Goal: Task Accomplishment & Management: Manage account settings

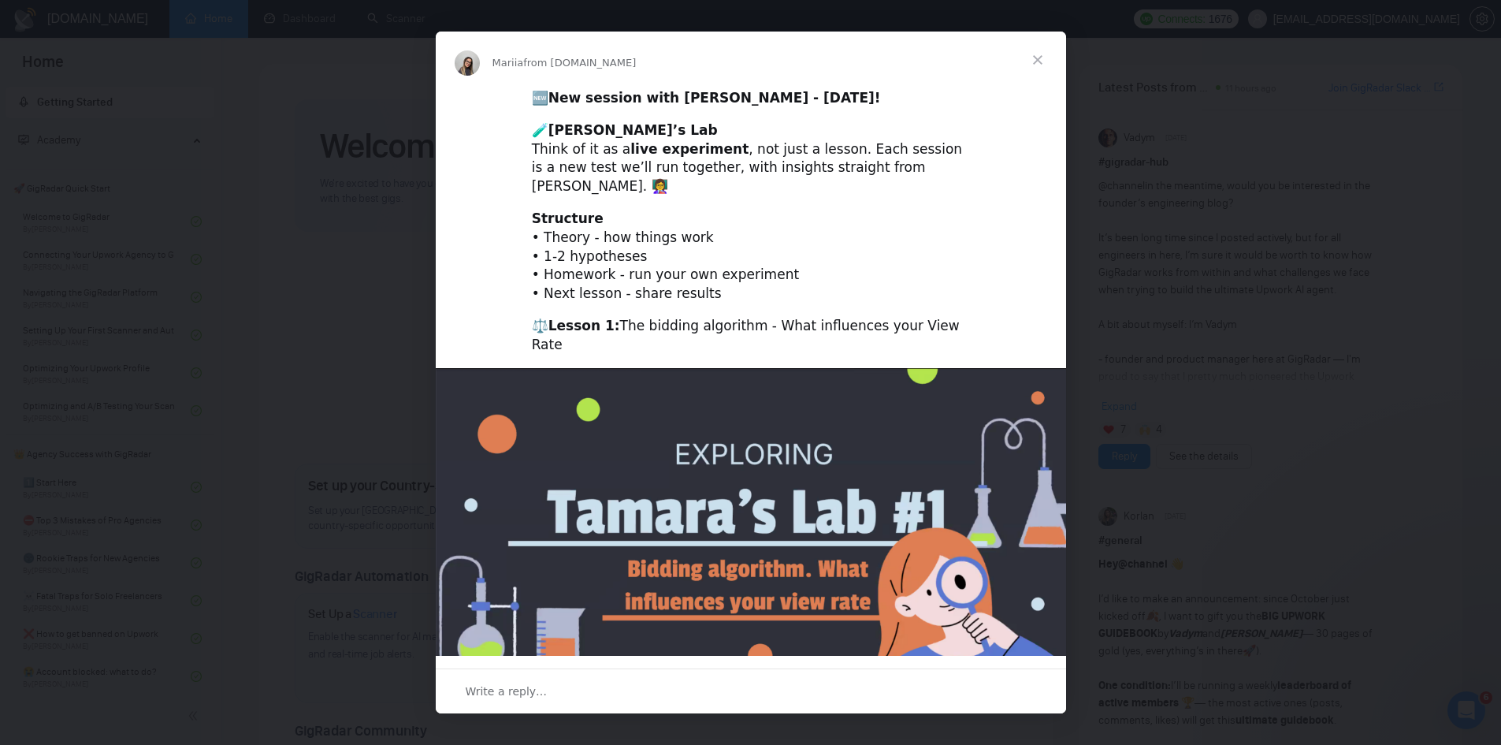
click at [1040, 65] on span "Close" at bounding box center [1038, 60] width 57 height 57
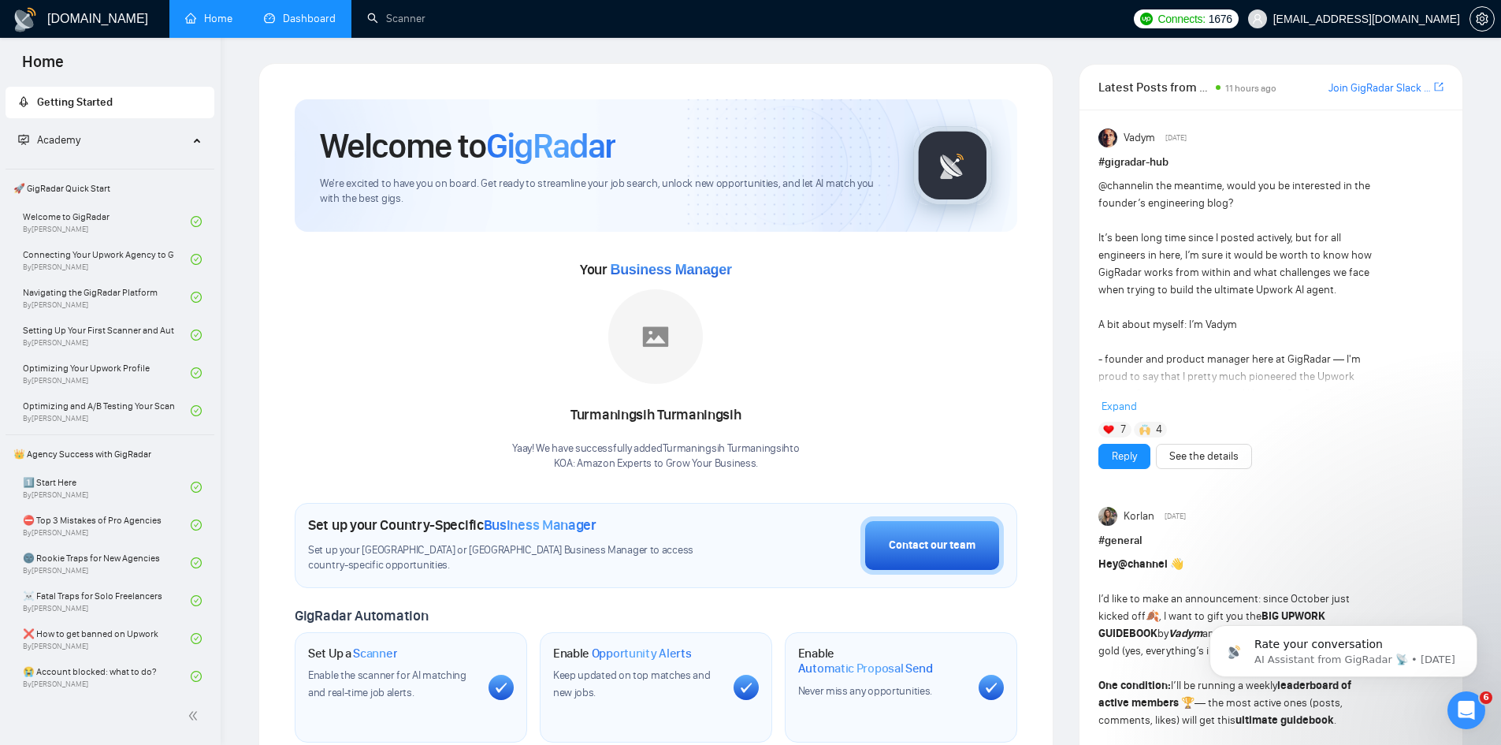
click at [288, 20] on link "Dashboard" at bounding box center [300, 18] width 72 height 13
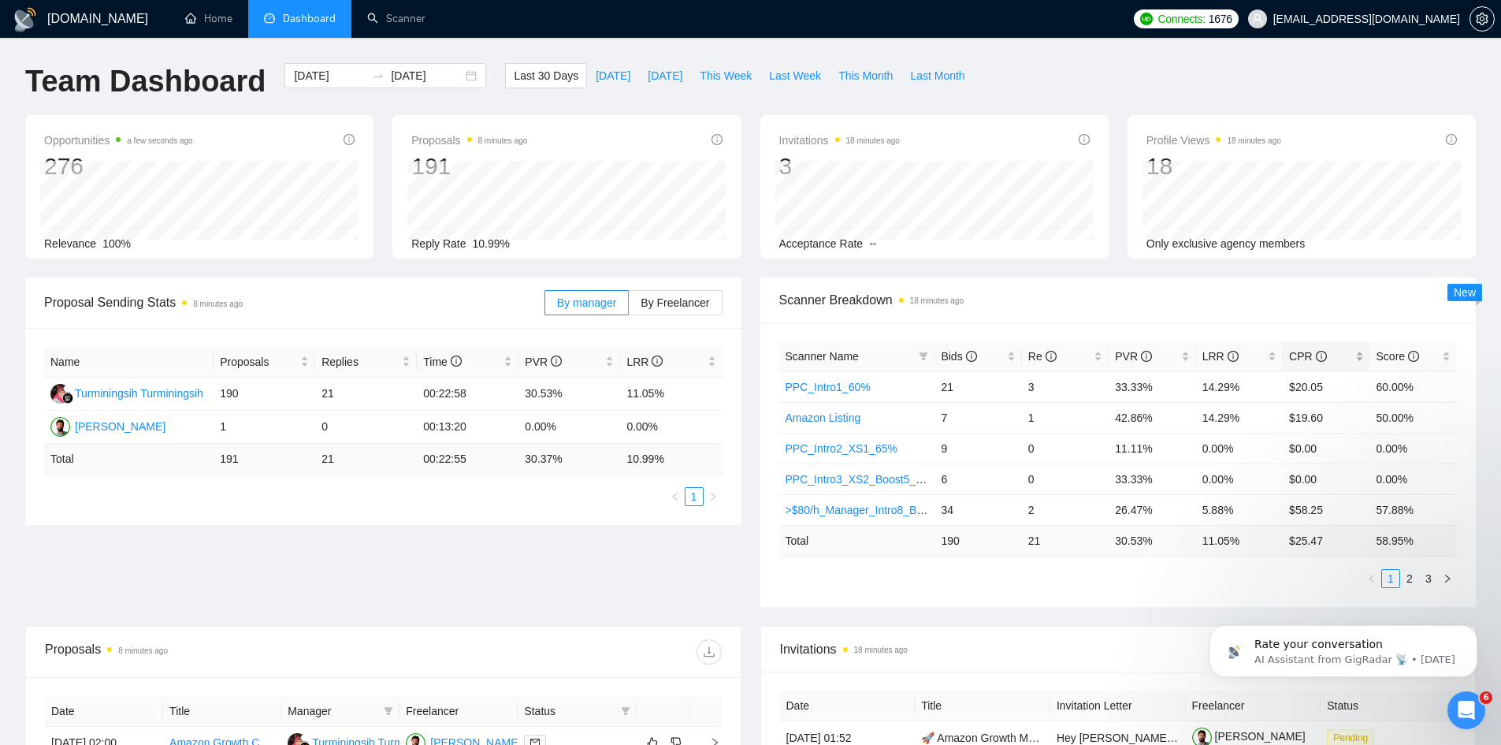
click at [1295, 352] on span "CPR" at bounding box center [1307, 356] width 37 height 13
click at [1298, 353] on span "CPR" at bounding box center [1307, 356] width 37 height 13
click at [1297, 356] on span "CPR" at bounding box center [1307, 356] width 37 height 13
click at [1411, 579] on link "2" at bounding box center [1409, 578] width 17 height 17
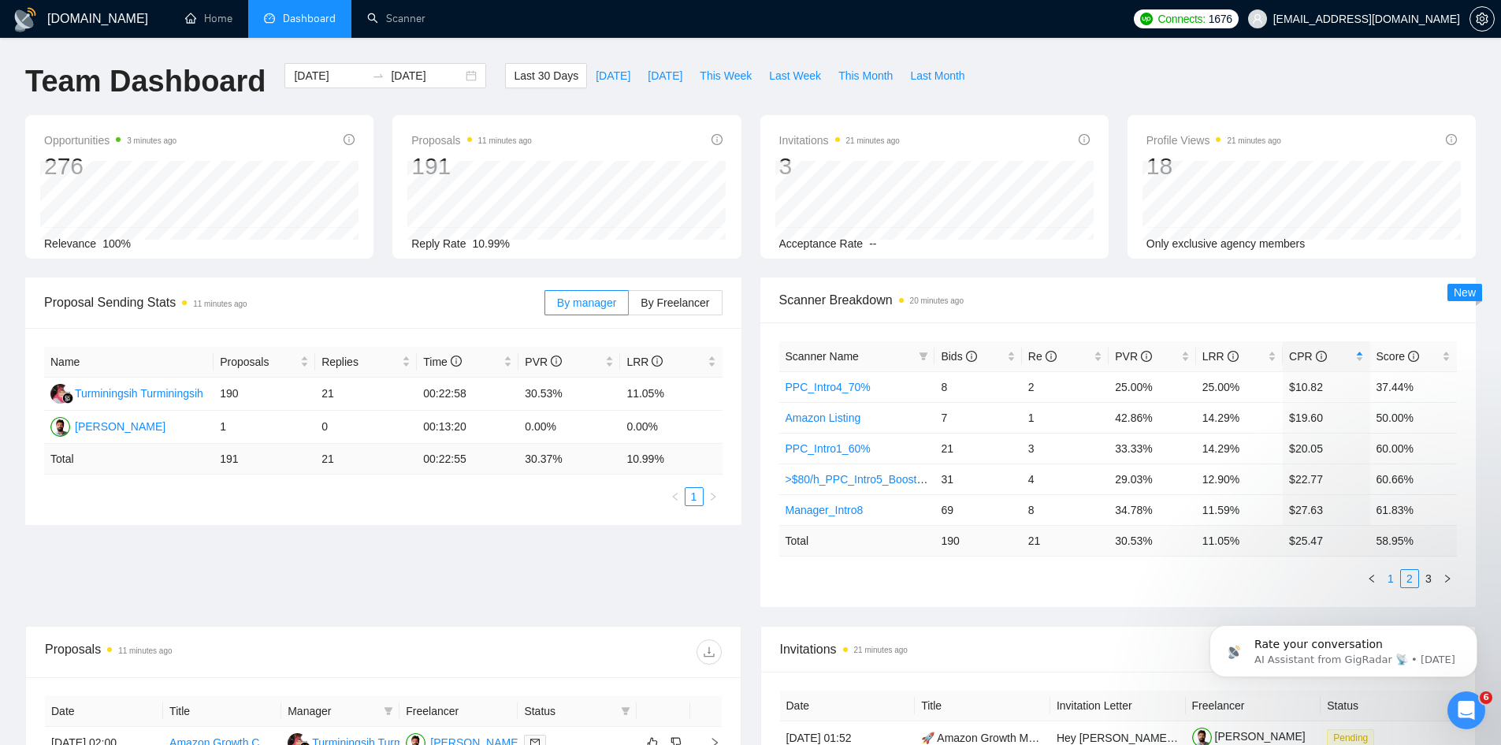
click at [1393, 579] on link "1" at bounding box center [1390, 578] width 17 height 17
click at [1411, 579] on link "2" at bounding box center [1409, 578] width 17 height 17
click at [1427, 579] on link "3" at bounding box center [1428, 578] width 17 height 17
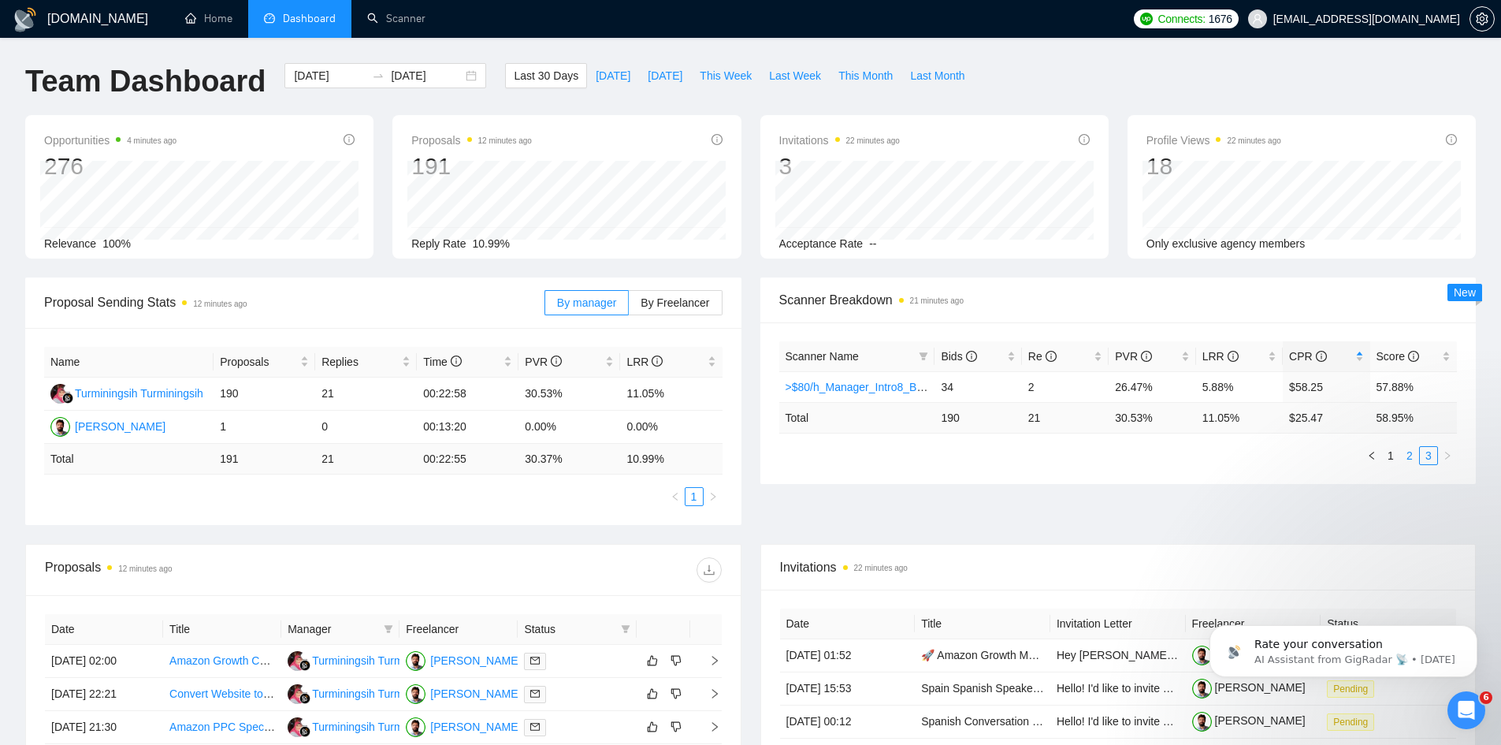
click at [1409, 454] on link "2" at bounding box center [1409, 455] width 17 height 17
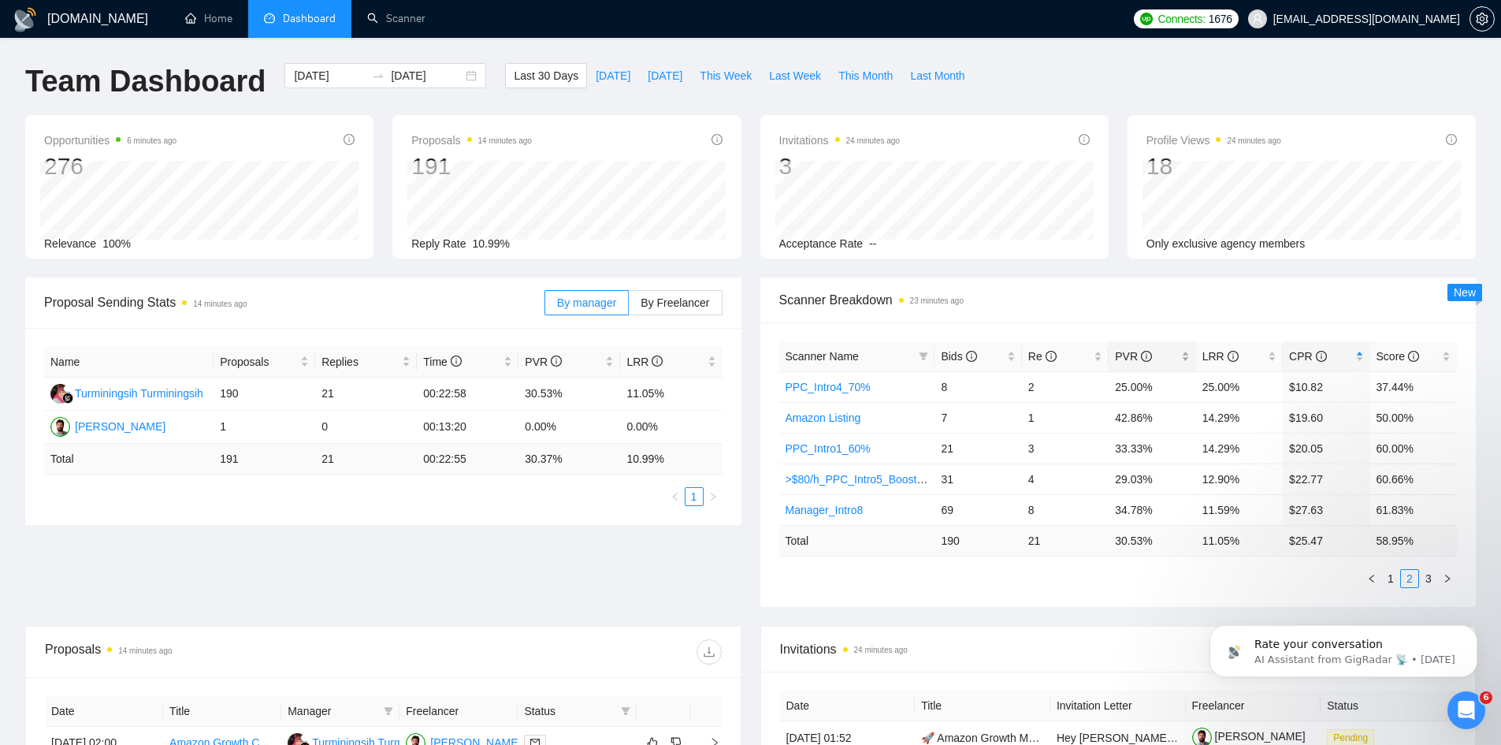
click at [1167, 355] on span "PVR" at bounding box center [1146, 356] width 62 height 17
click at [1394, 575] on link "1" at bounding box center [1390, 578] width 17 height 17
click at [1407, 578] on link "2" at bounding box center [1409, 578] width 17 height 17
click at [1303, 356] on span "CPR" at bounding box center [1307, 356] width 37 height 13
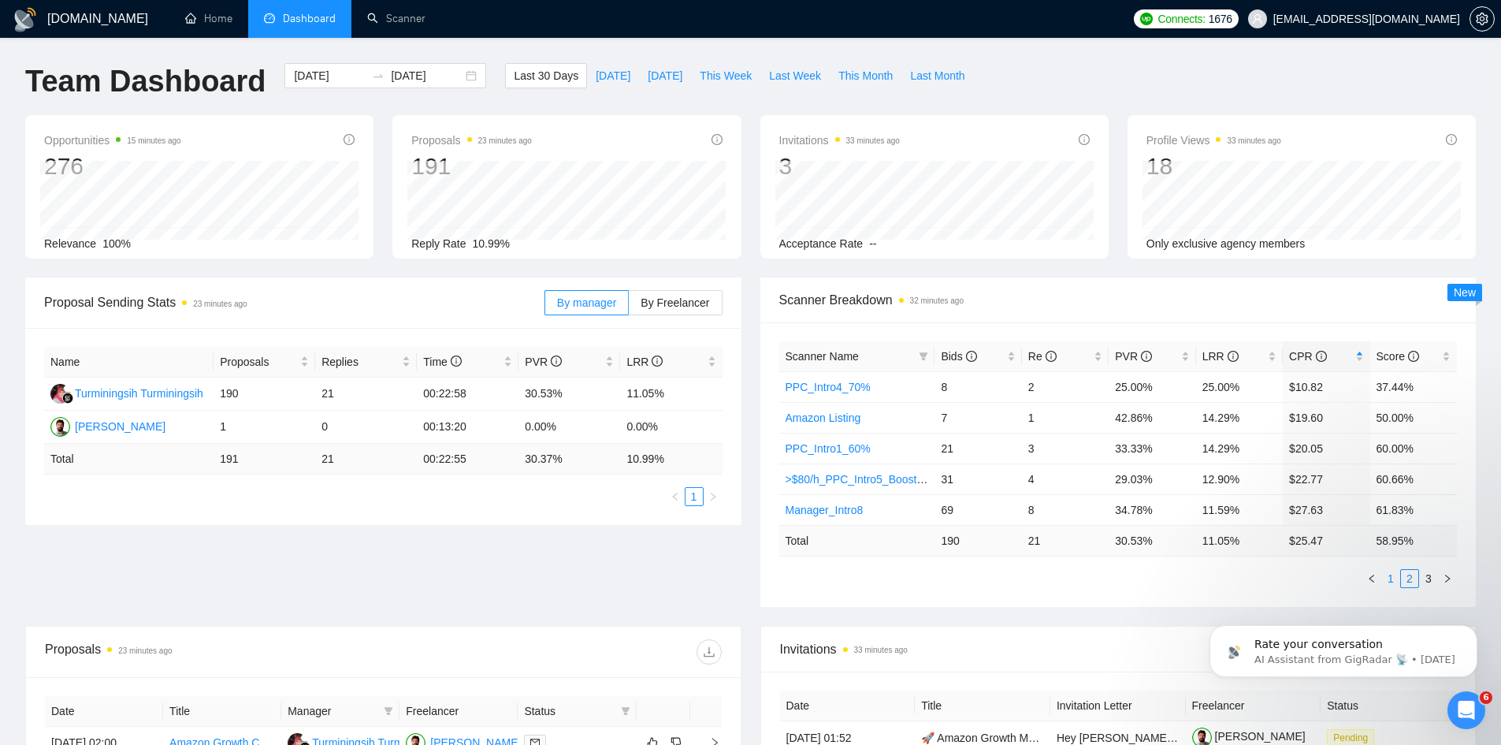
click at [1388, 579] on link "1" at bounding box center [1390, 578] width 17 height 17
click at [1300, 356] on span "CPR" at bounding box center [1307, 356] width 37 height 13
click at [1413, 584] on link "2" at bounding box center [1409, 578] width 17 height 17
click at [1360, 362] on div "CPR" at bounding box center [1326, 356] width 74 height 17
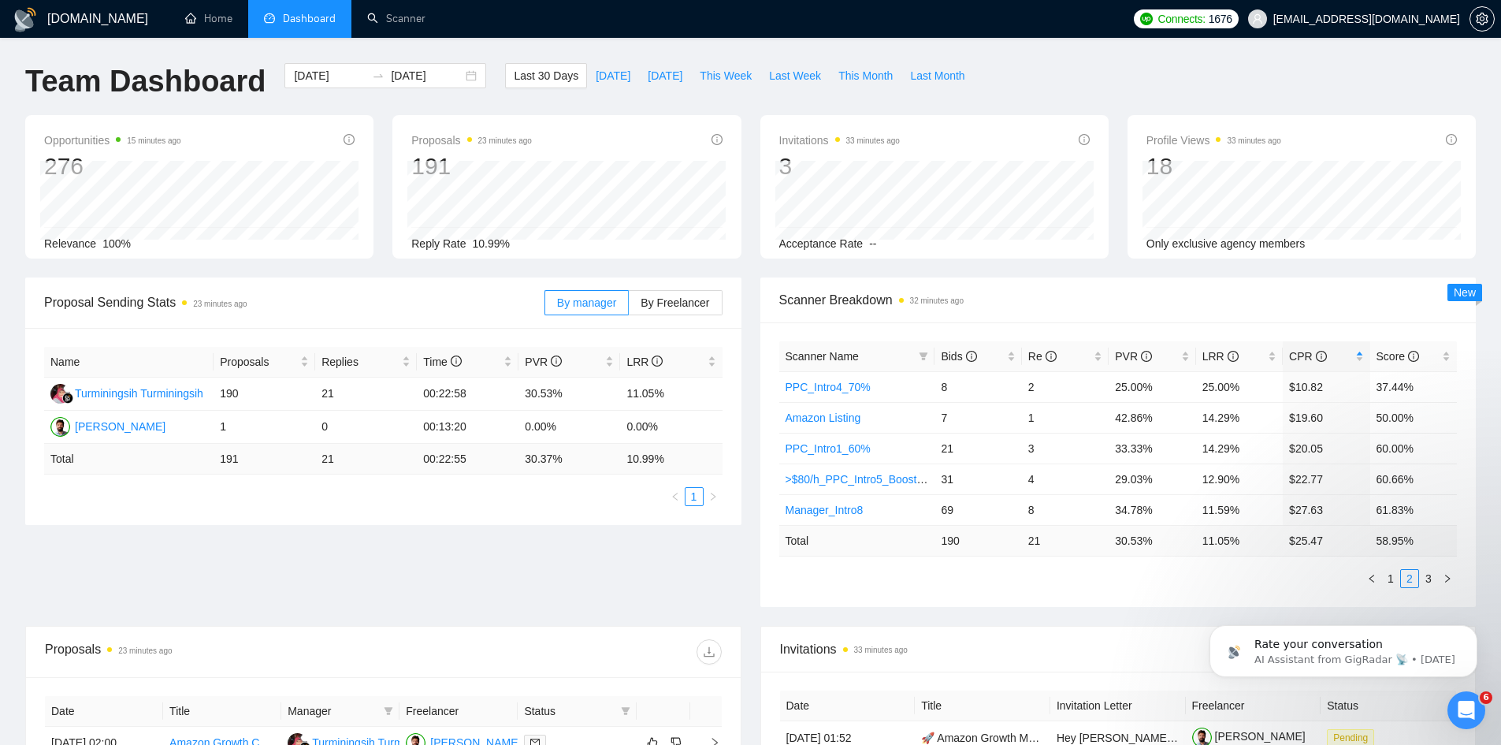
click at [1382, 574] on div "Rate your conversation AI Assistant from GigRadar 📡 • 1w ago" at bounding box center [1344, 578] width 290 height 197
click at [1391, 578] on link "1" at bounding box center [1390, 578] width 17 height 17
click at [1412, 575] on link "2" at bounding box center [1409, 578] width 17 height 17
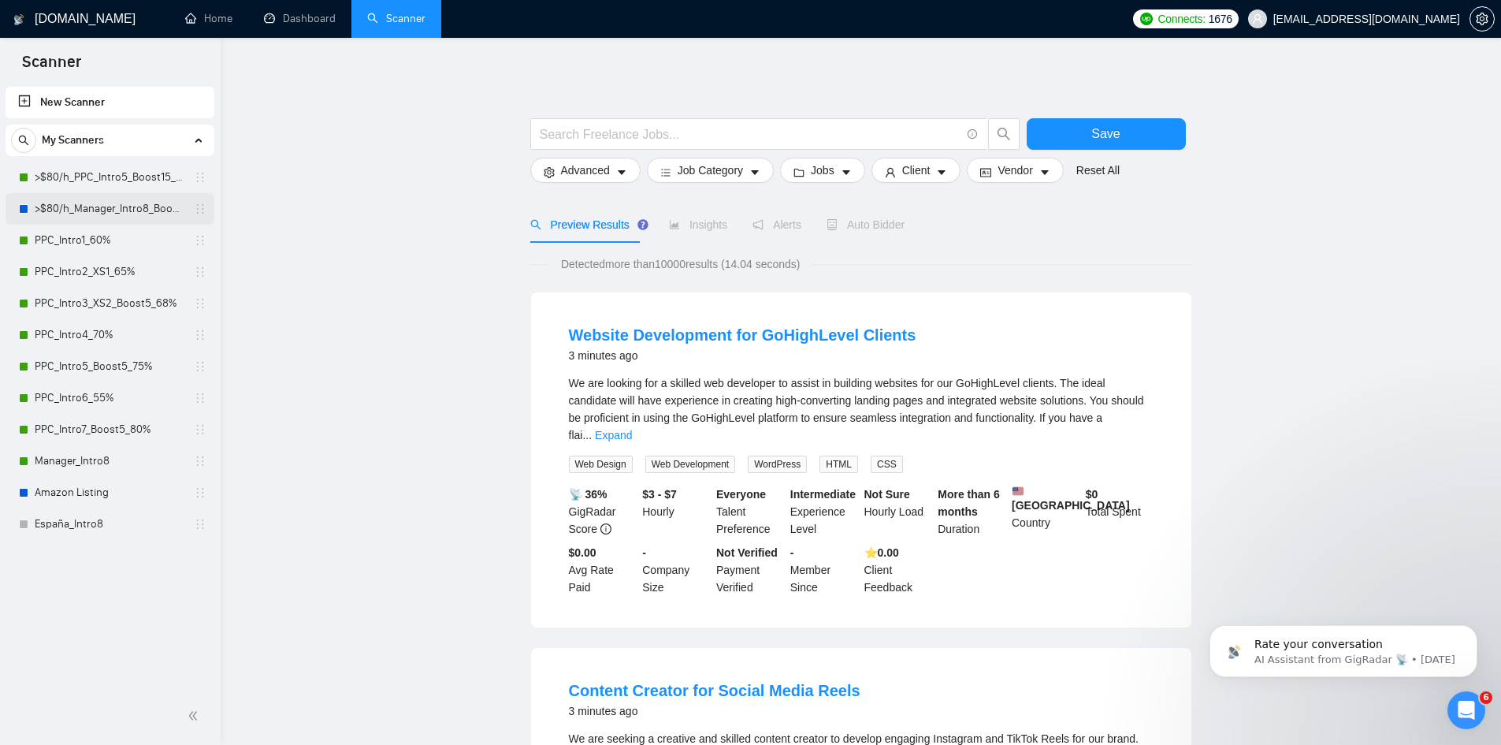
click at [99, 206] on link ">$80/h_Manager_Intro8_Boost15" at bounding box center [110, 209] width 150 height 32
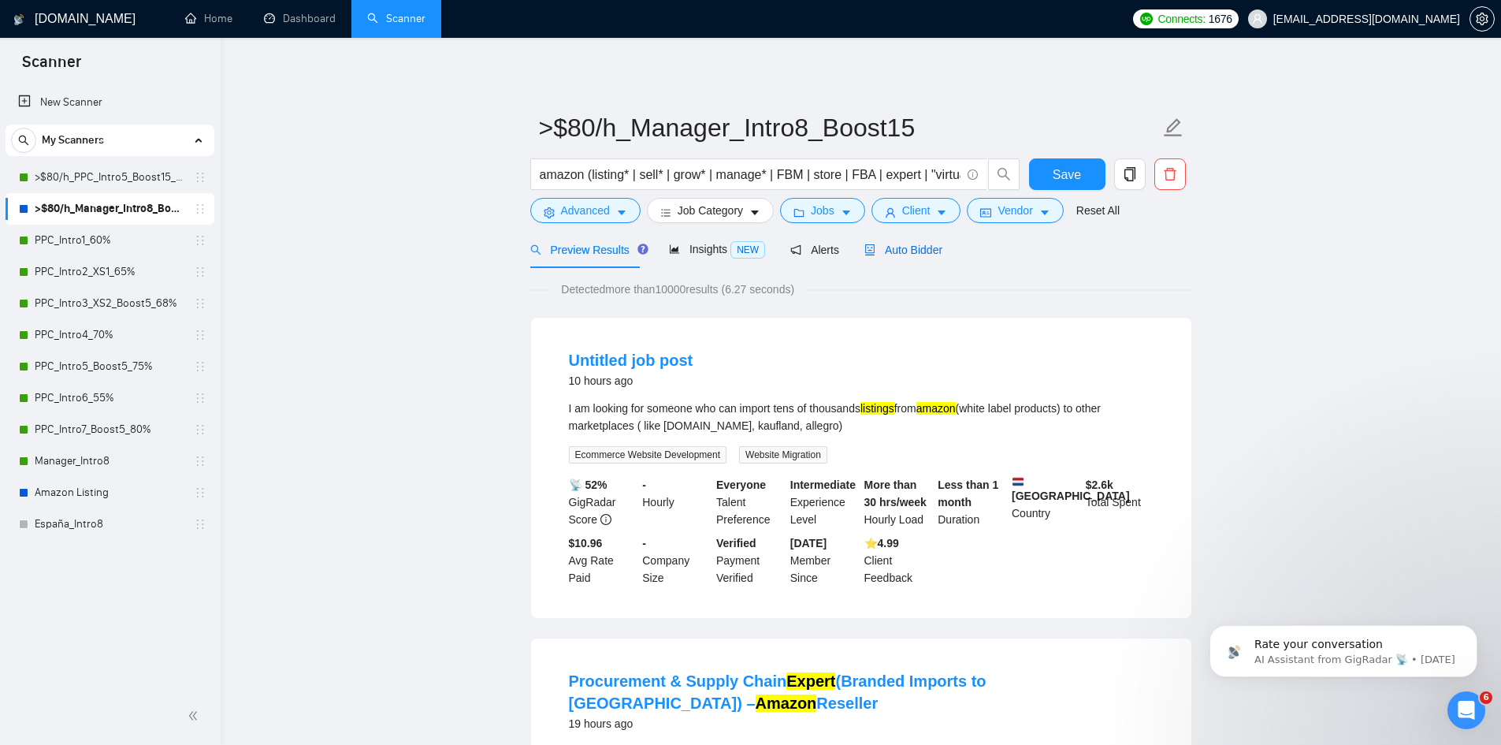
click at [900, 249] on span "Auto Bidder" at bounding box center [904, 250] width 78 height 13
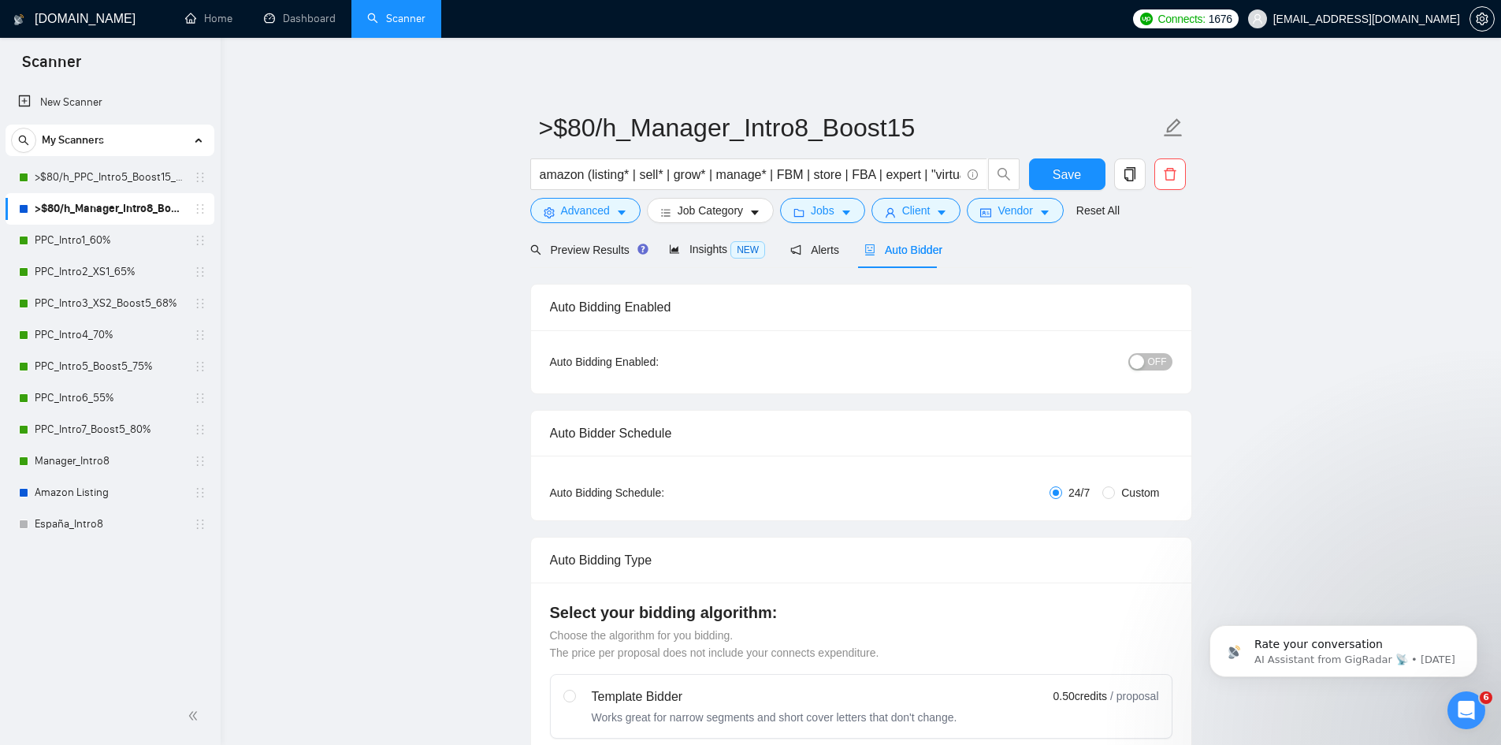
checkbox input "true"
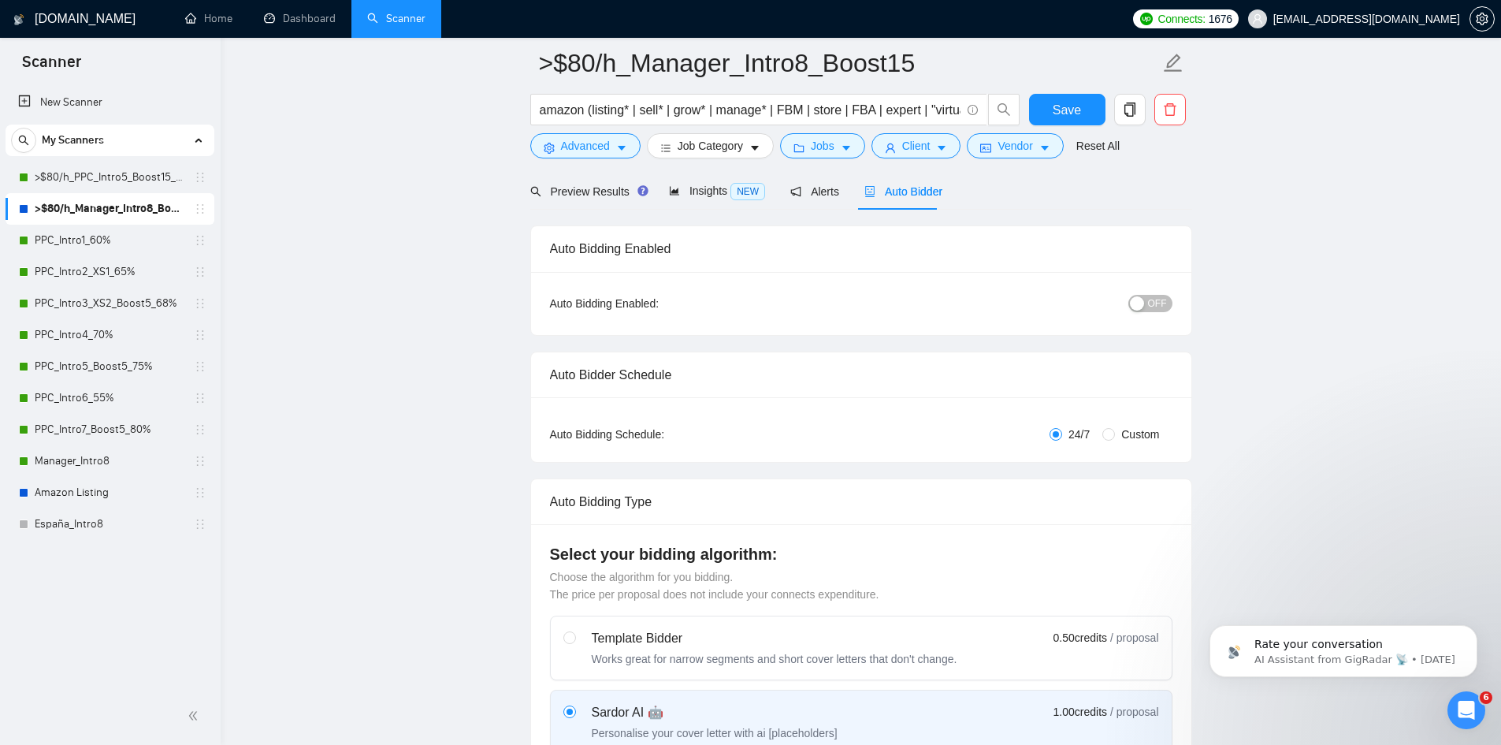
scroll to position [158, 0]
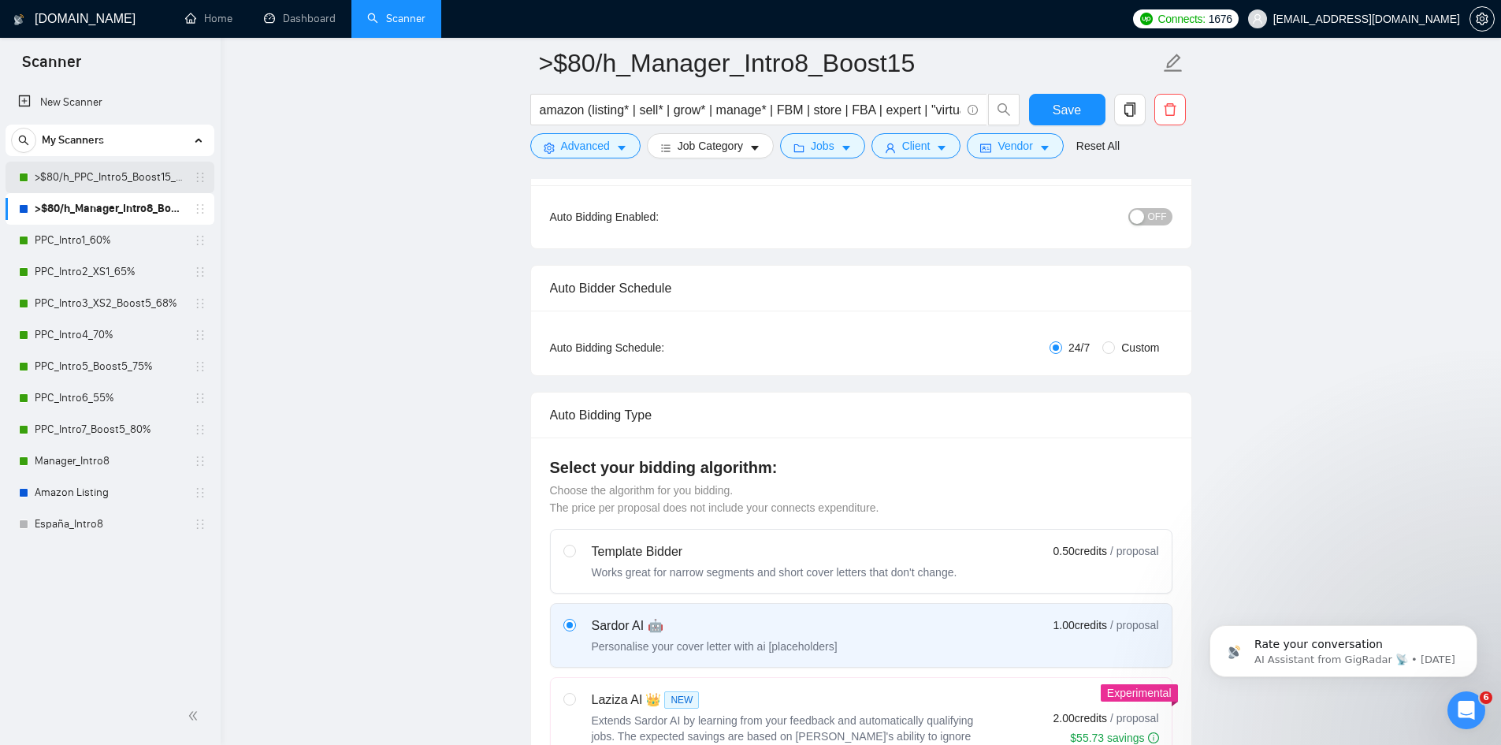
drag, startPoint x: 145, startPoint y: 180, endPoint x: 185, endPoint y: 183, distance: 40.3
click at [145, 180] on link ">$80/h_PPC_Intro5_Boost15_65%" at bounding box center [110, 178] width 150 height 32
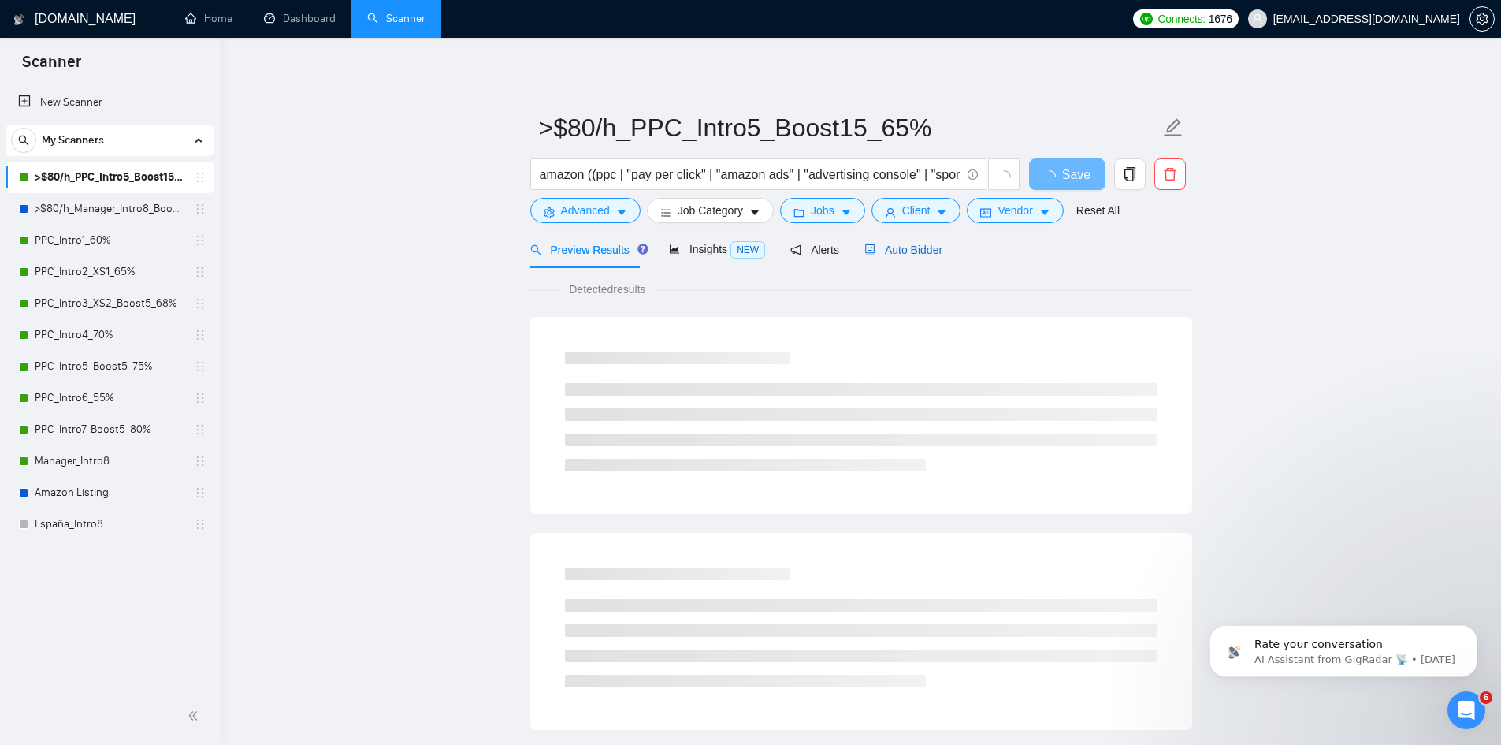
click at [899, 251] on span "Auto Bidder" at bounding box center [904, 250] width 78 height 13
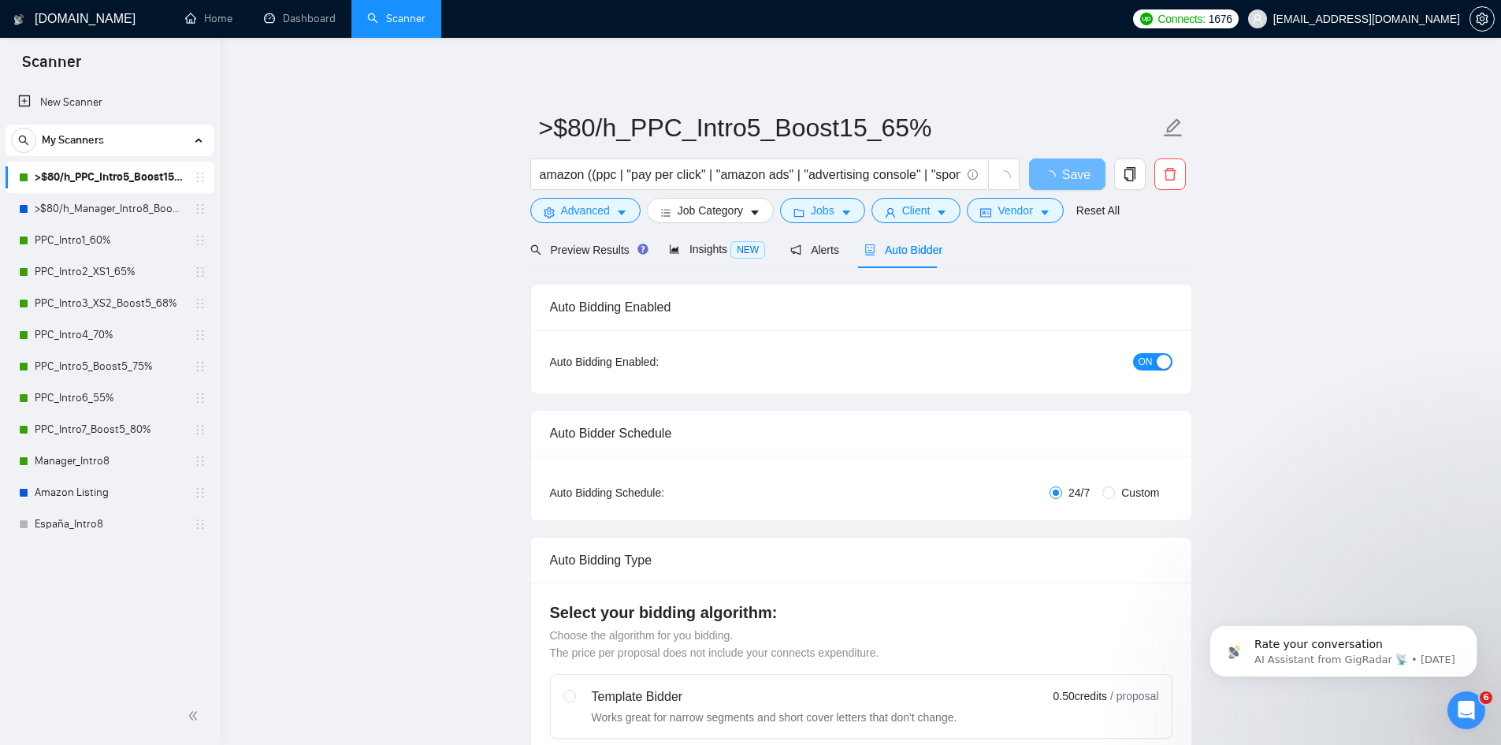
radio input "false"
radio input "true"
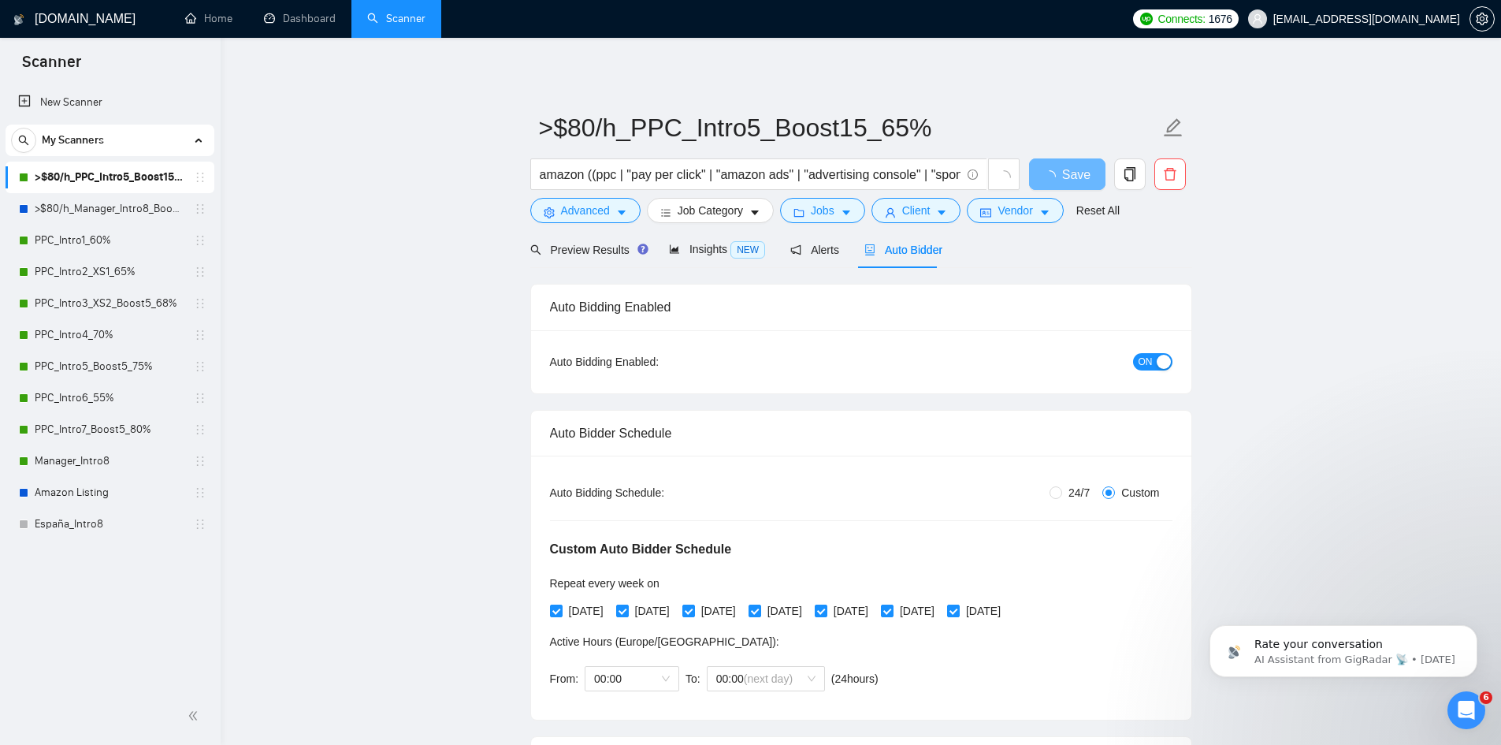
click at [1157, 362] on div "button" at bounding box center [1164, 362] width 14 height 14
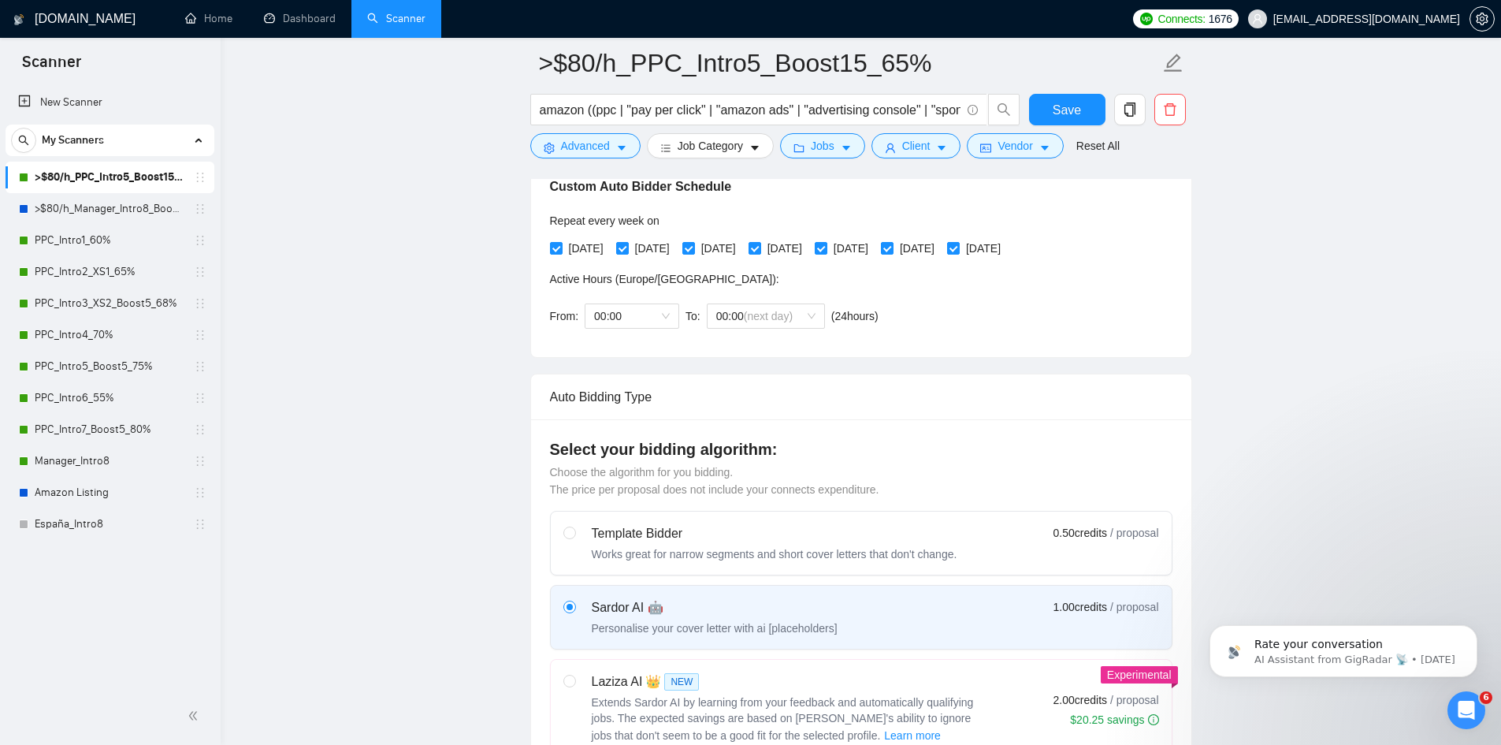
scroll to position [473, 0]
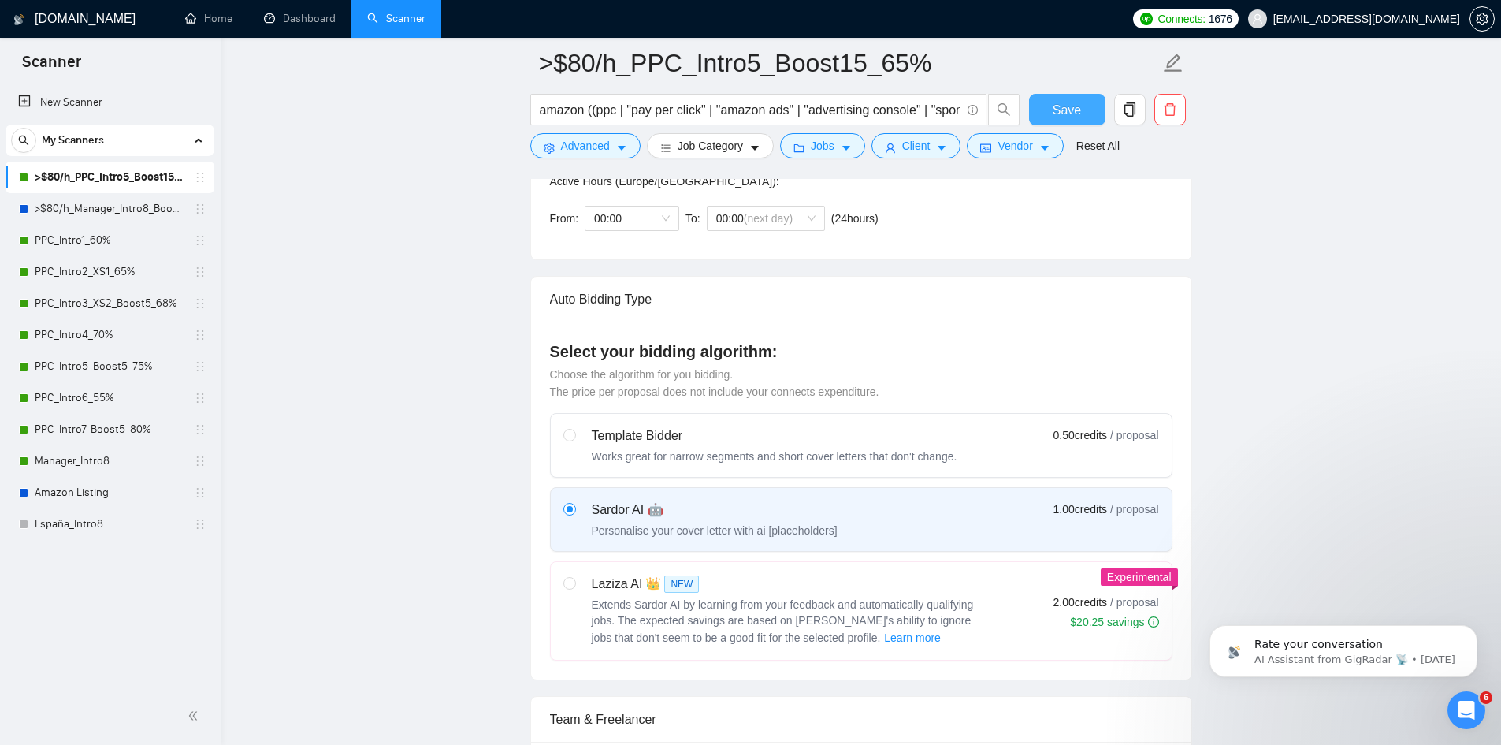
click at [1062, 105] on span "Save" at bounding box center [1067, 110] width 28 height 20
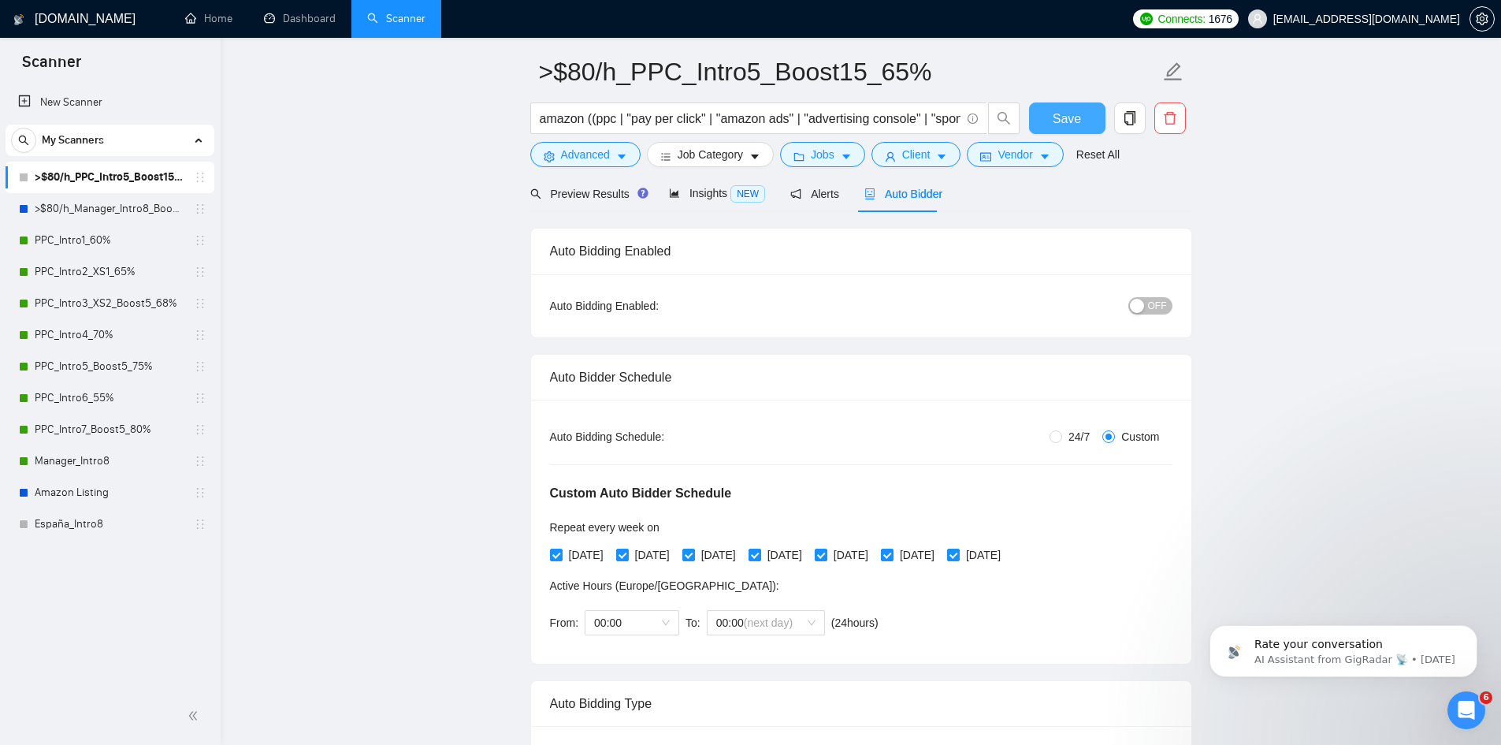
scroll to position [0, 0]
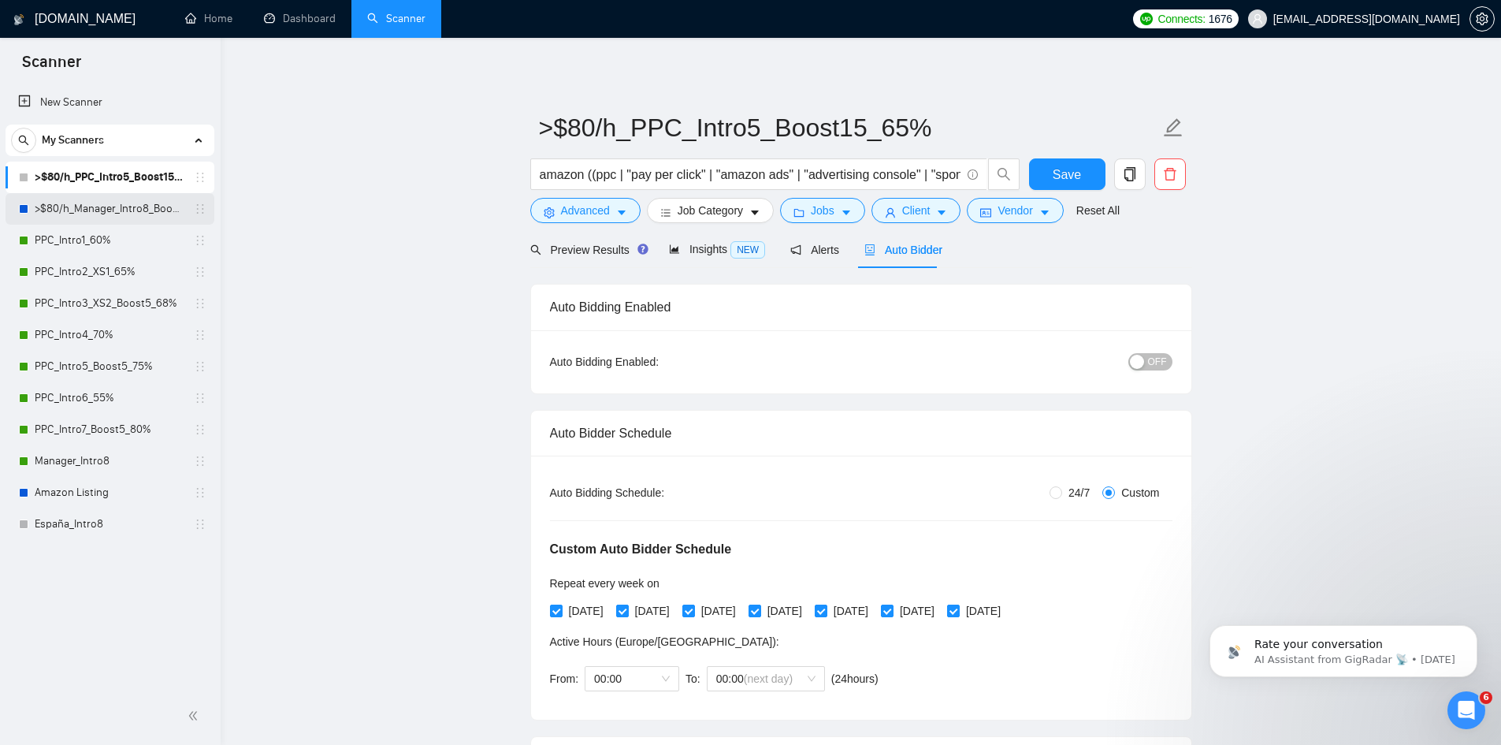
drag, startPoint x: 106, startPoint y: 203, endPoint x: 124, endPoint y: 204, distance: 18.1
click at [106, 203] on link ">$80/h_Manager_Intro8_Boost15" at bounding box center [110, 209] width 150 height 32
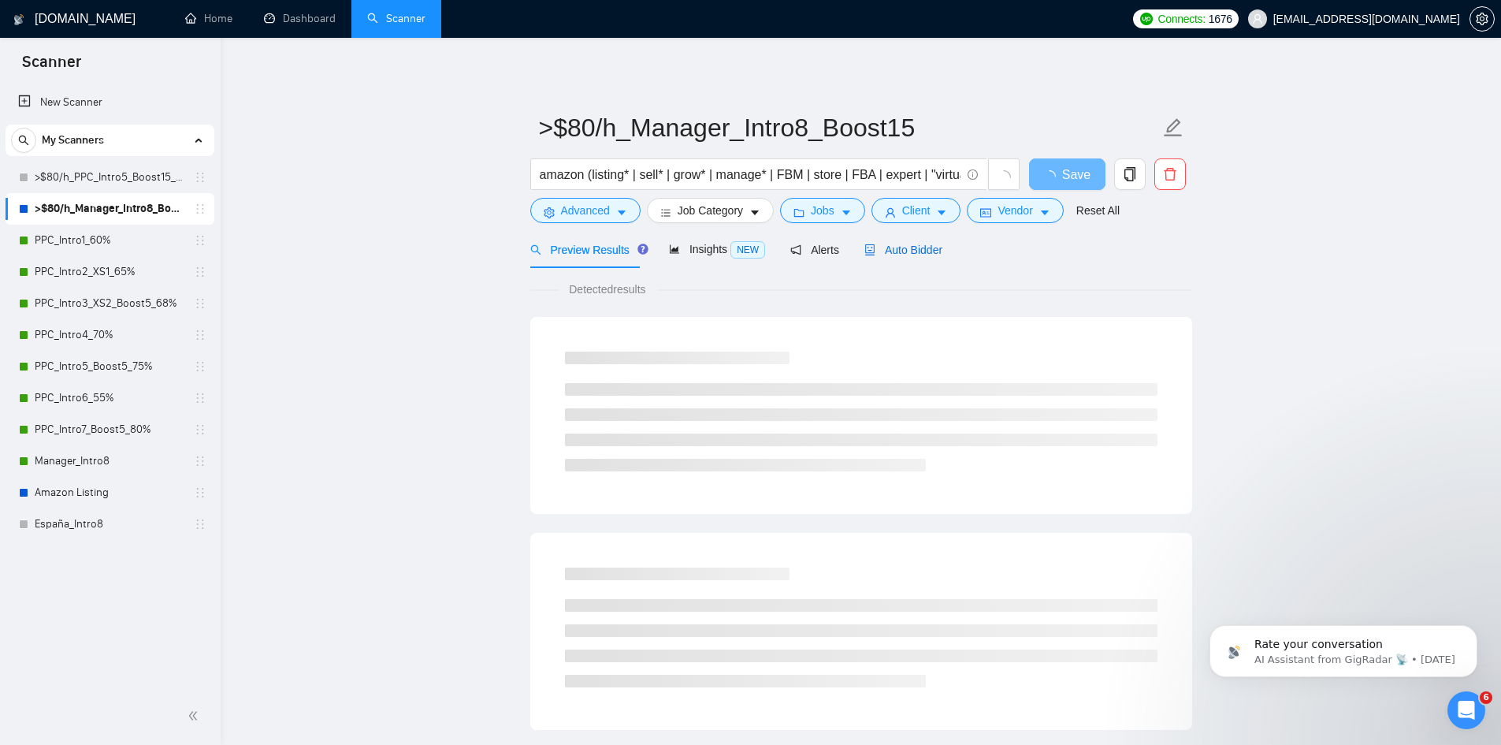
click at [904, 254] on span "Auto Bidder" at bounding box center [904, 250] width 78 height 13
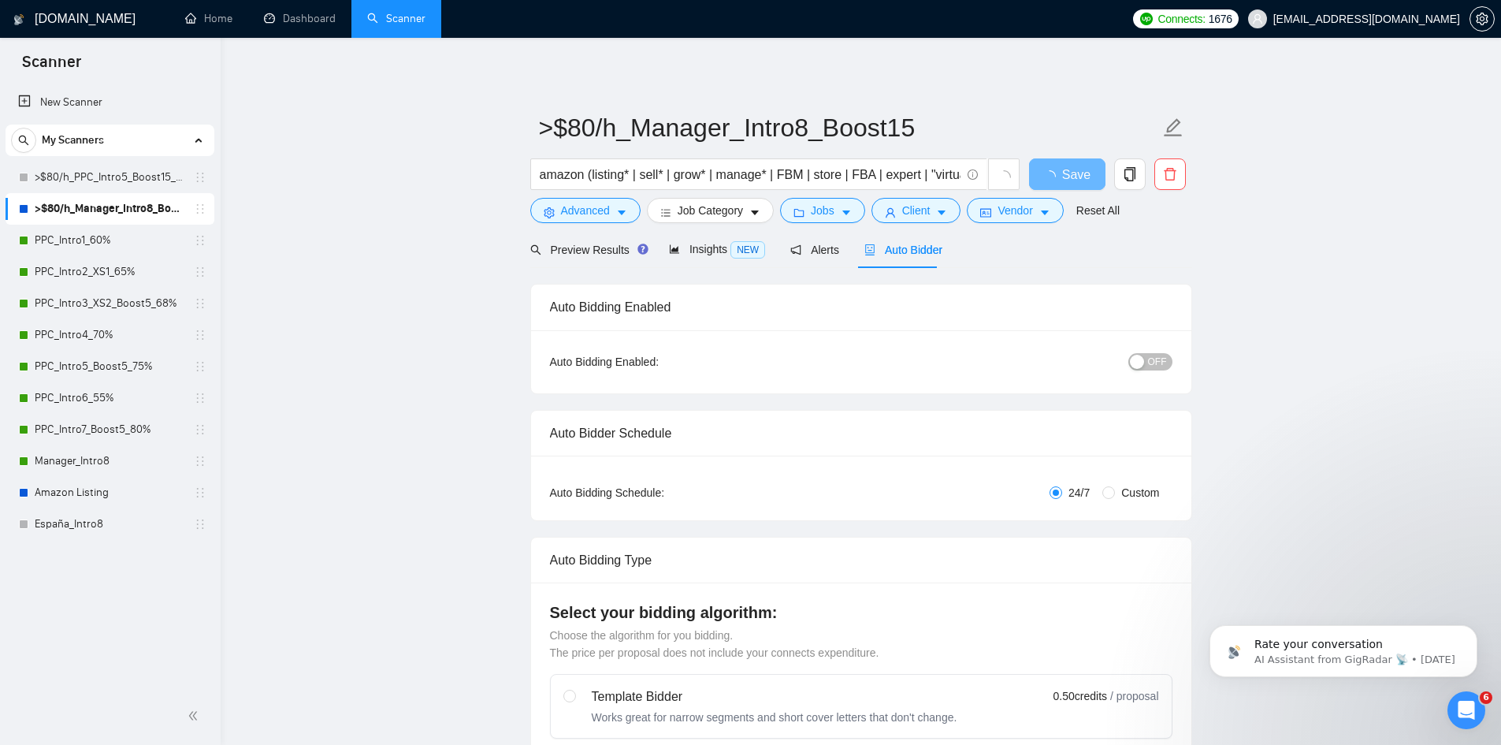
checkbox input "true"
click at [91, 364] on link "PPC_Intro5_Boost5_75%" at bounding box center [110, 367] width 150 height 32
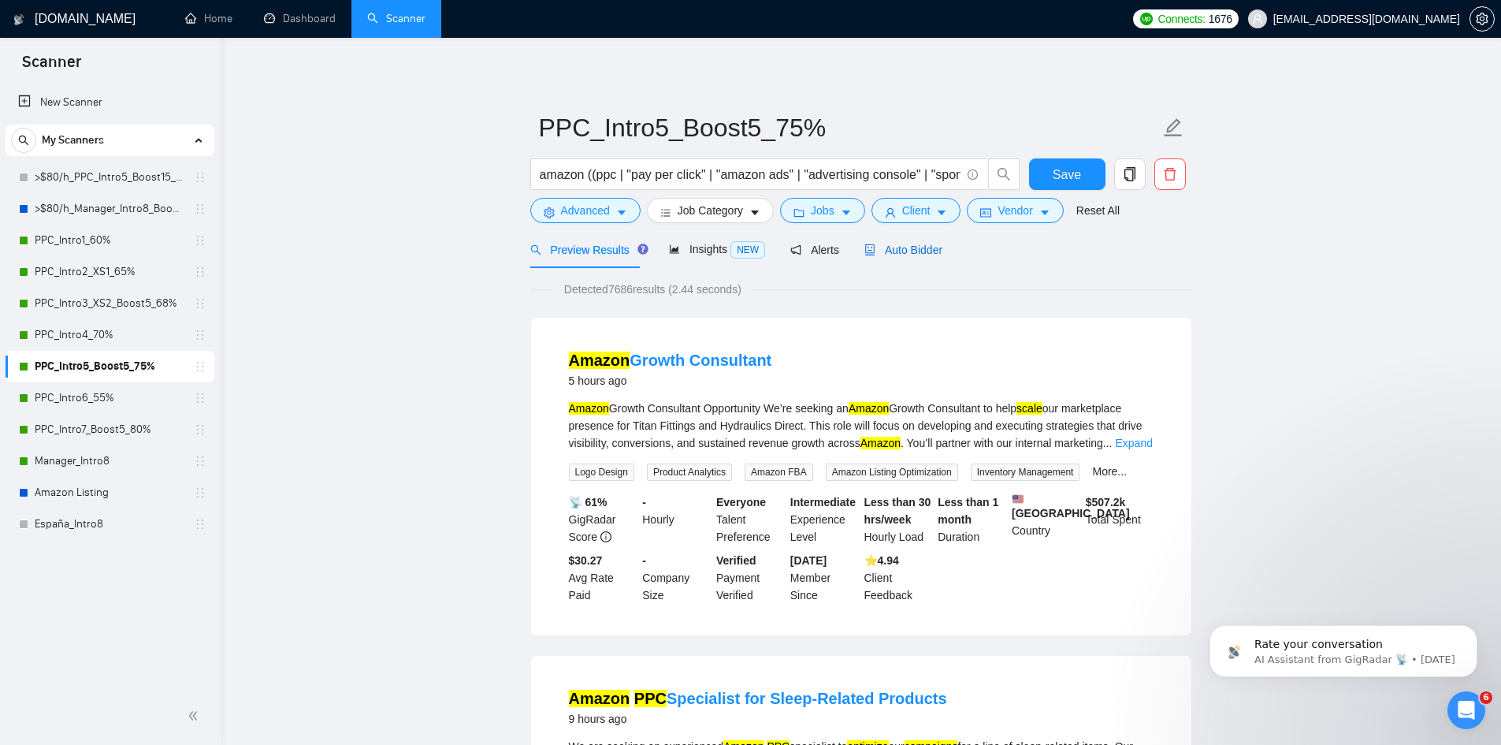
click at [891, 254] on span "Auto Bidder" at bounding box center [904, 250] width 78 height 13
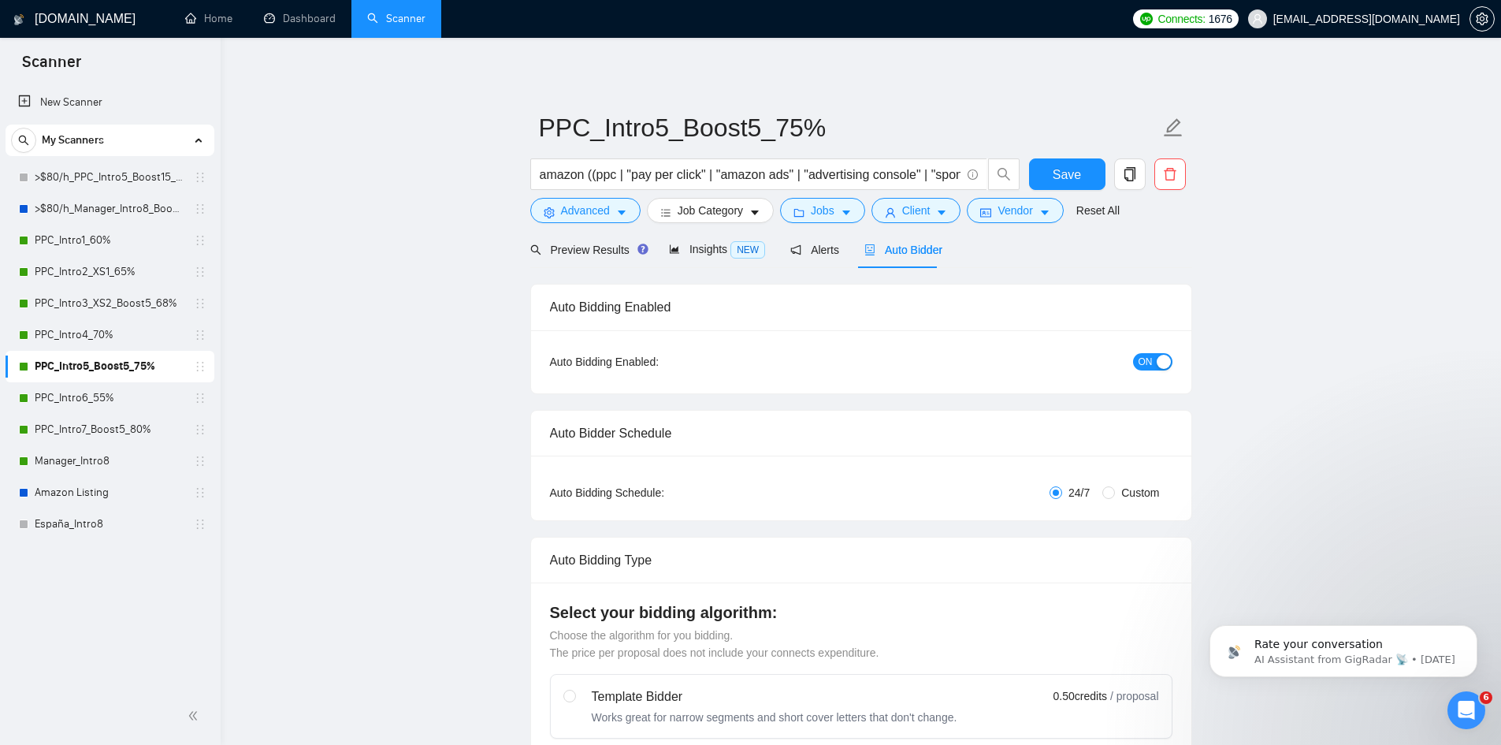
radio input "false"
radio input "true"
checkbox input "true"
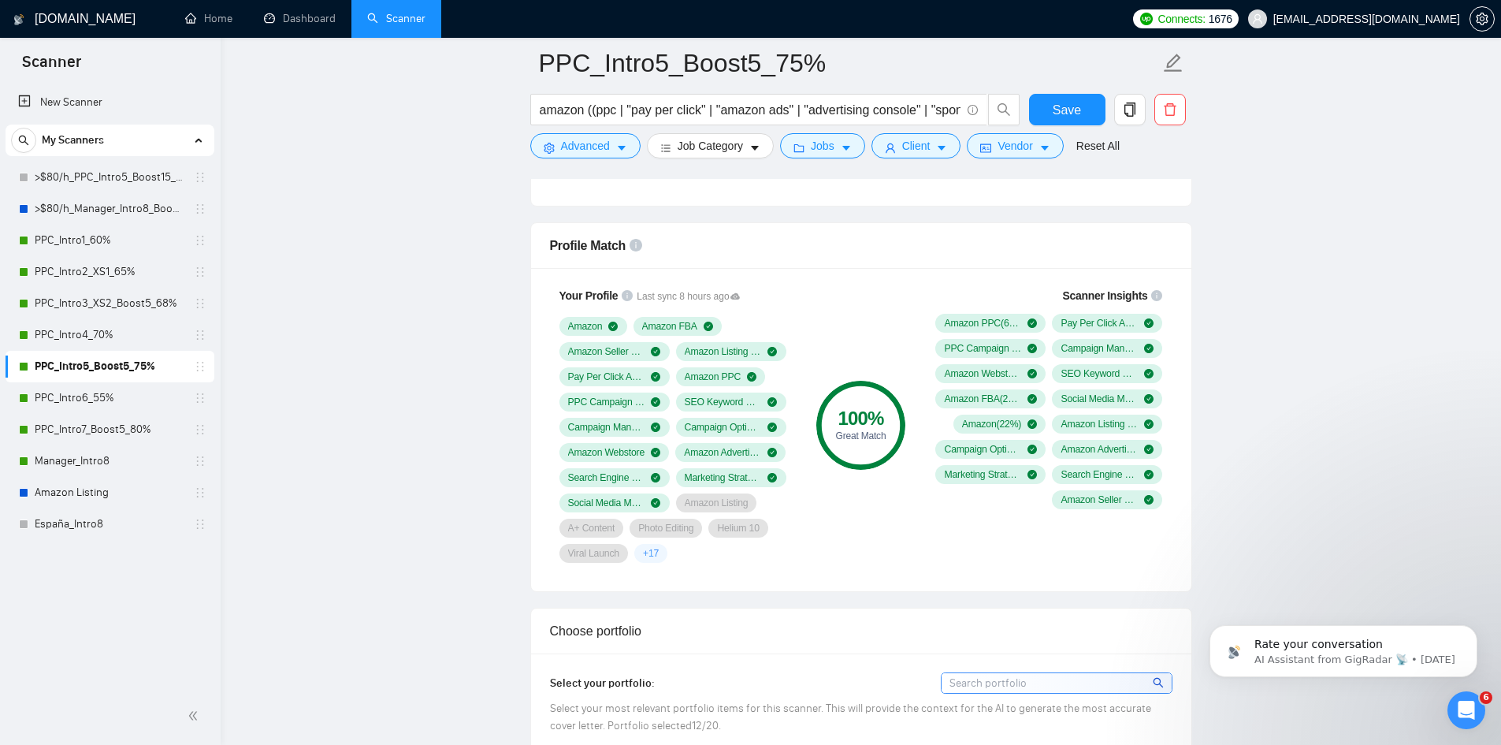
scroll to position [1734, 0]
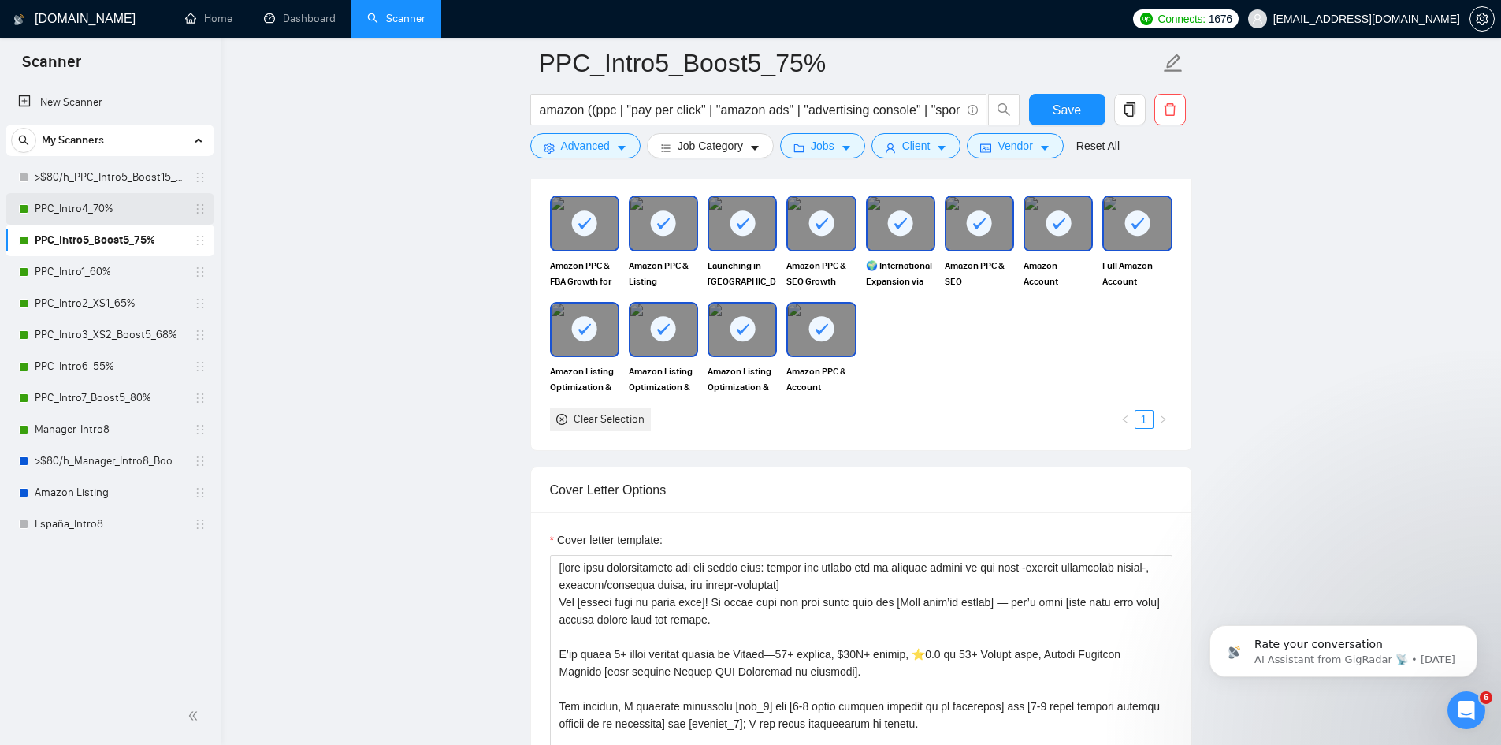
click at [98, 207] on link "PPC_Intro4_70%" at bounding box center [110, 209] width 150 height 32
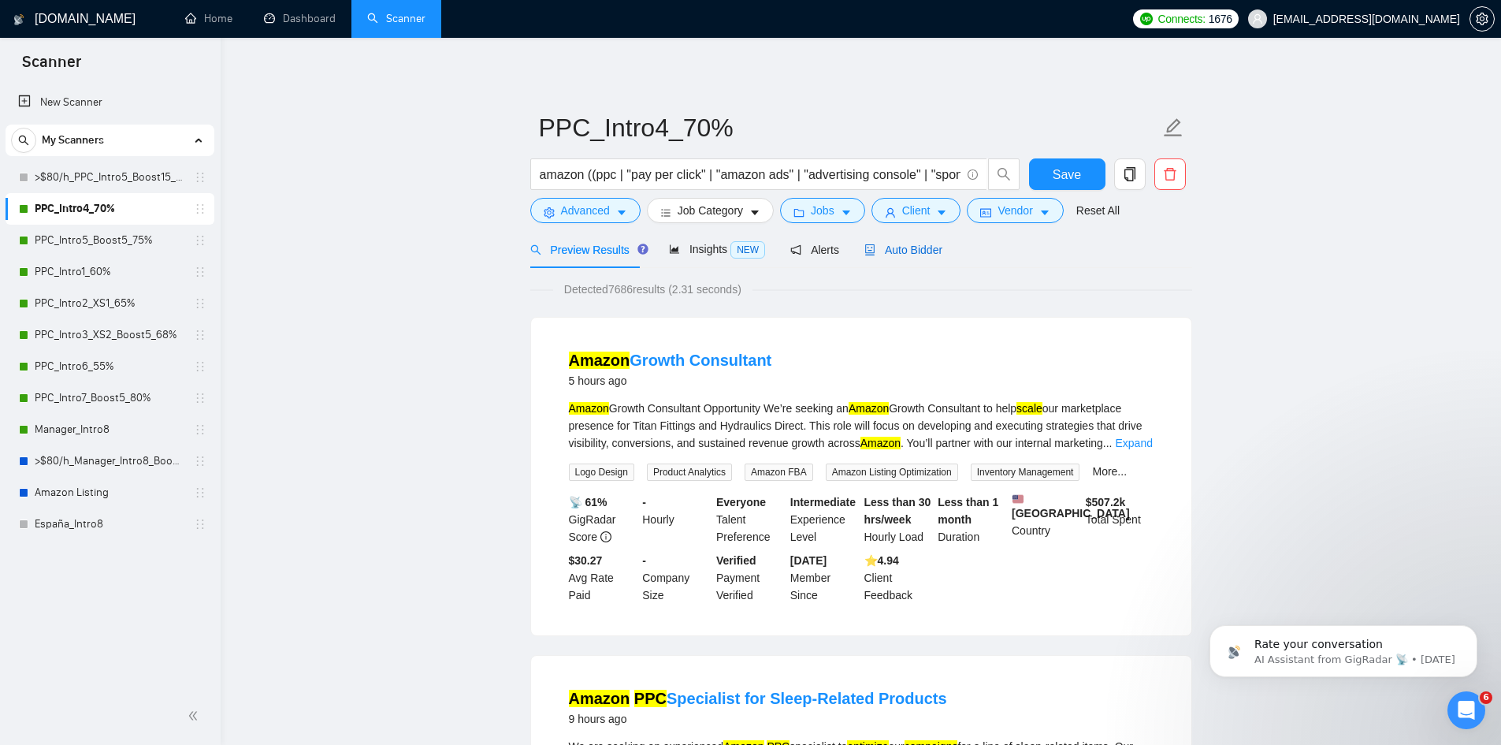
click at [908, 254] on span "Auto Bidder" at bounding box center [904, 250] width 78 height 13
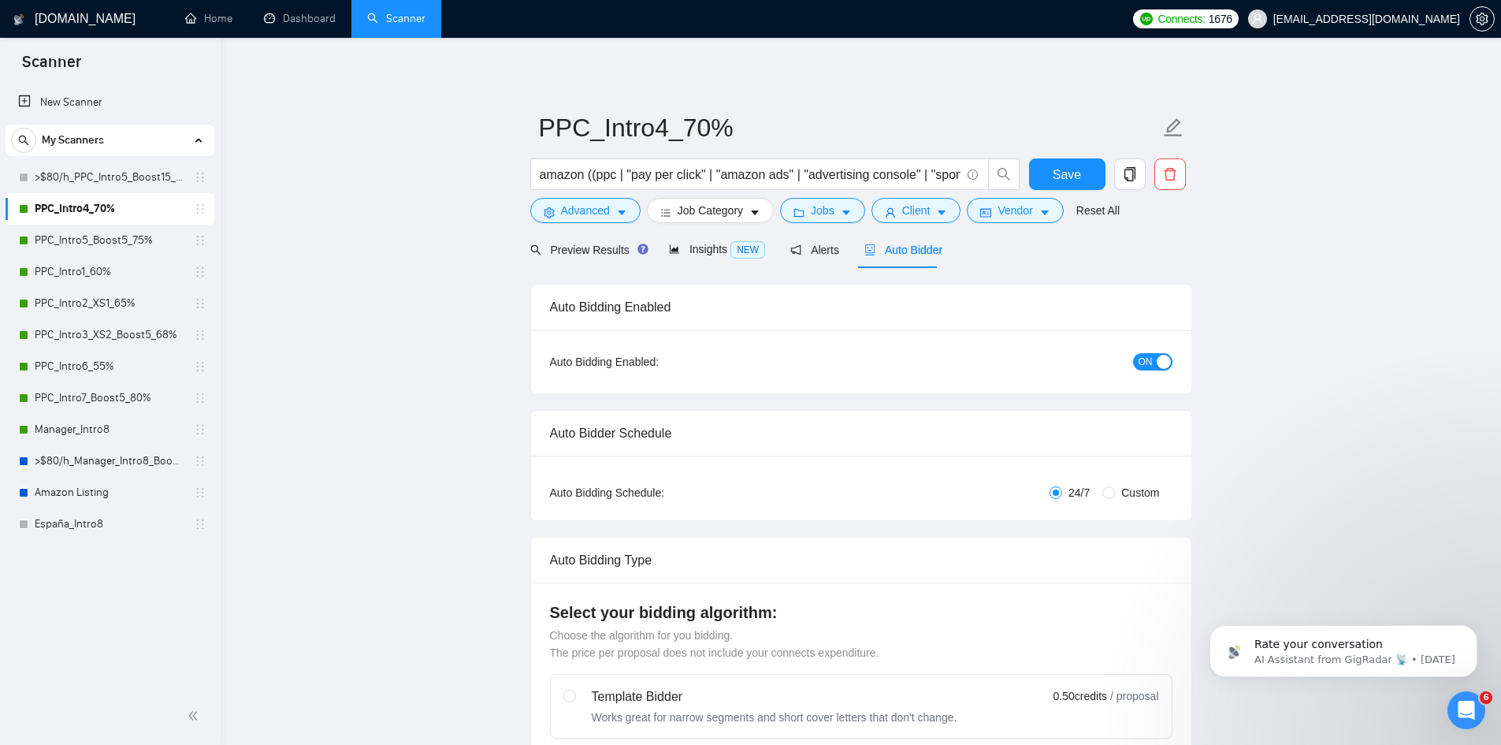
radio input "false"
radio input "true"
checkbox input "true"
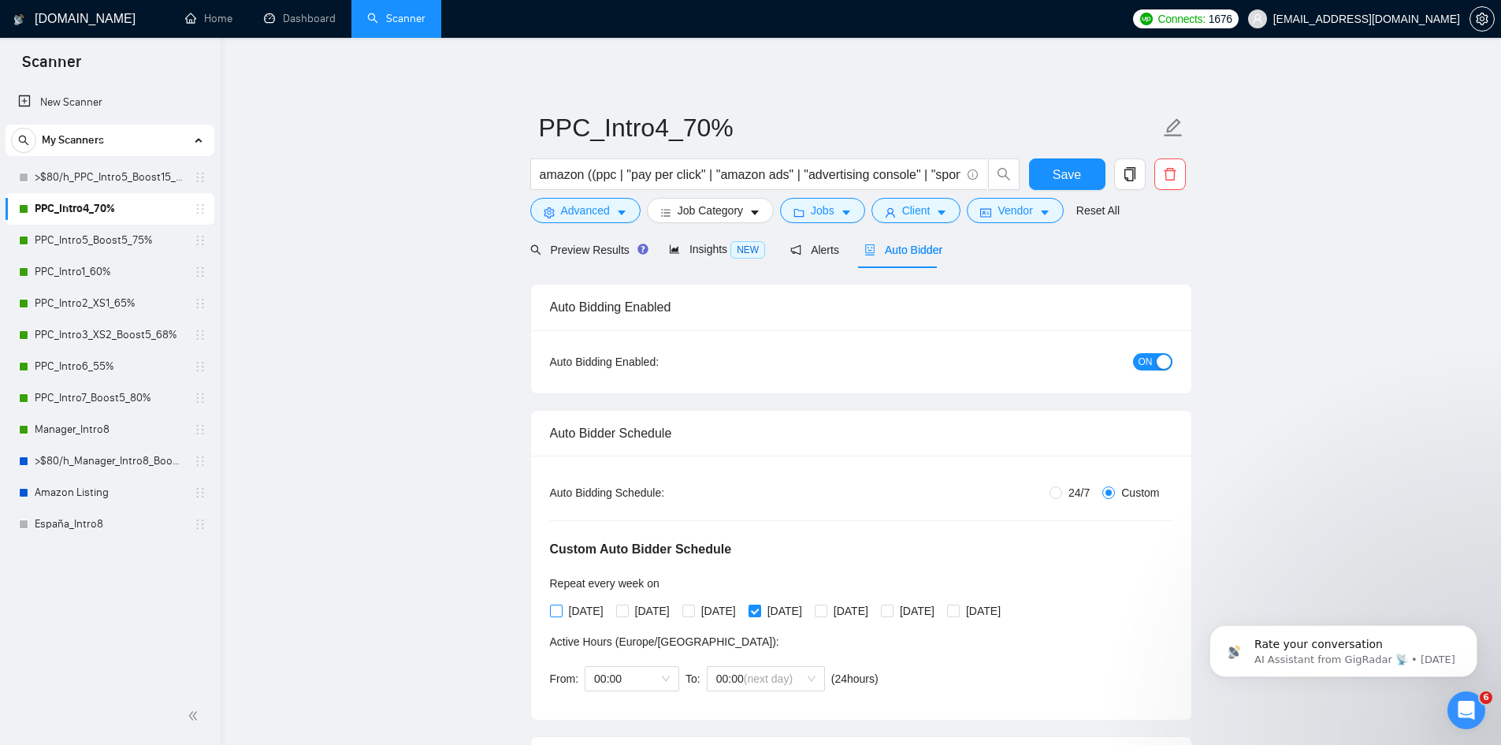
click at [556, 611] on input "[DATE]" at bounding box center [555, 610] width 11 height 11
checkbox input "true"
click at [627, 608] on input "[DATE]" at bounding box center [621, 610] width 11 height 11
checkbox input "true"
click at [694, 609] on input "[DATE]" at bounding box center [688, 610] width 11 height 11
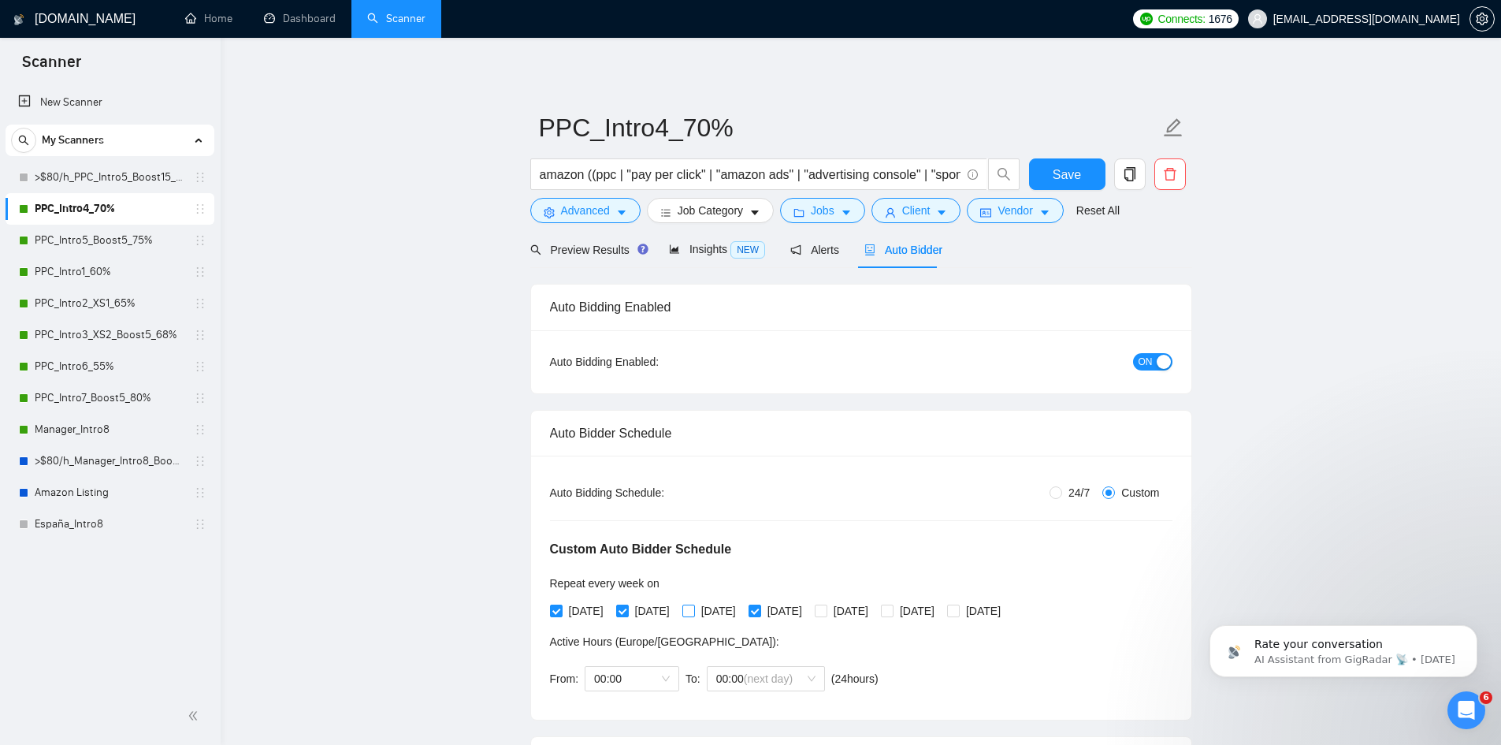
checkbox input "true"
click at [760, 611] on input "[DATE]" at bounding box center [754, 610] width 11 height 11
checkbox input "false"
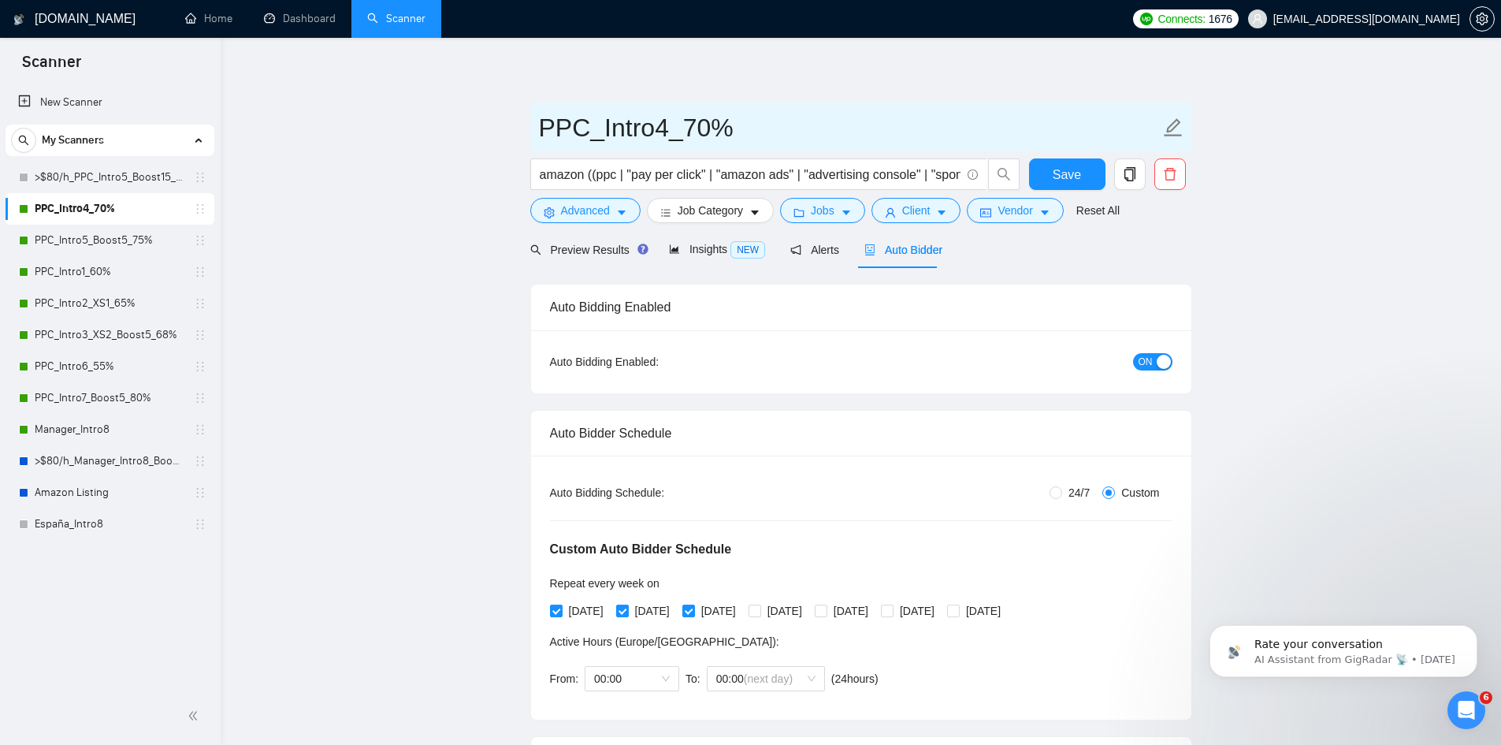
click at [1170, 131] on icon "edit" at bounding box center [1173, 127] width 18 height 18
type input "PPC_Intro4_70% (123)"
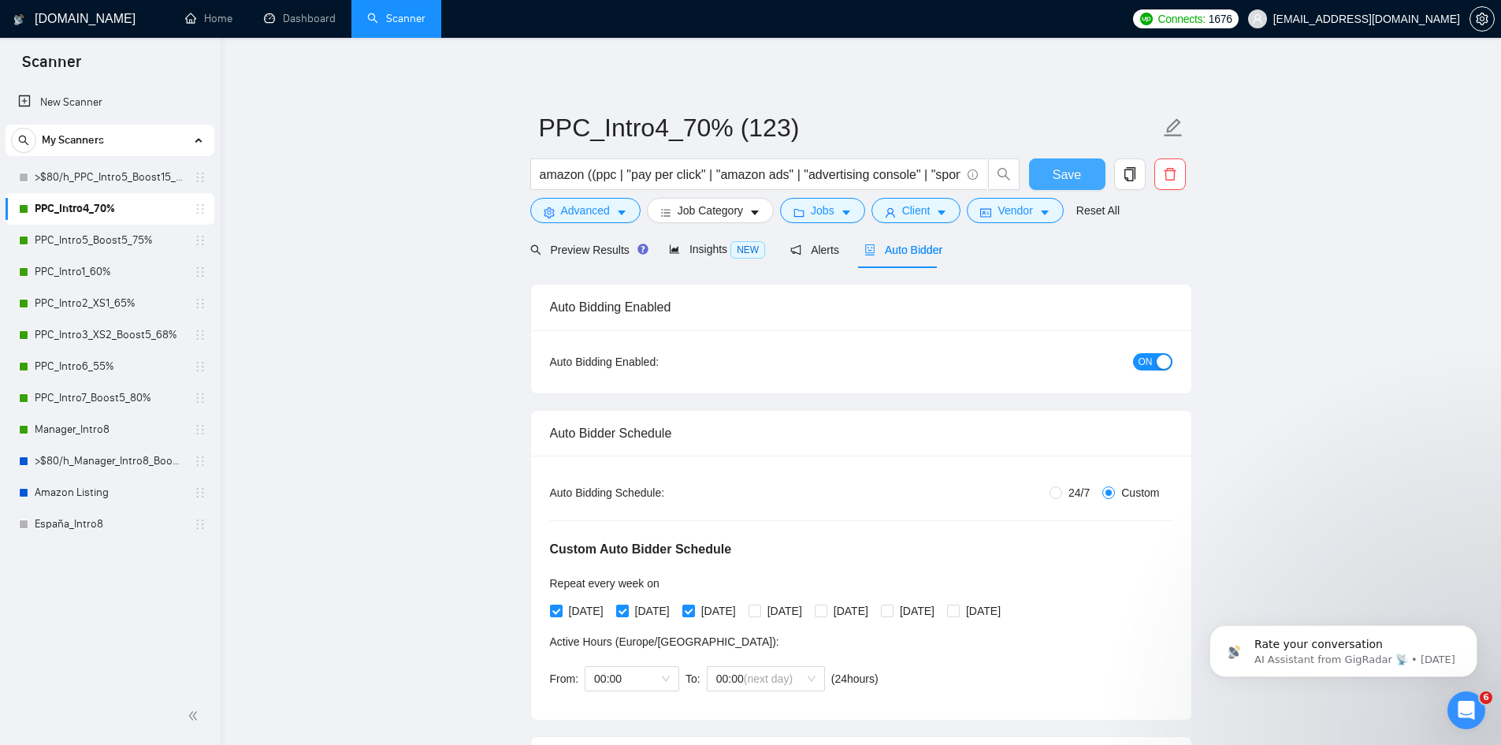
click at [1070, 165] on span "Save" at bounding box center [1067, 175] width 28 height 20
checkbox input "true"
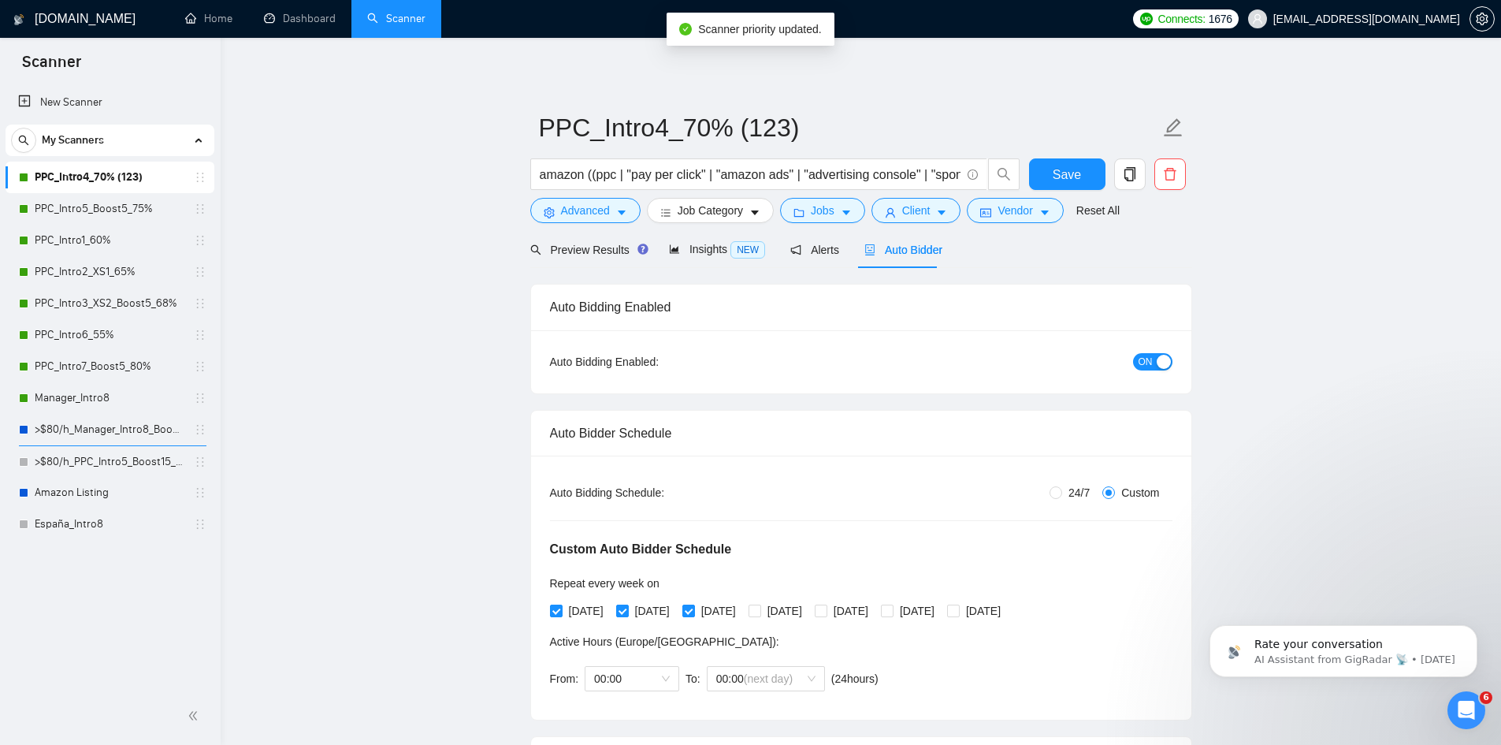
click at [137, 204] on link "PPC_Intro5_Boost5_75%" at bounding box center [110, 209] width 150 height 32
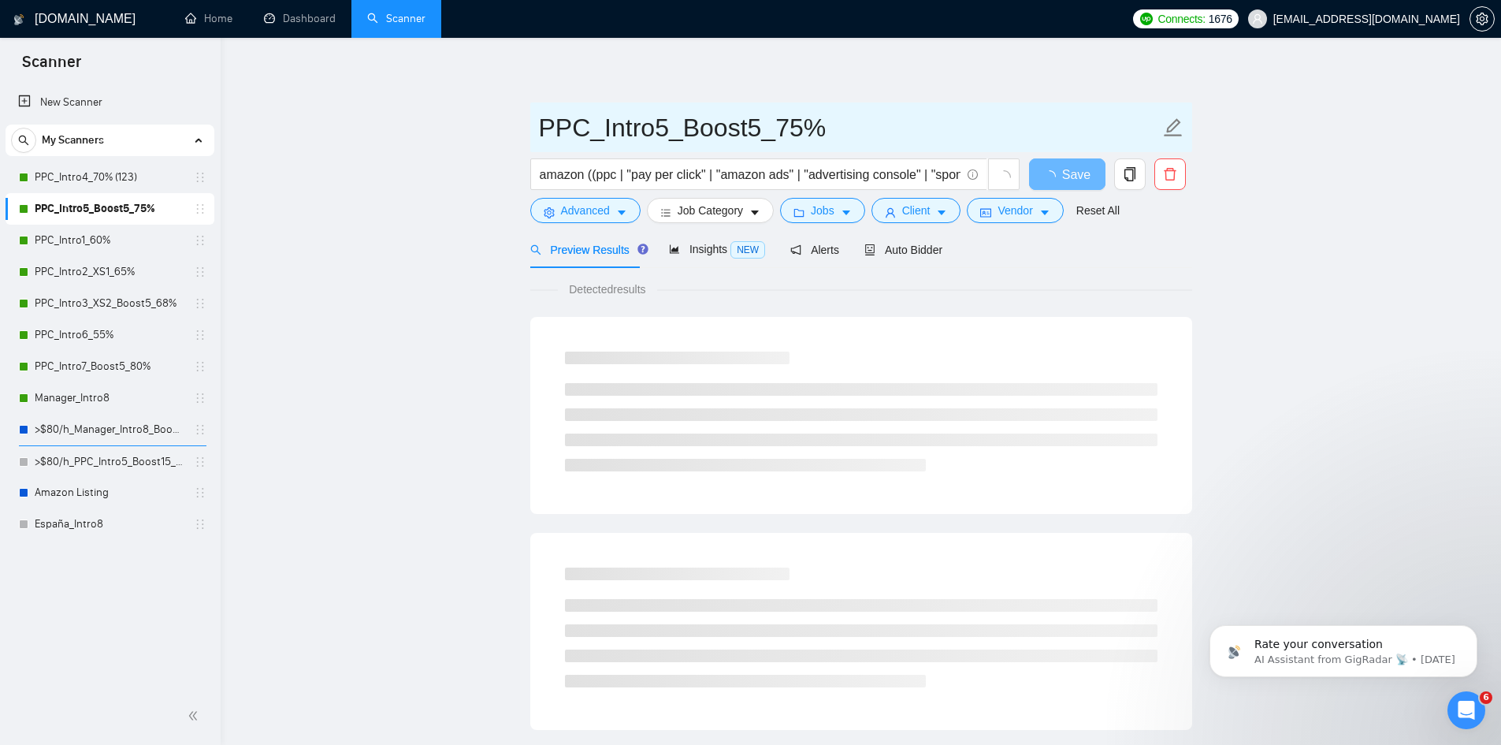
click at [1176, 130] on icon "edit" at bounding box center [1173, 127] width 20 height 20
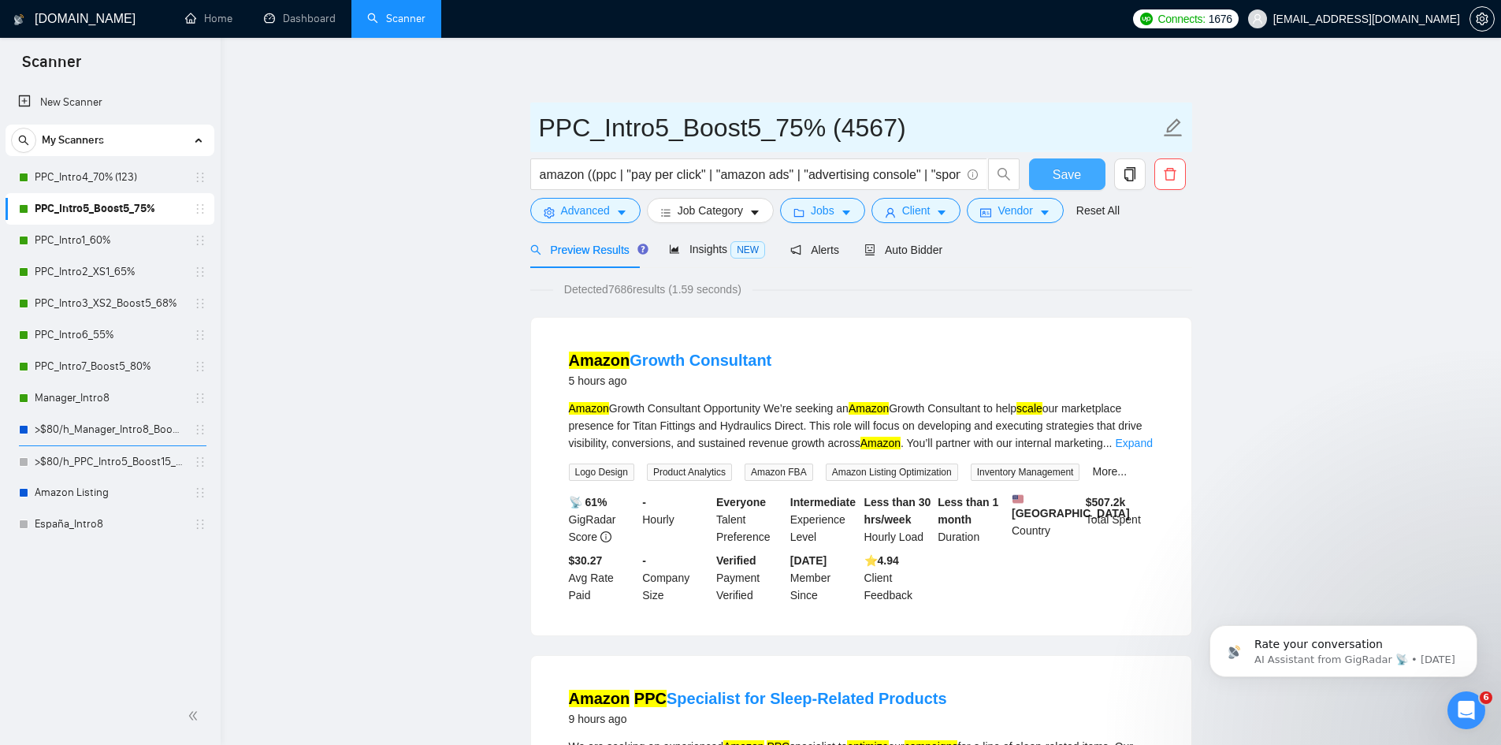
type input "PPC_Intro5_Boost5_75% (4567)"
drag, startPoint x: 1055, startPoint y: 172, endPoint x: 1062, endPoint y: 184, distance: 14.5
click at [1056, 173] on span "Save" at bounding box center [1067, 175] width 28 height 20
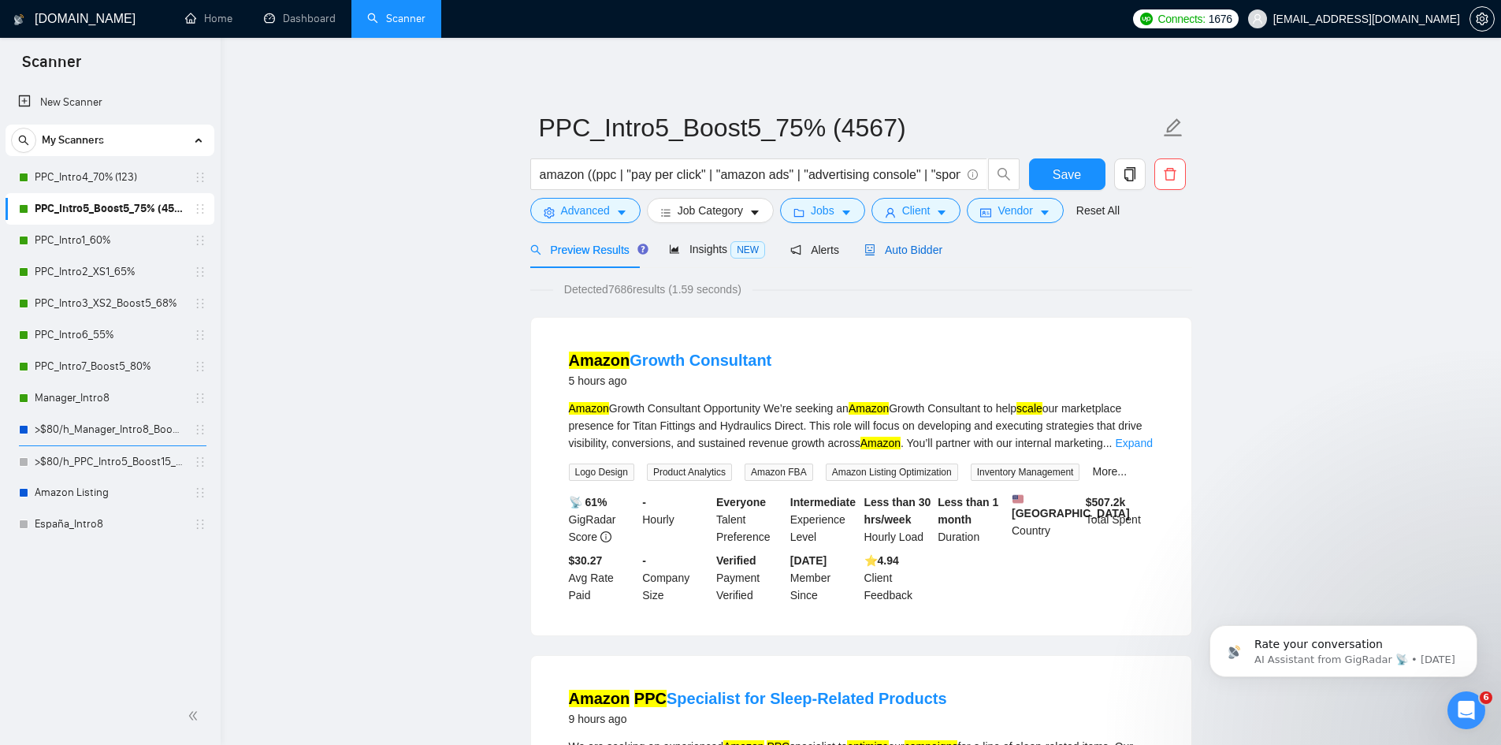
click at [902, 255] on span "Auto Bidder" at bounding box center [904, 250] width 78 height 13
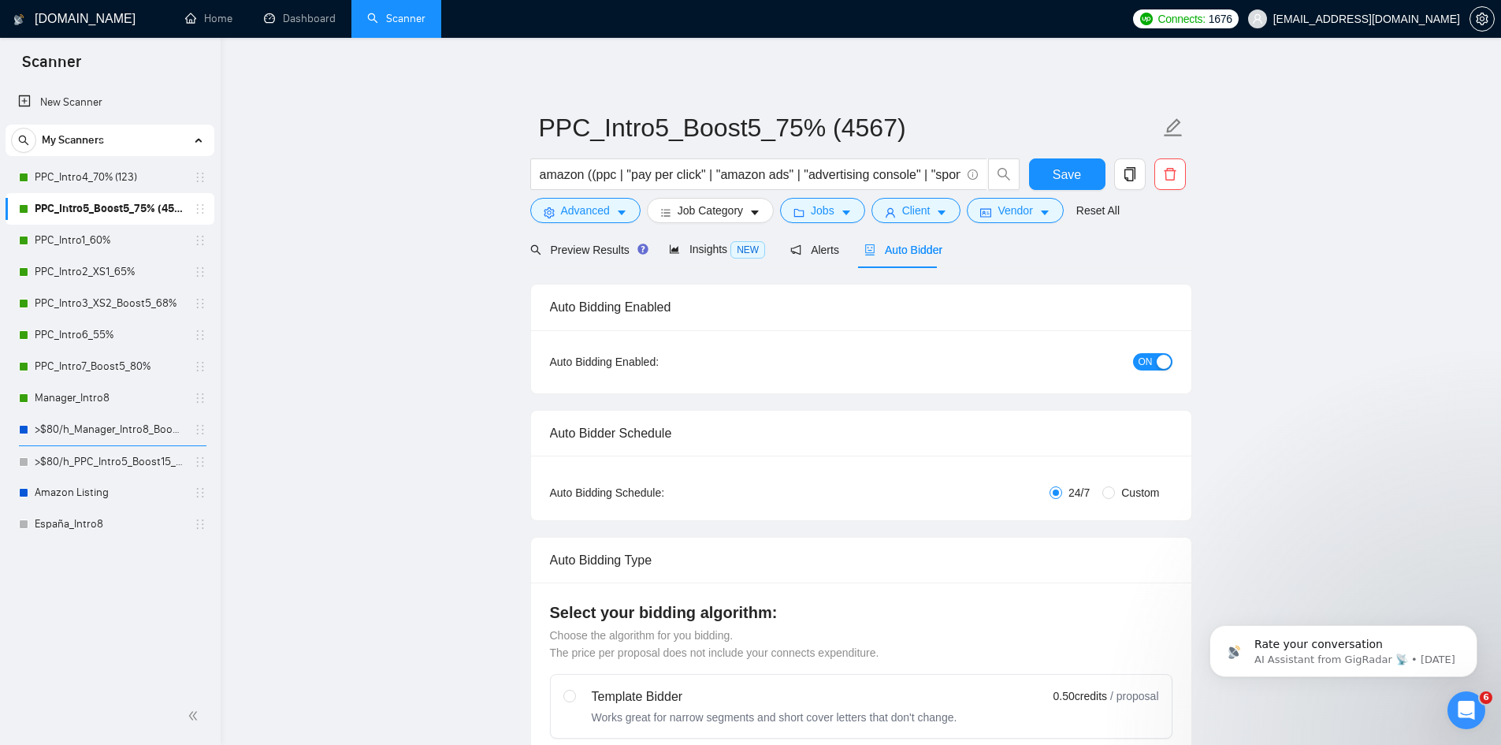
radio input "false"
radio input "true"
checkbox input "true"
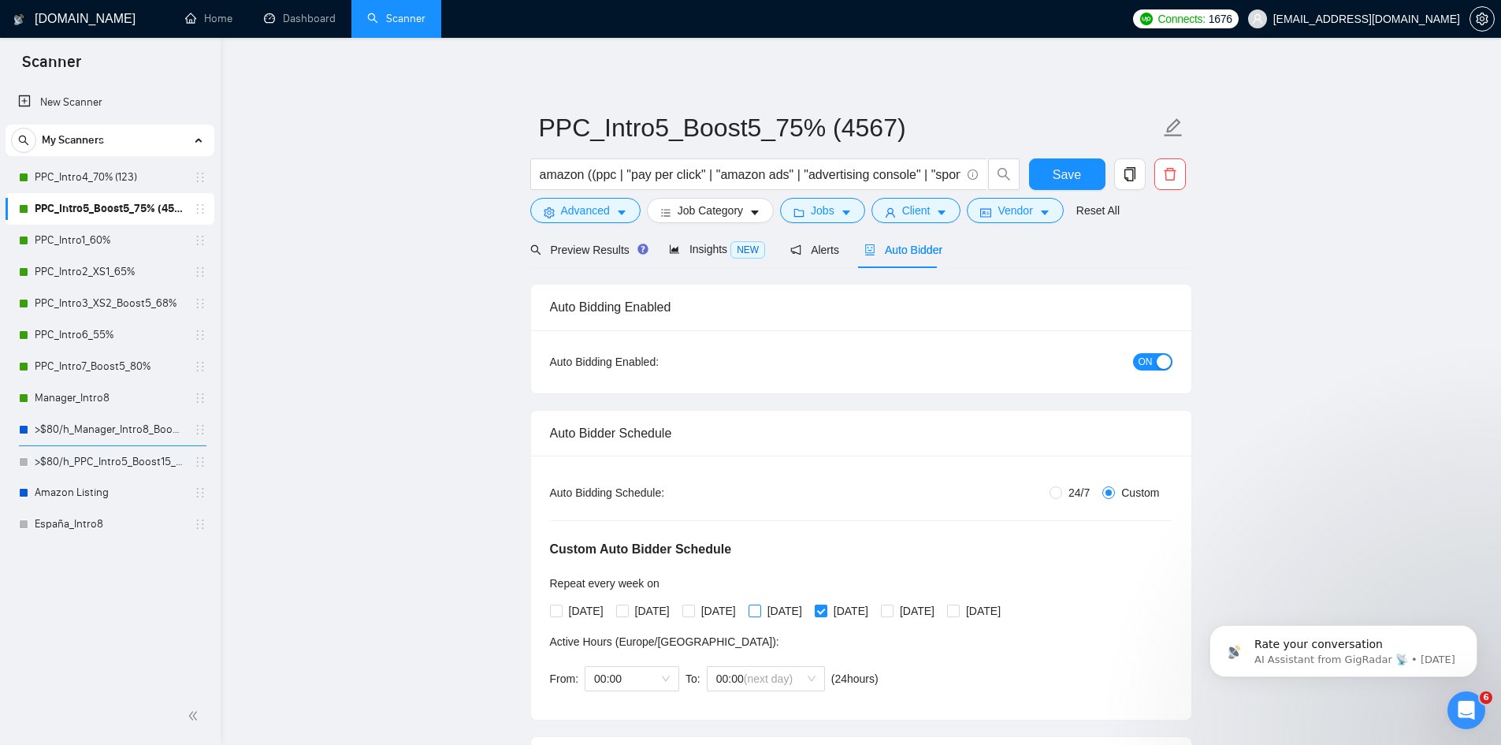
click at [760, 608] on input "[DATE]" at bounding box center [754, 610] width 11 height 11
checkbox input "true"
click at [892, 609] on input "[DATE]" at bounding box center [886, 610] width 11 height 11
checkbox input "true"
click at [958, 611] on input "[DATE]" at bounding box center [952, 610] width 11 height 11
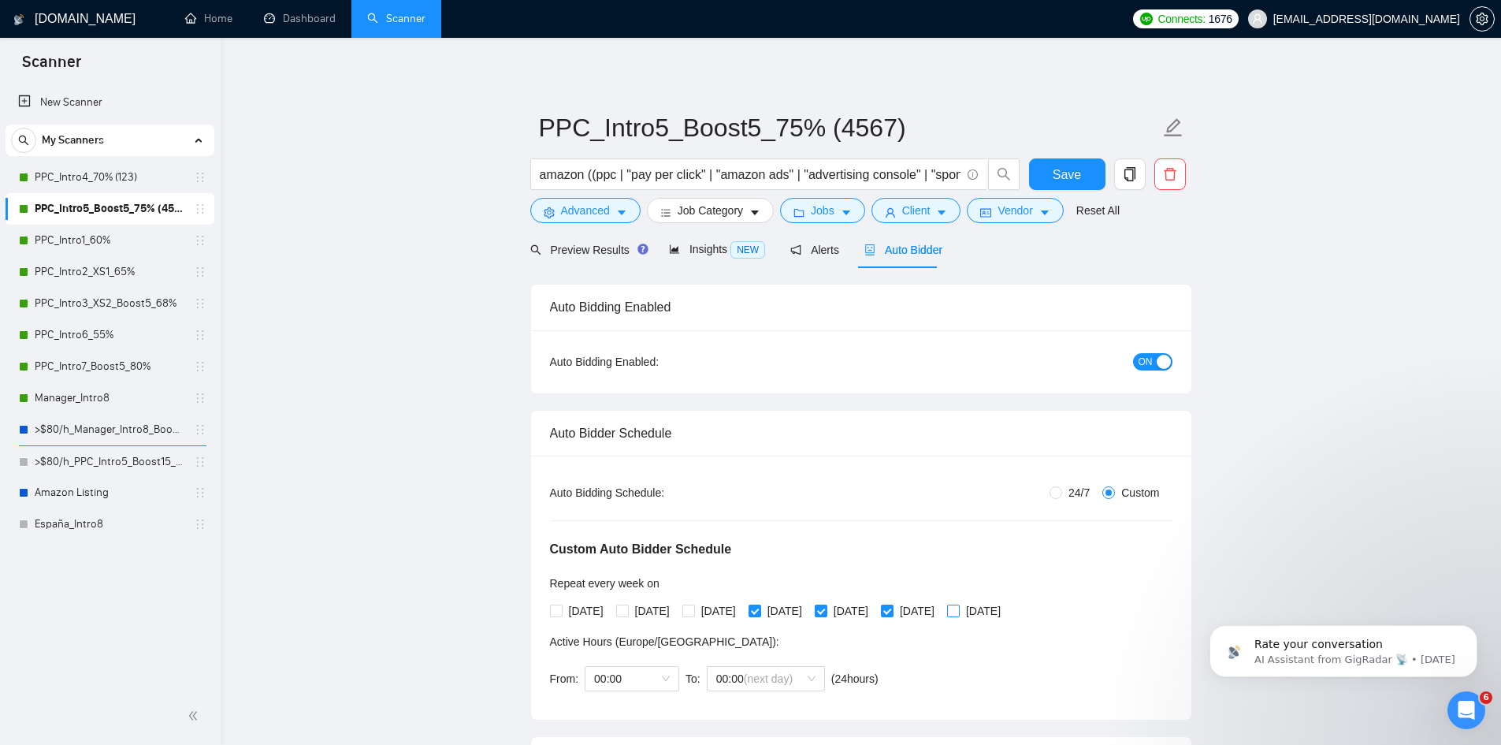
checkbox input "true"
click at [1079, 181] on span "Save" at bounding box center [1067, 175] width 28 height 20
checkbox input "true"
drag, startPoint x: 100, startPoint y: 240, endPoint x: 211, endPoint y: 257, distance: 112.5
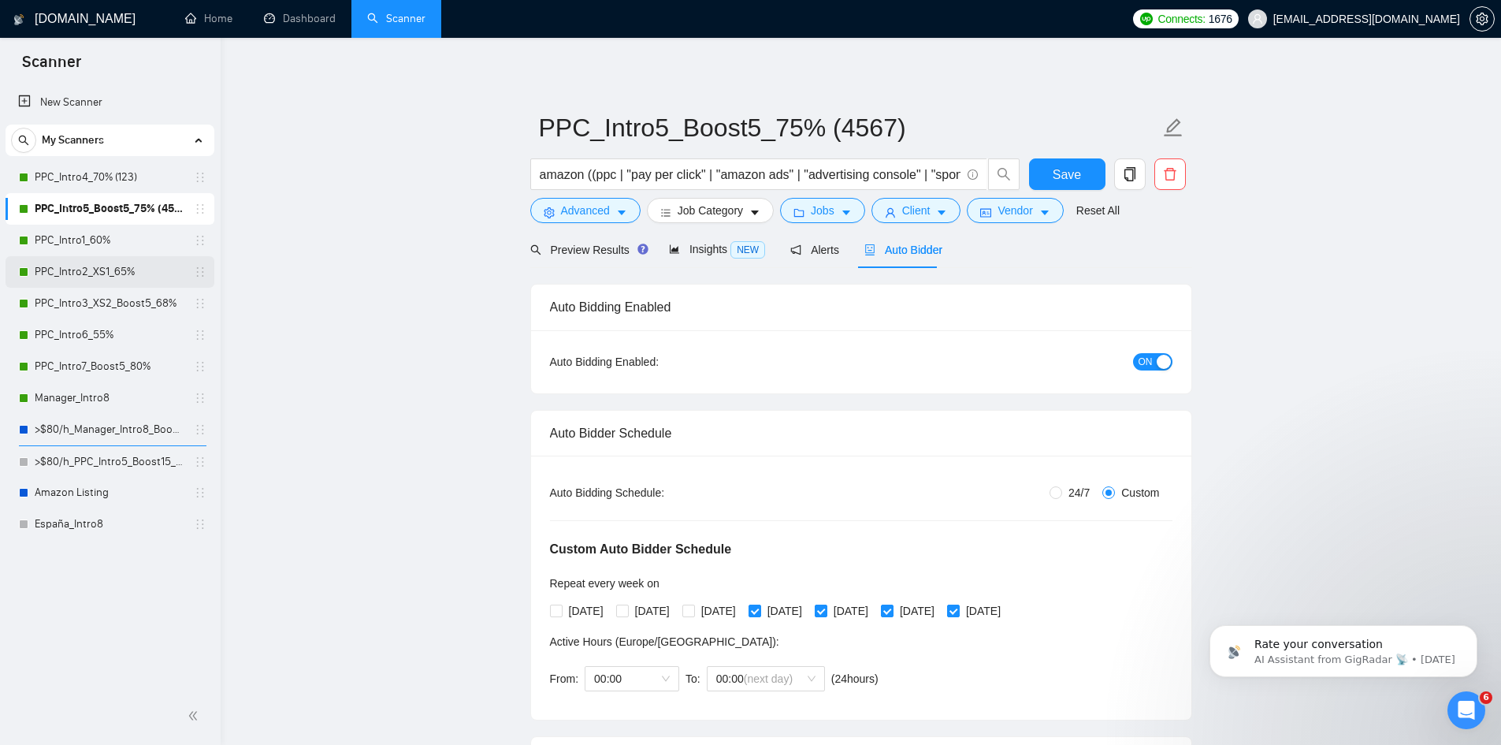
click at [100, 240] on link "PPC_Intro1_60%" at bounding box center [110, 241] width 150 height 32
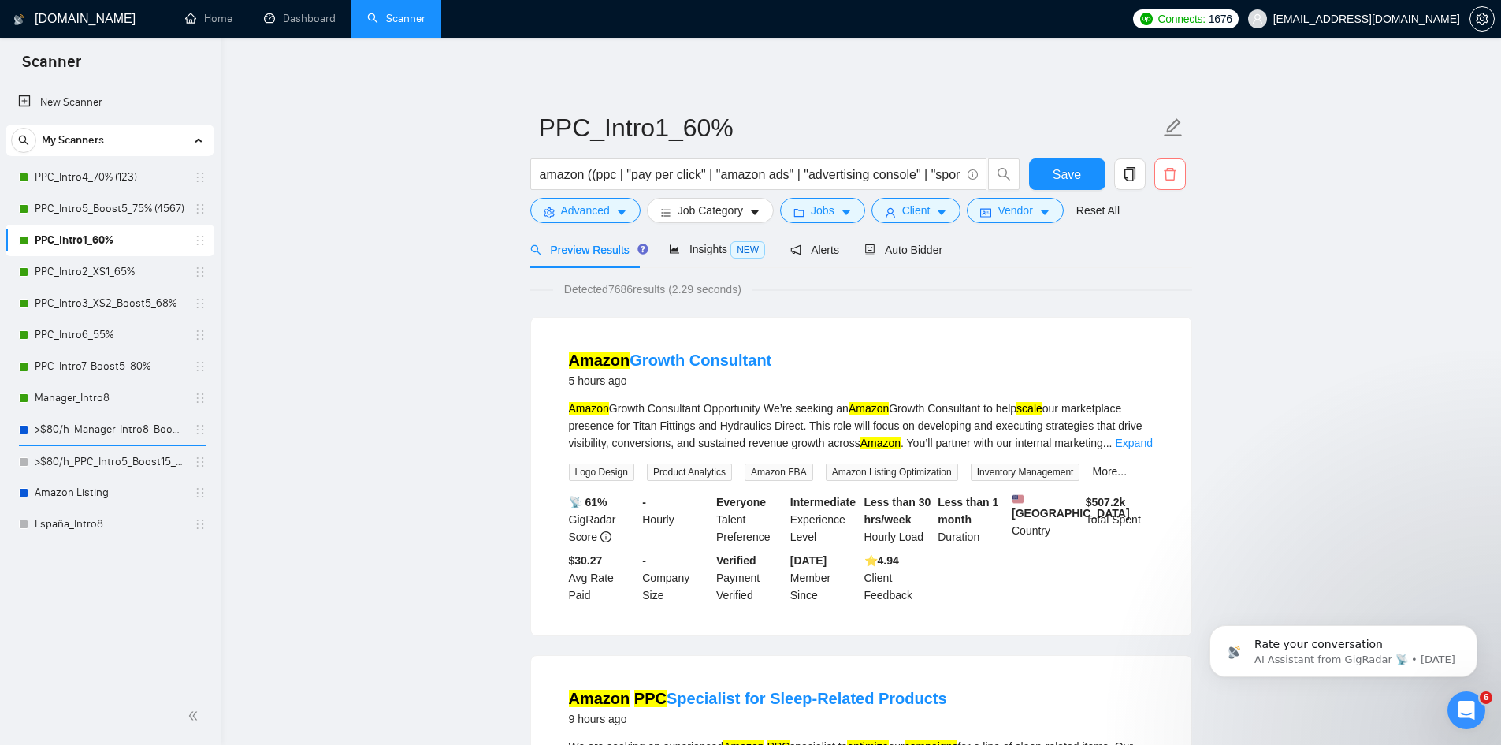
click at [1170, 183] on button "button" at bounding box center [1171, 174] width 32 height 32
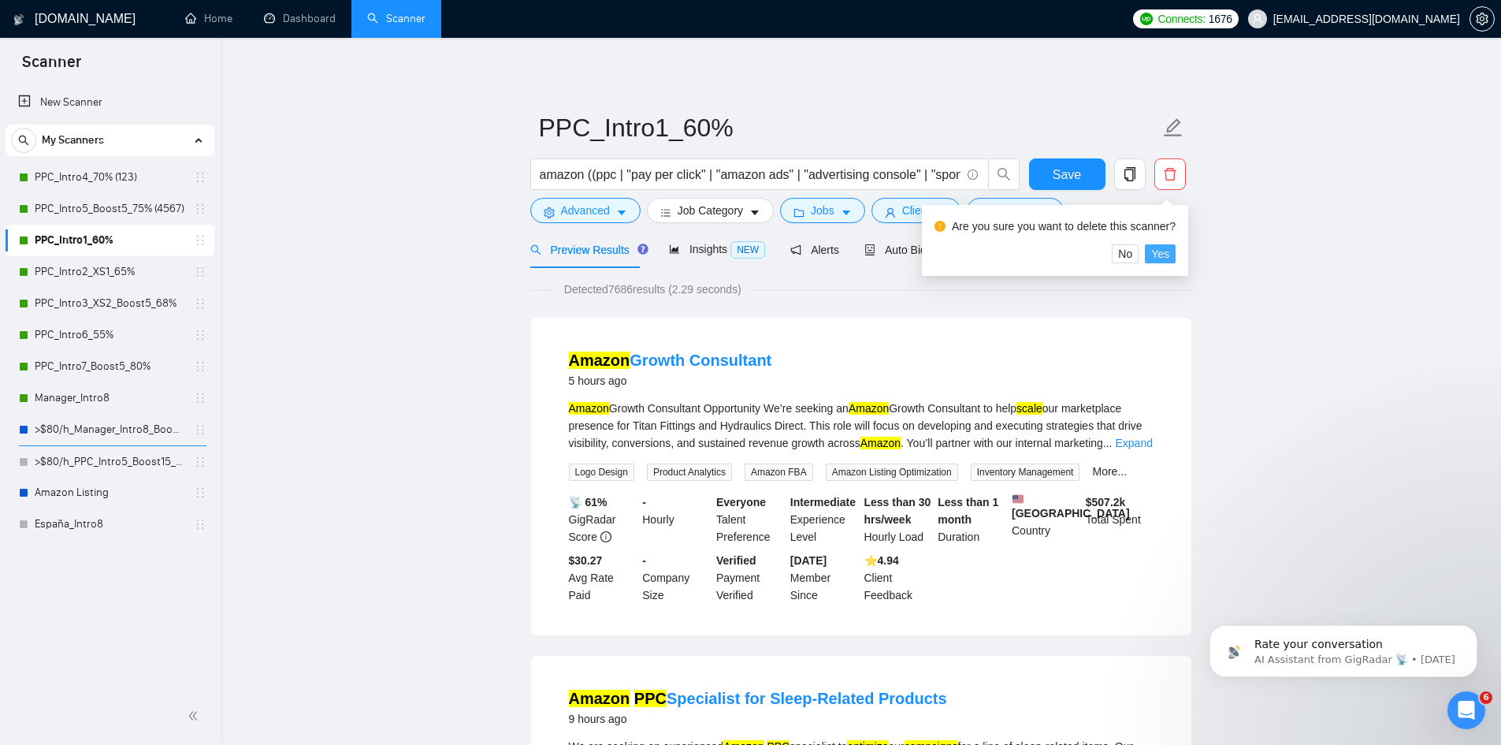
click at [1161, 258] on span "Yes" at bounding box center [1161, 253] width 18 height 17
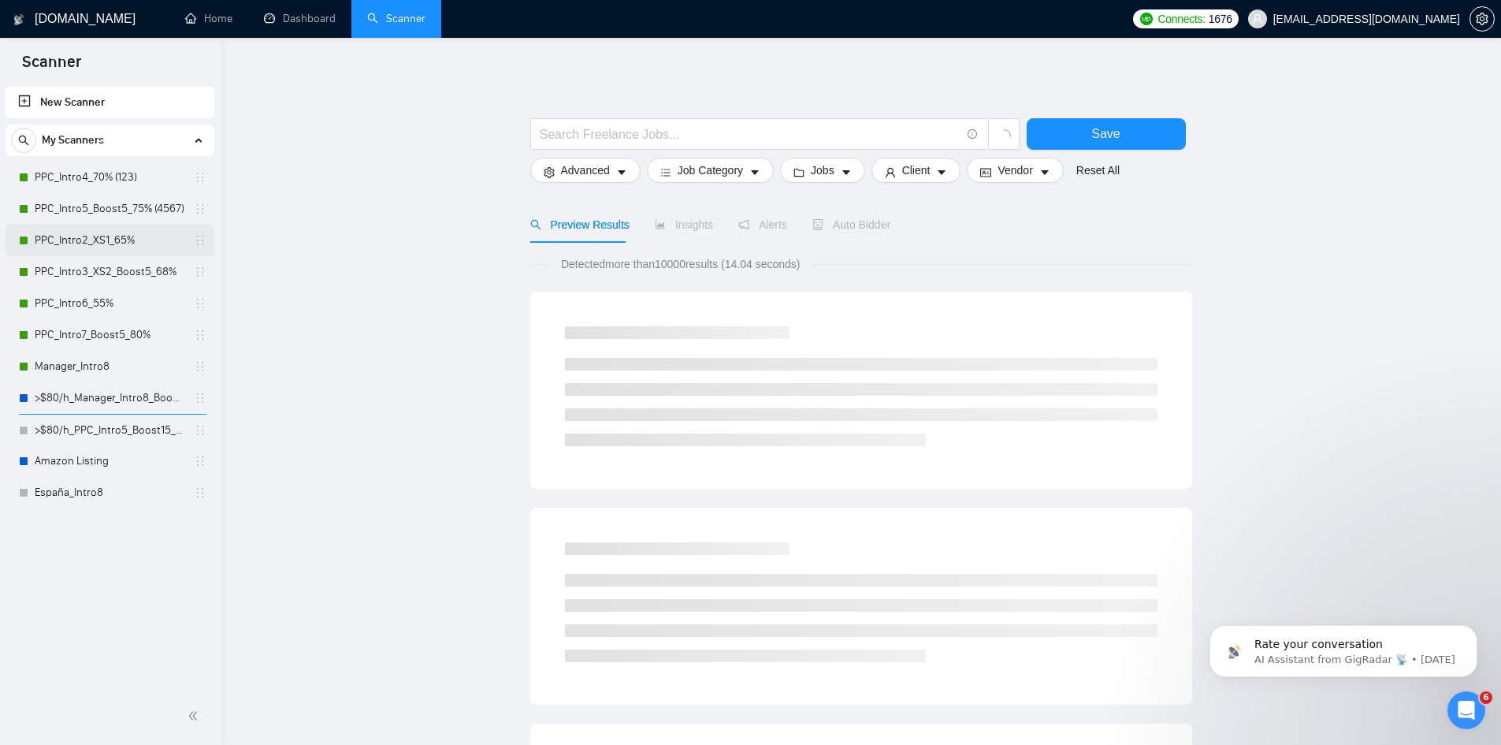
click at [85, 233] on link "PPC_Intro2_XS1_65%" at bounding box center [110, 241] width 150 height 32
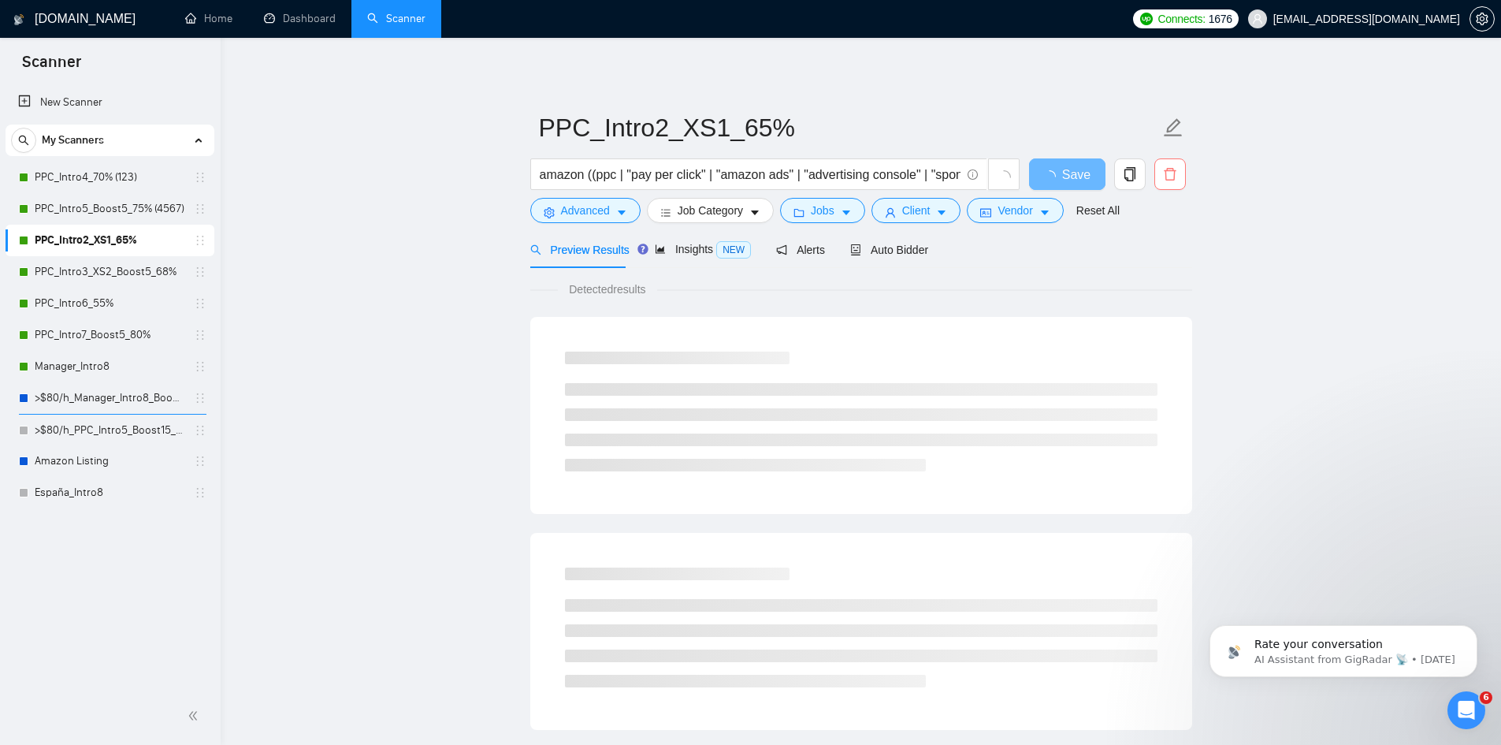
click at [1163, 176] on icon "delete" at bounding box center [1170, 174] width 14 height 14
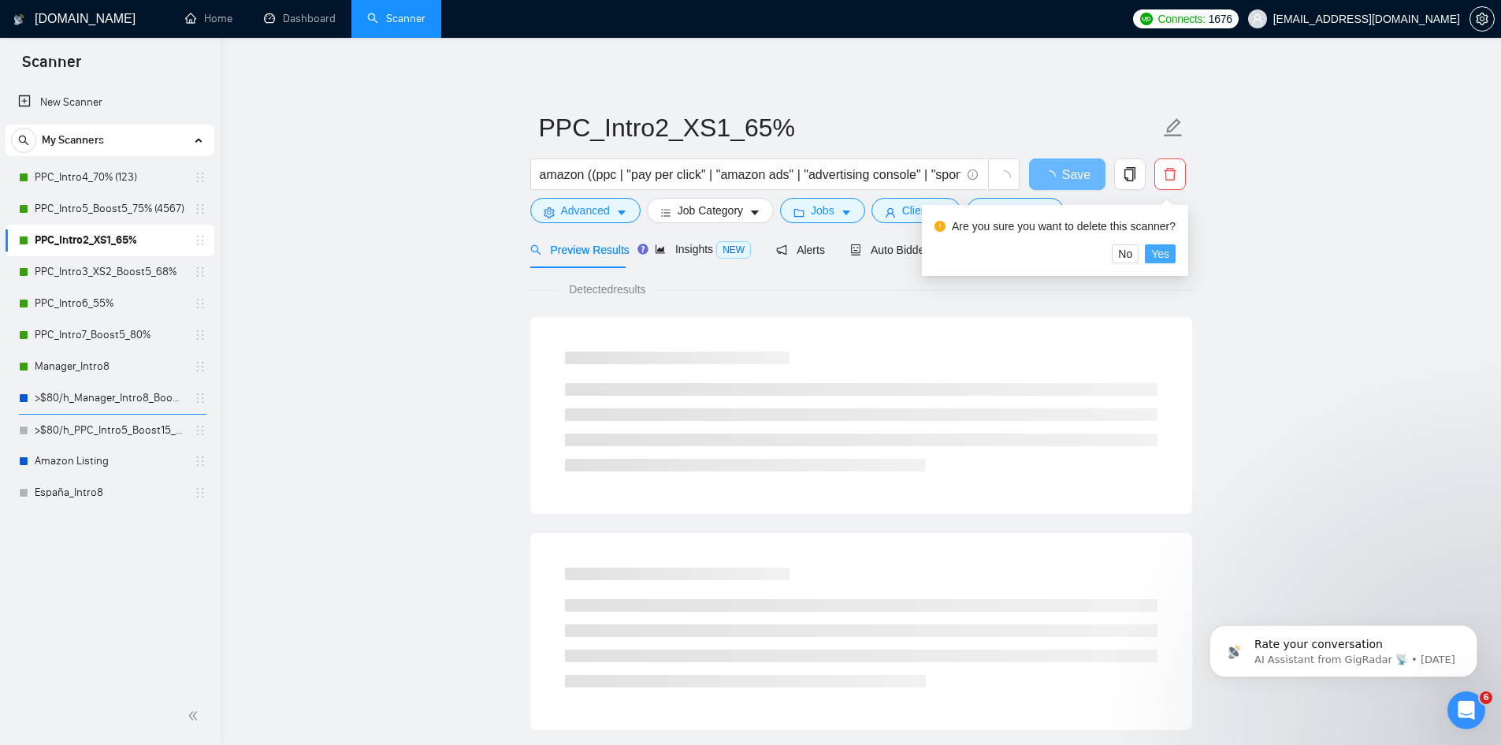
click at [1160, 259] on span "Yes" at bounding box center [1161, 253] width 18 height 17
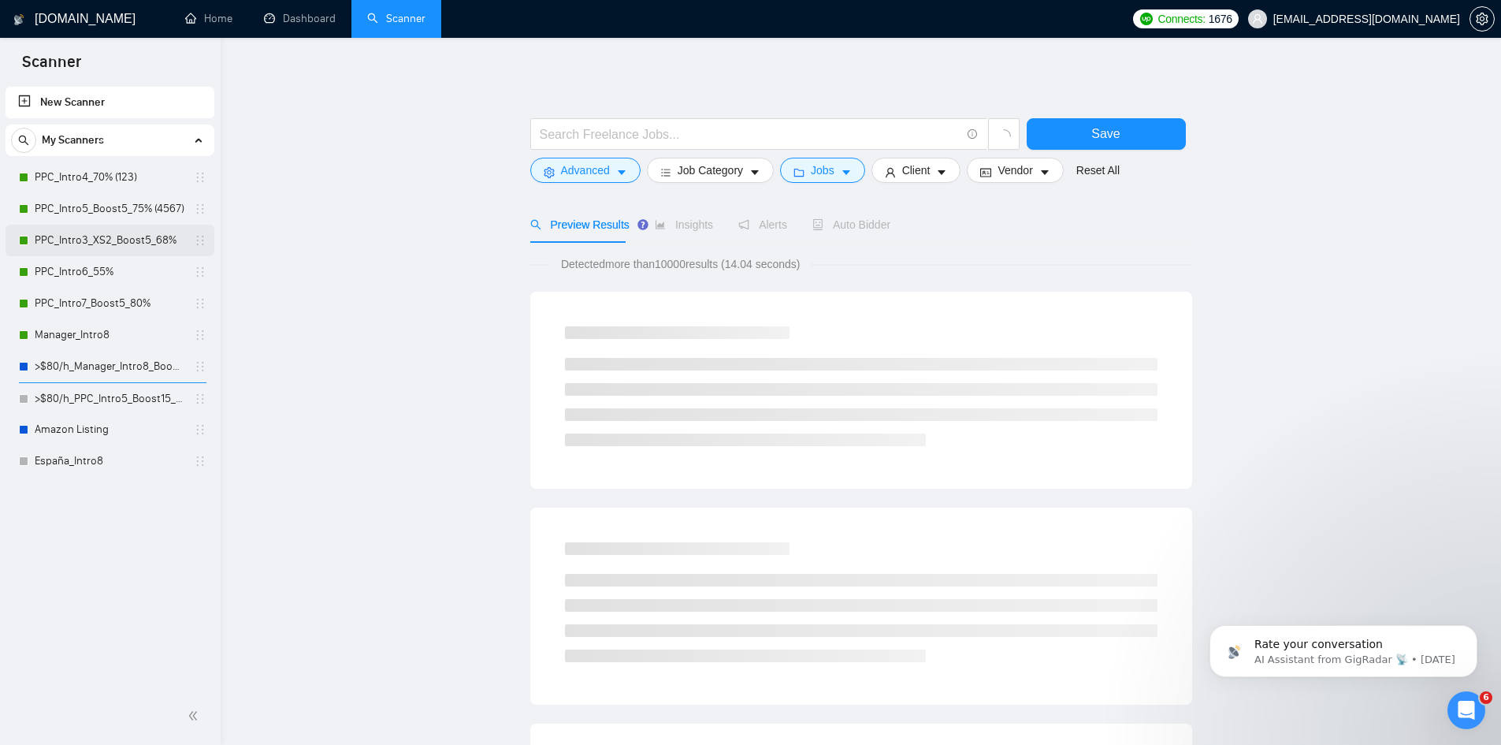
click at [124, 241] on link "PPC_Intro3_XS2_Boost5_68%" at bounding box center [110, 241] width 150 height 32
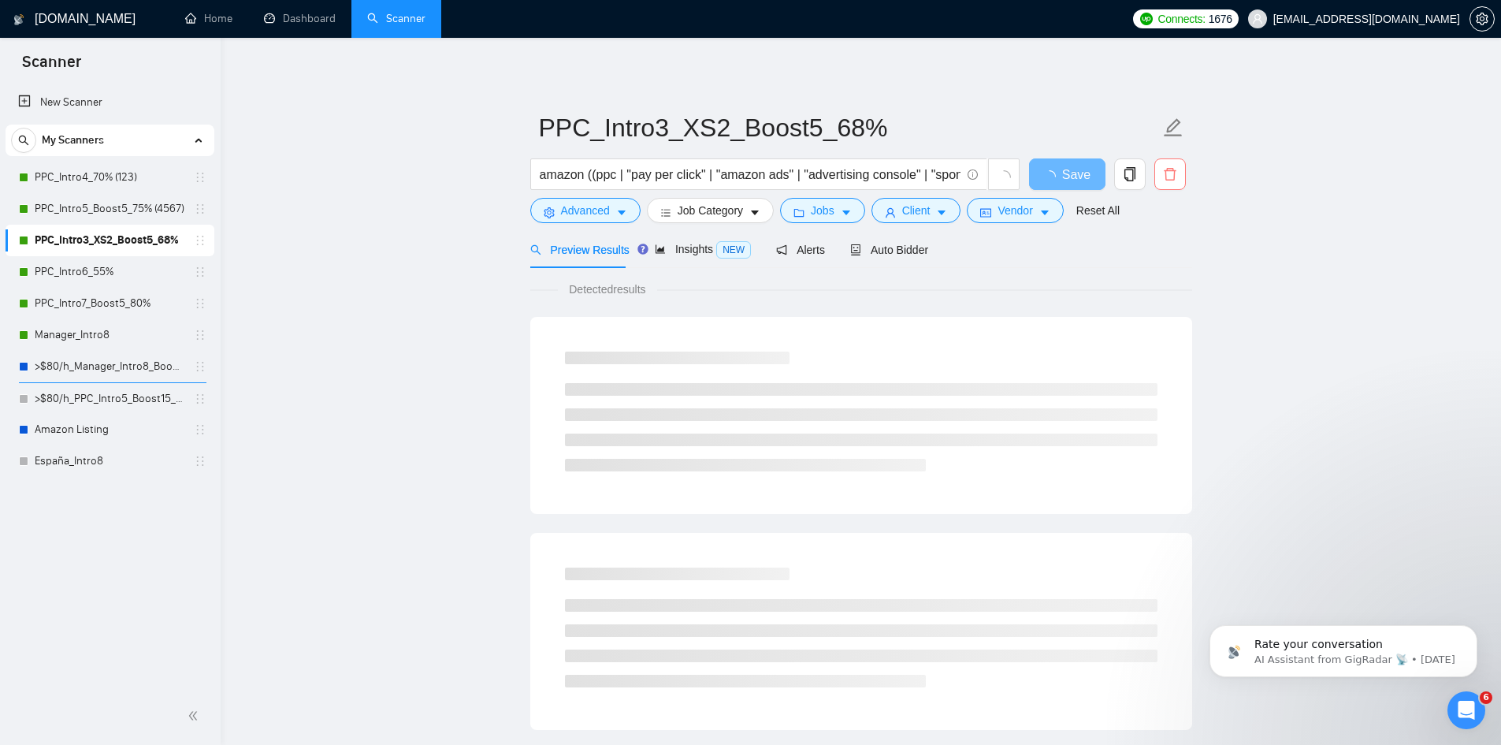
click at [1174, 184] on button "button" at bounding box center [1171, 174] width 32 height 32
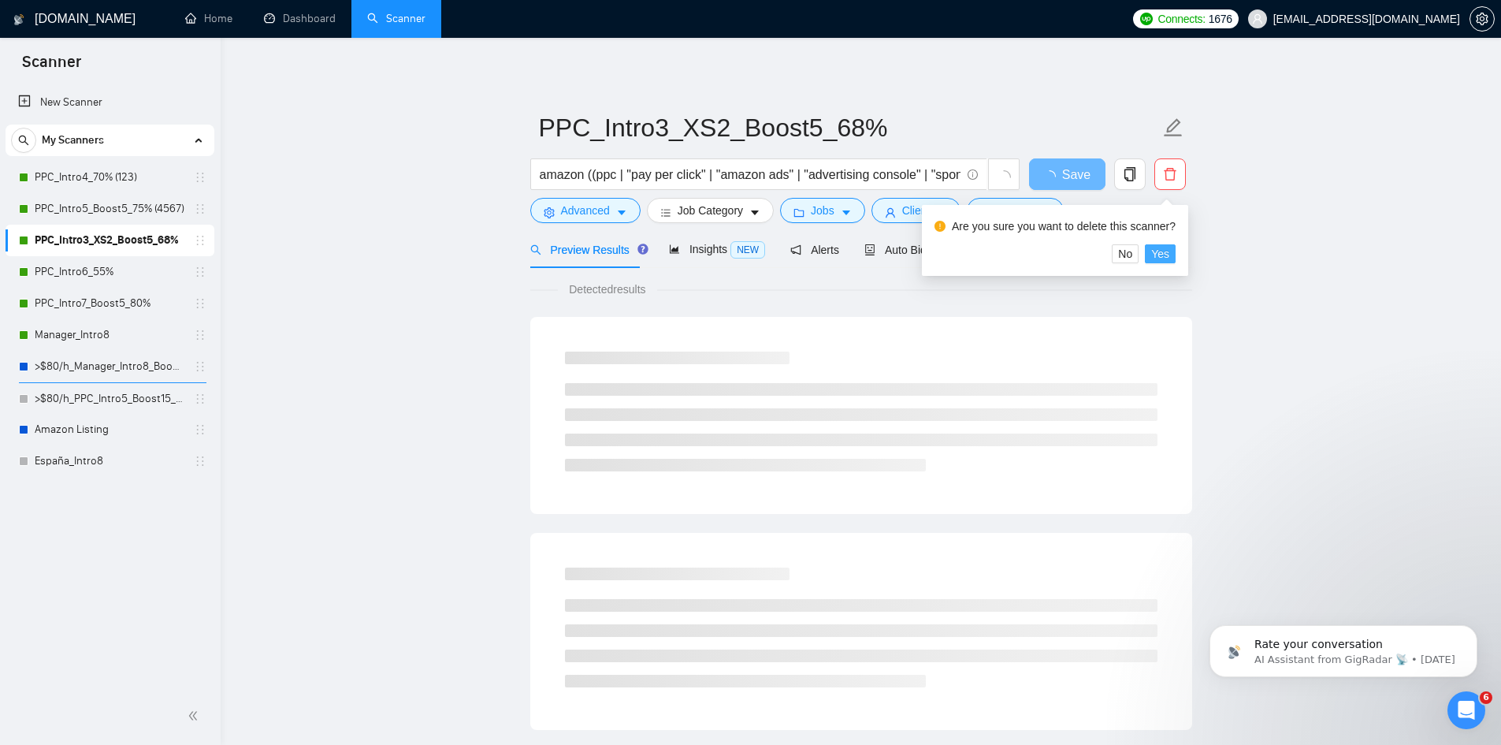
click at [1167, 247] on span "Yes" at bounding box center [1161, 253] width 18 height 17
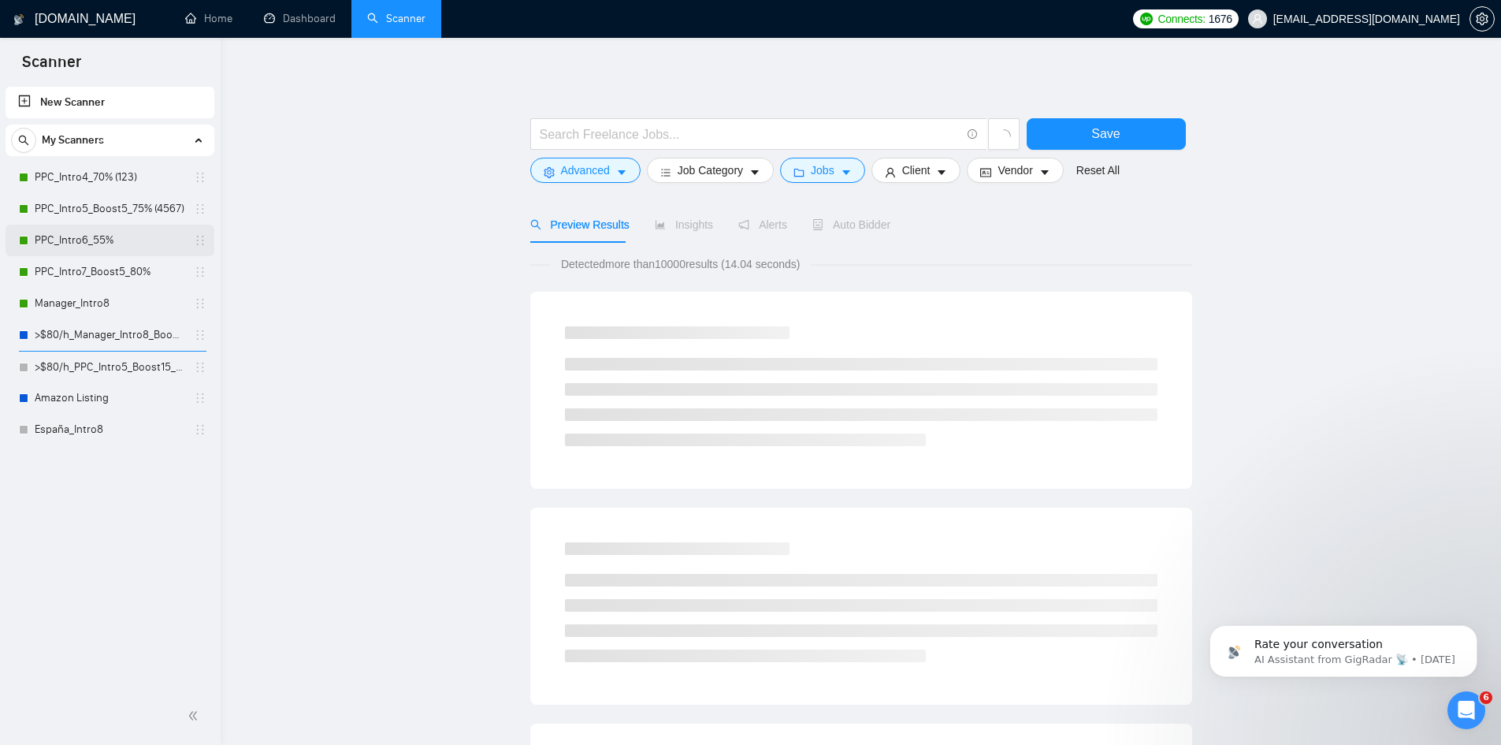
click at [115, 234] on link "PPC_Intro6_55%" at bounding box center [110, 241] width 150 height 32
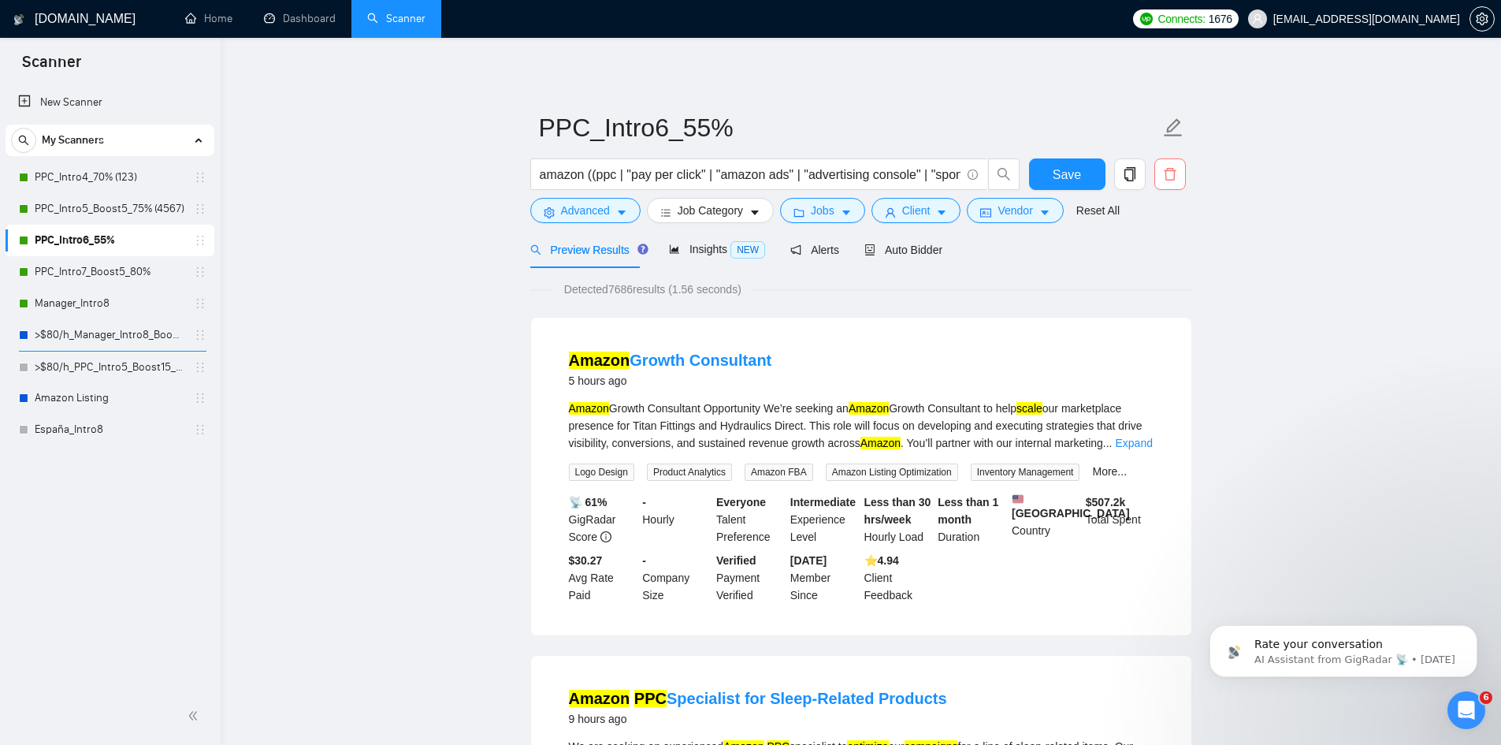
click at [1170, 174] on icon "delete" at bounding box center [1170, 174] width 14 height 14
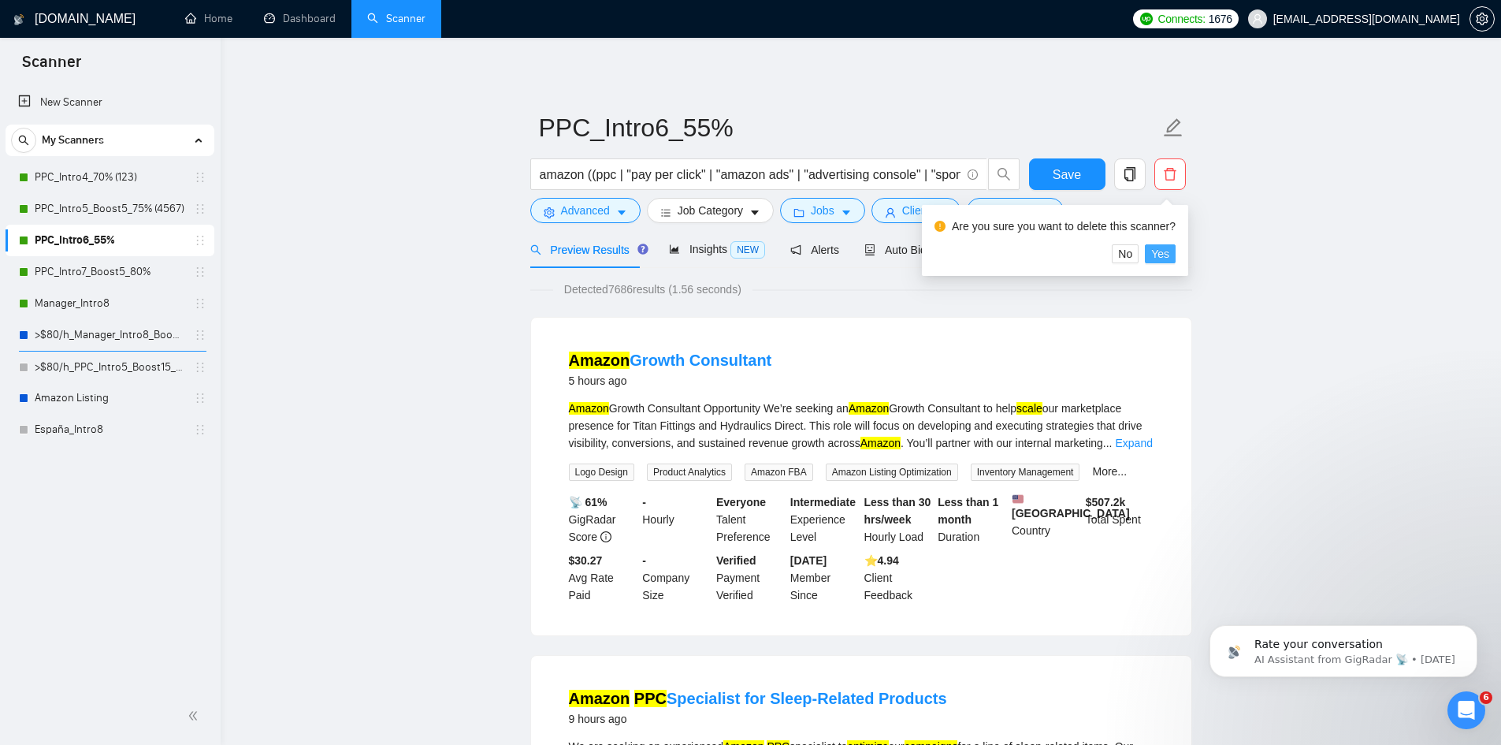
click at [1165, 255] on span "Yes" at bounding box center [1161, 253] width 18 height 17
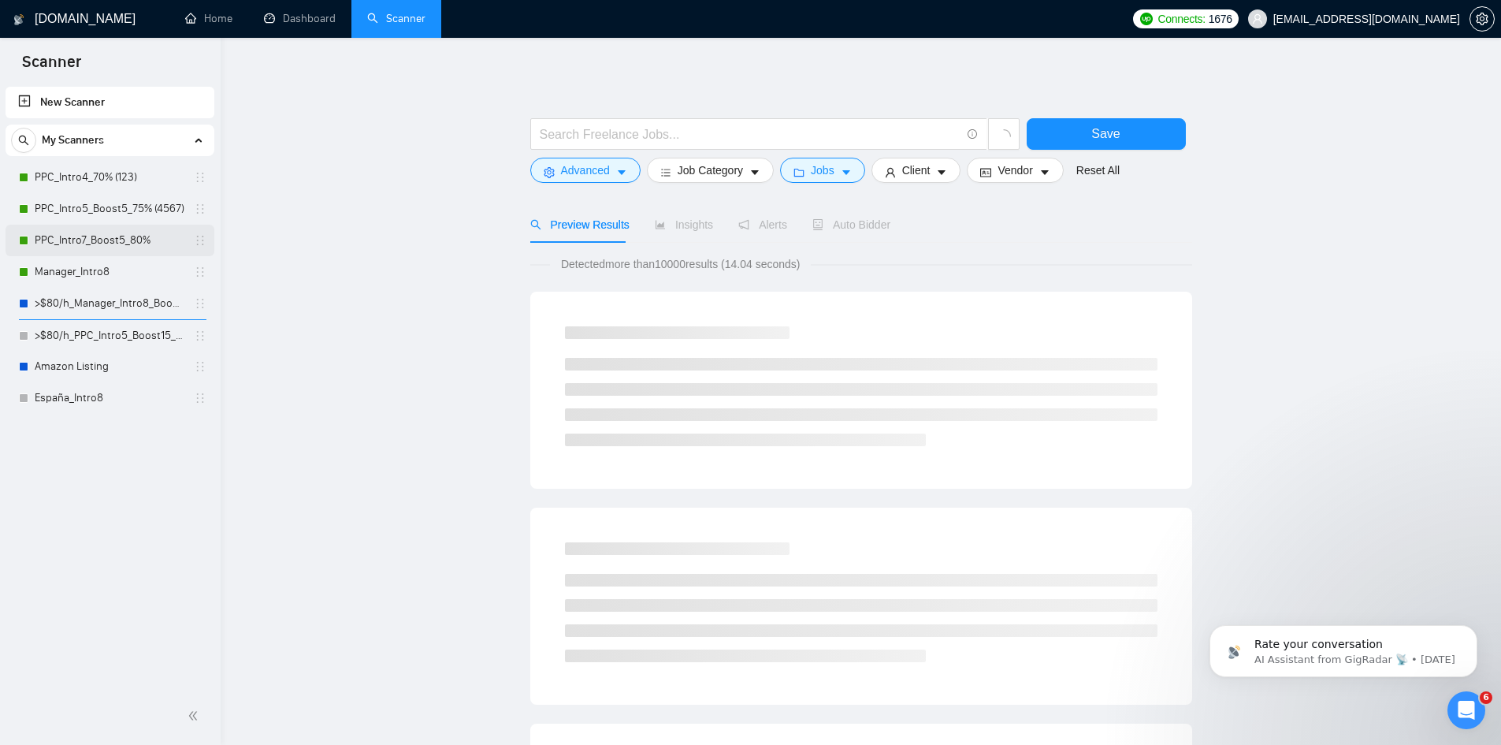
click at [109, 233] on link "PPC_Intro7_Boost5_80%" at bounding box center [110, 241] width 150 height 32
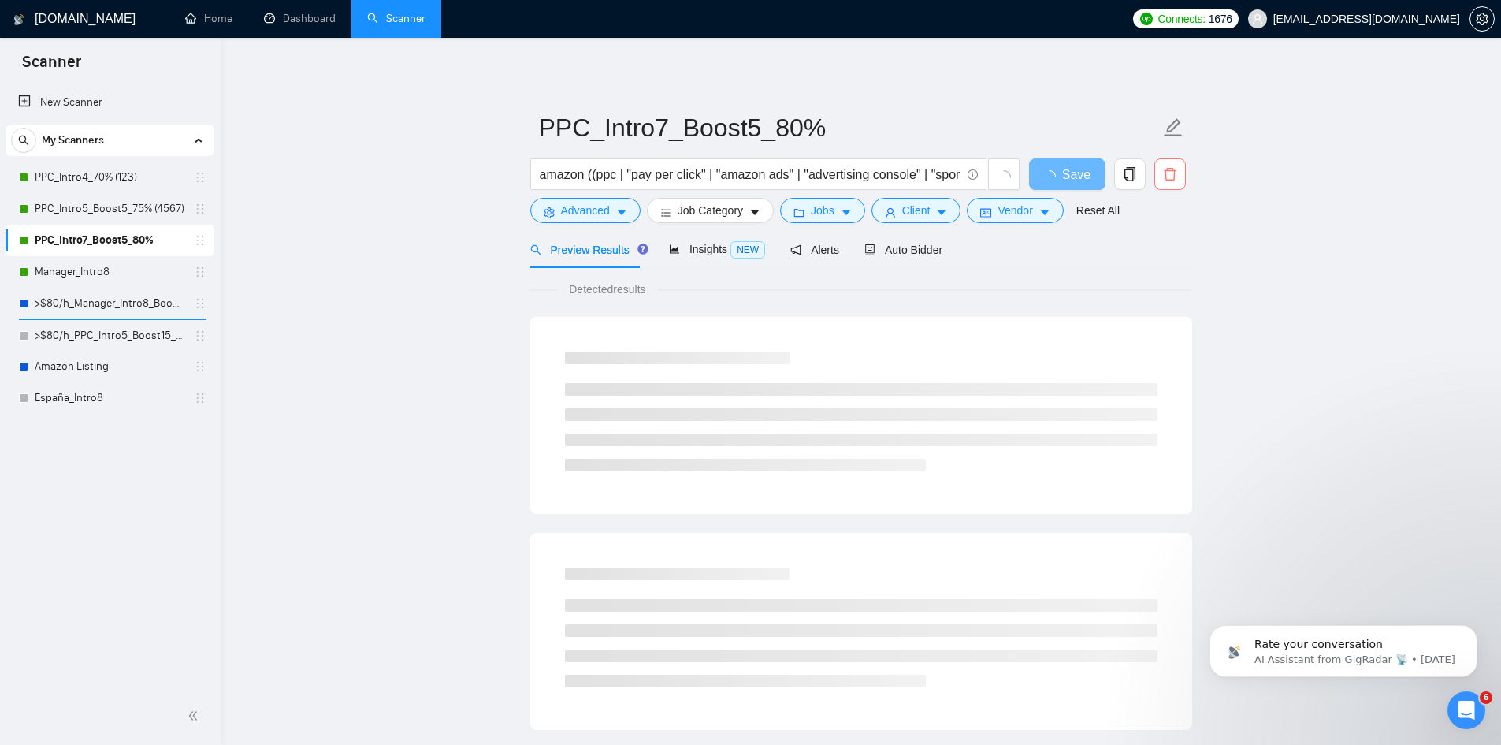
click at [1170, 180] on icon "delete" at bounding box center [1170, 174] width 12 height 13
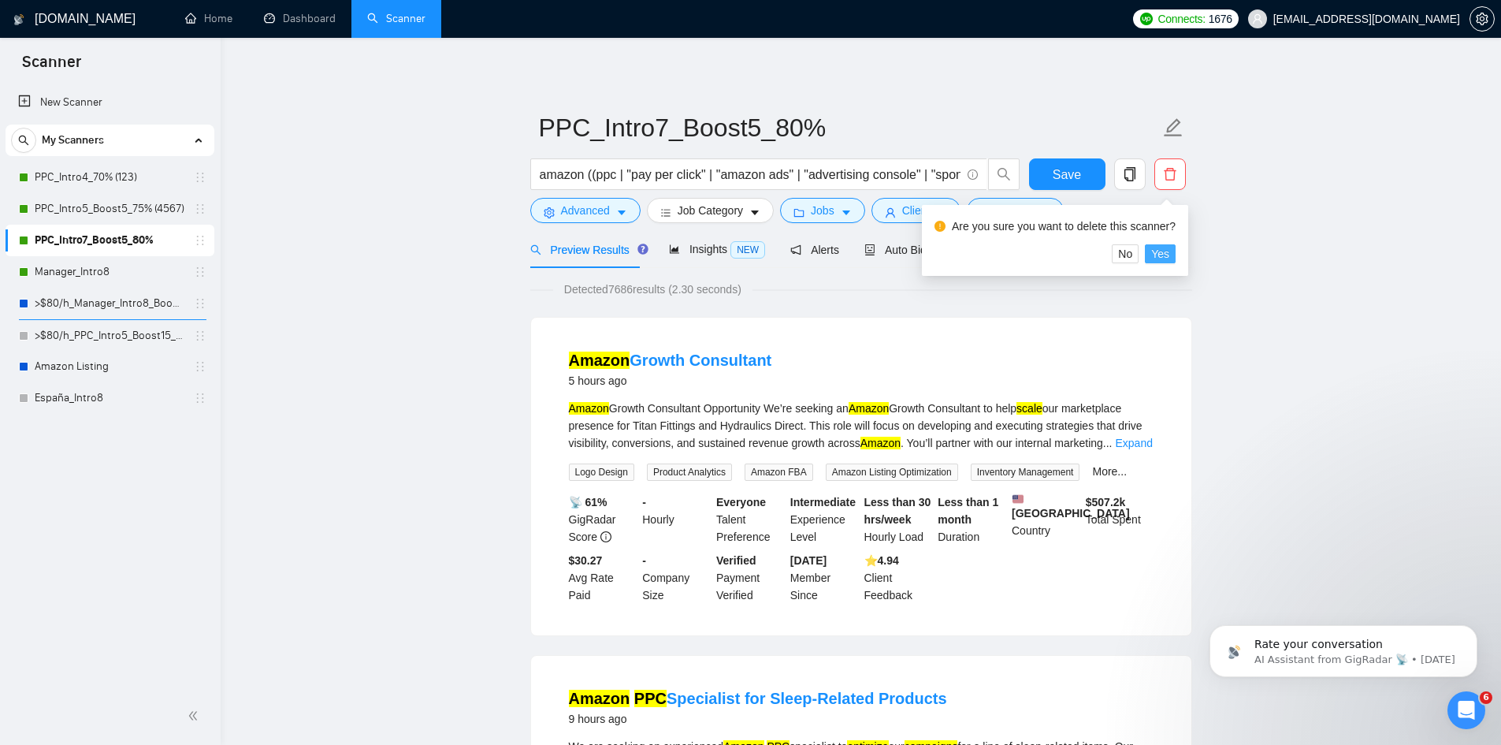
click at [1162, 261] on span "Yes" at bounding box center [1161, 253] width 18 height 17
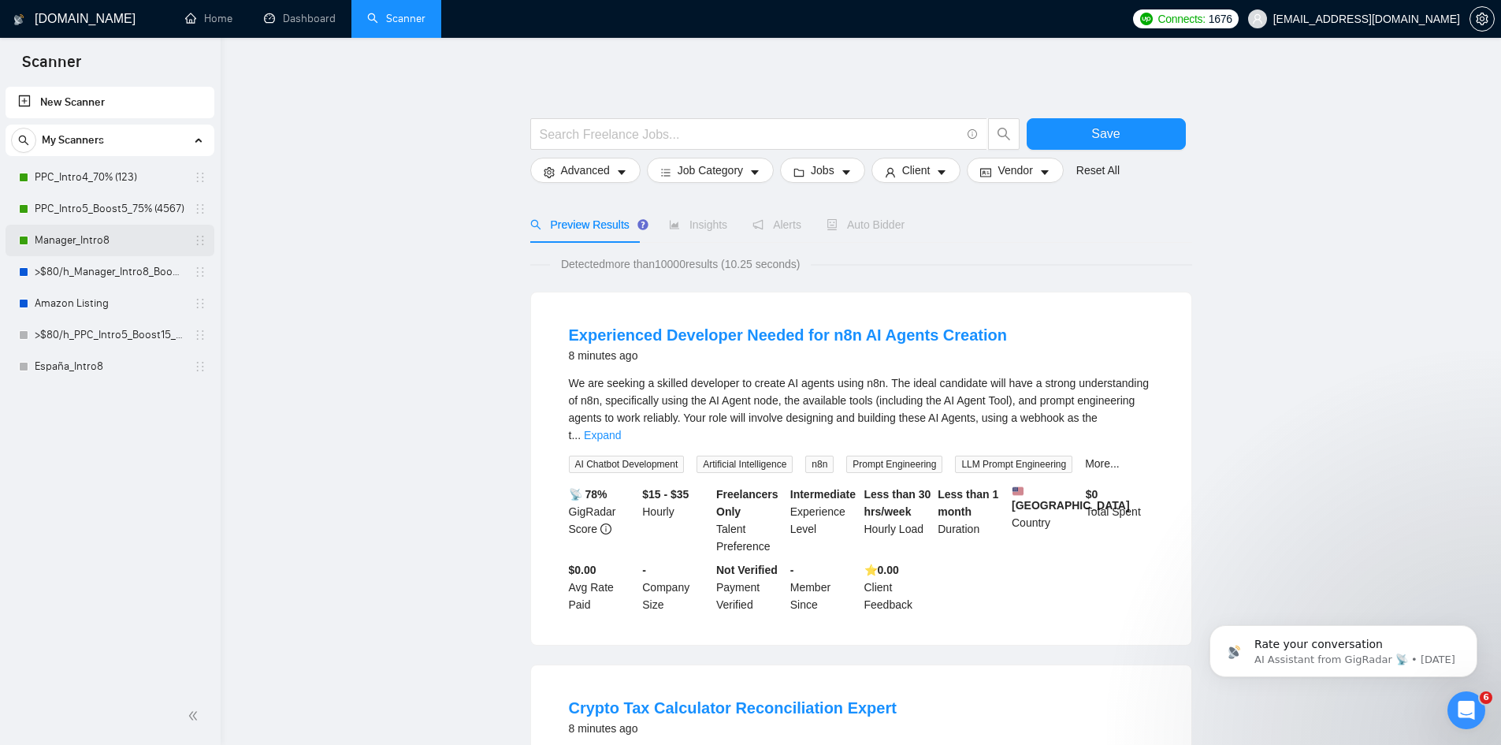
drag, startPoint x: 147, startPoint y: 239, endPoint x: 213, endPoint y: 231, distance: 65.9
click at [147, 239] on link "Manager_Intro8" at bounding box center [110, 241] width 150 height 32
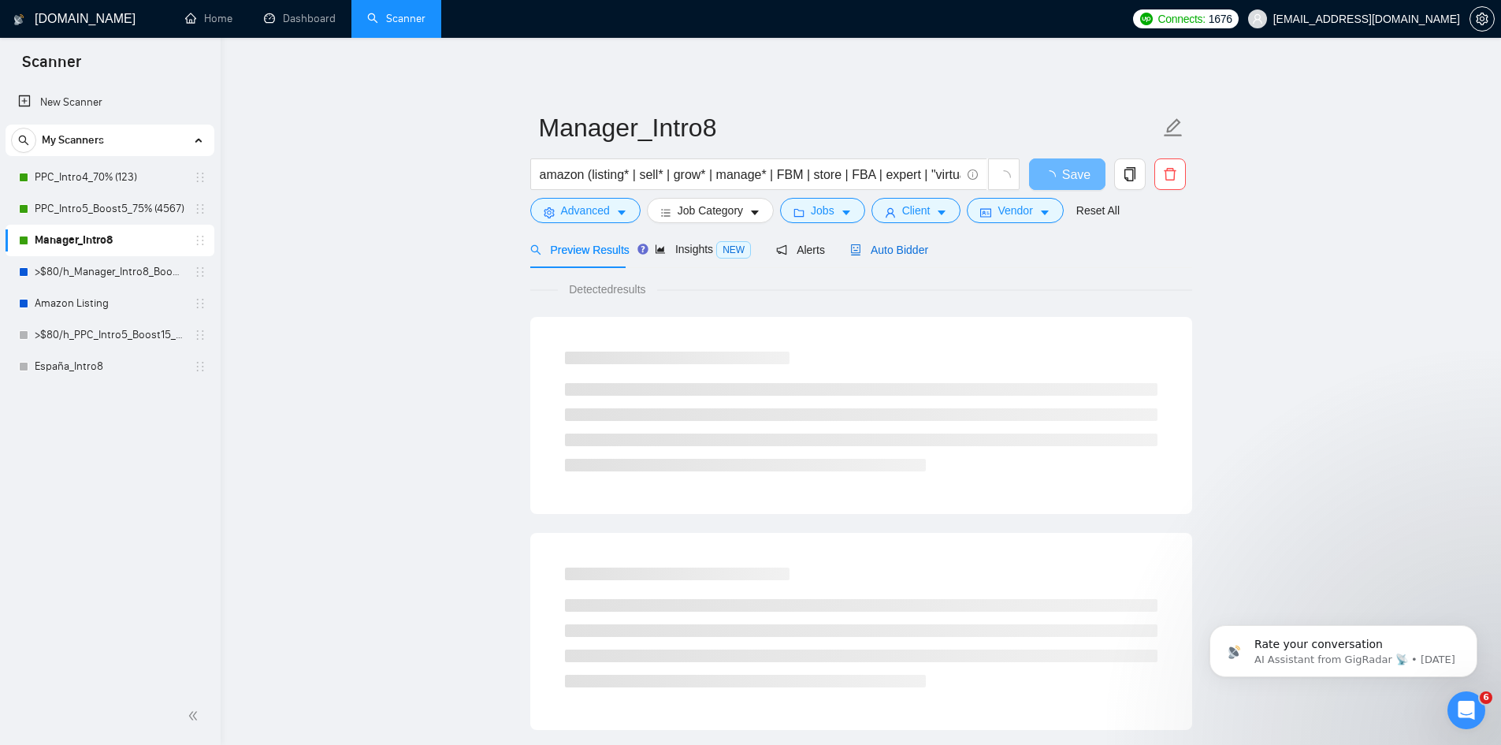
click at [899, 247] on span "Auto Bidder" at bounding box center [889, 250] width 78 height 13
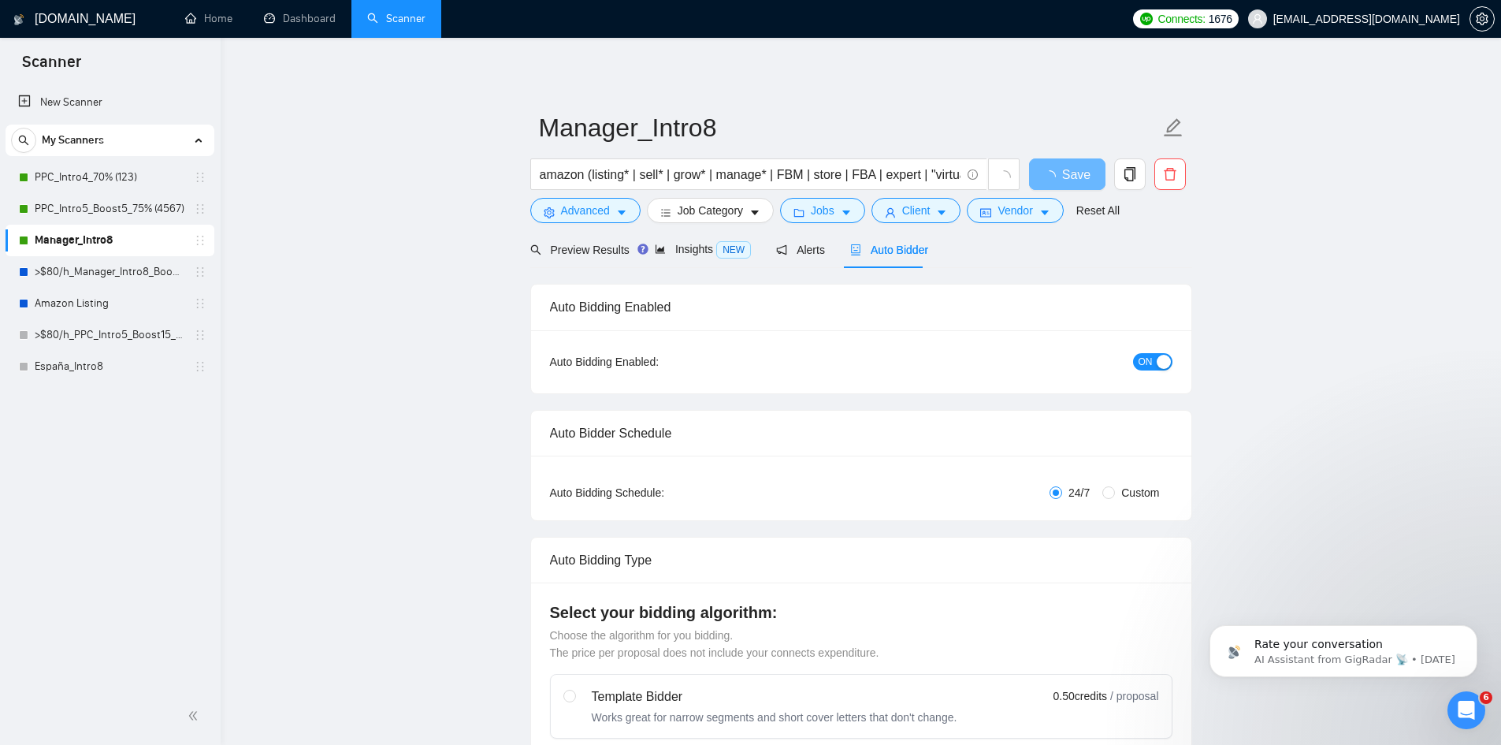
checkbox input "true"
click at [1166, 363] on div "button" at bounding box center [1164, 362] width 14 height 14
click at [1070, 180] on span "Save" at bounding box center [1067, 175] width 28 height 20
checkbox input "true"
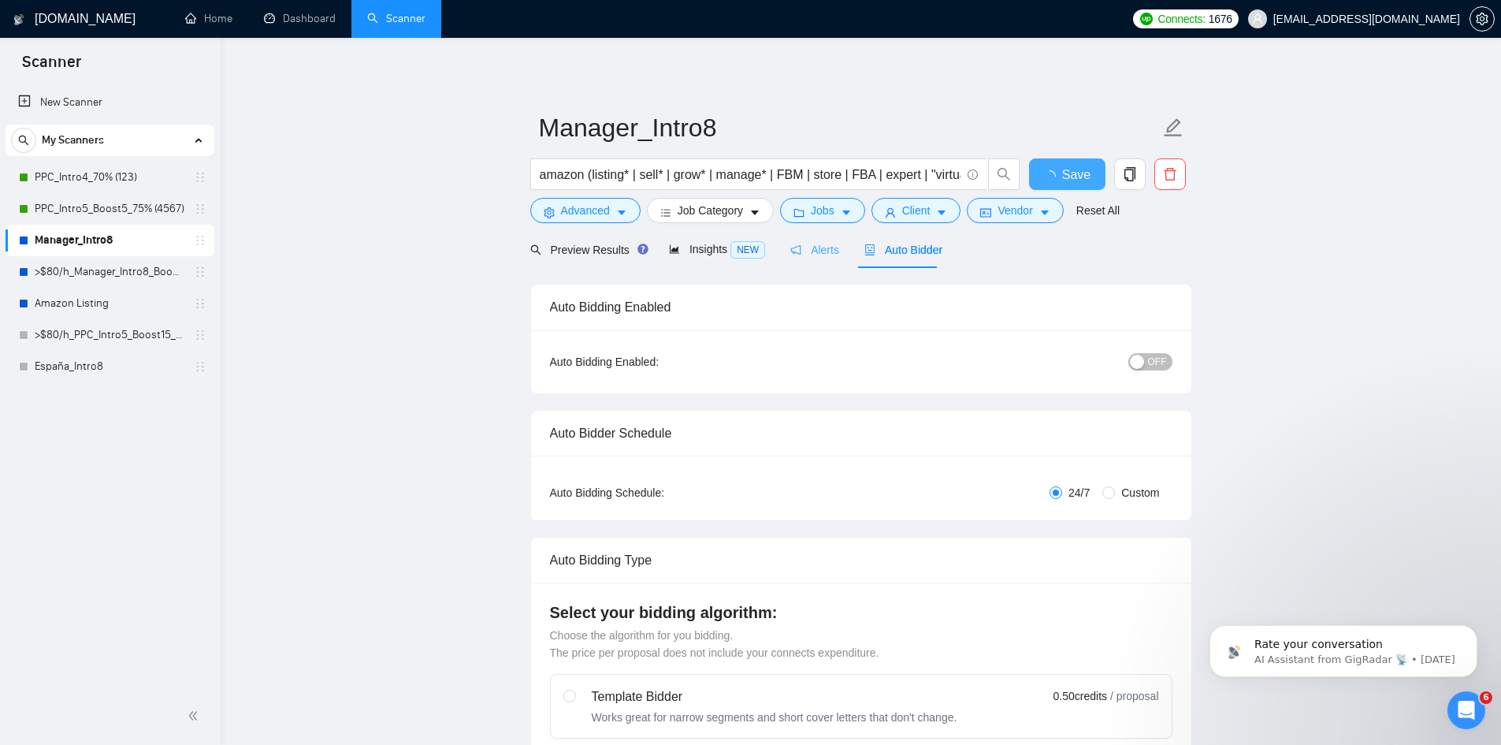
checkbox input "true"
click at [594, 255] on span "Preview Results" at bounding box center [586, 250] width 113 height 13
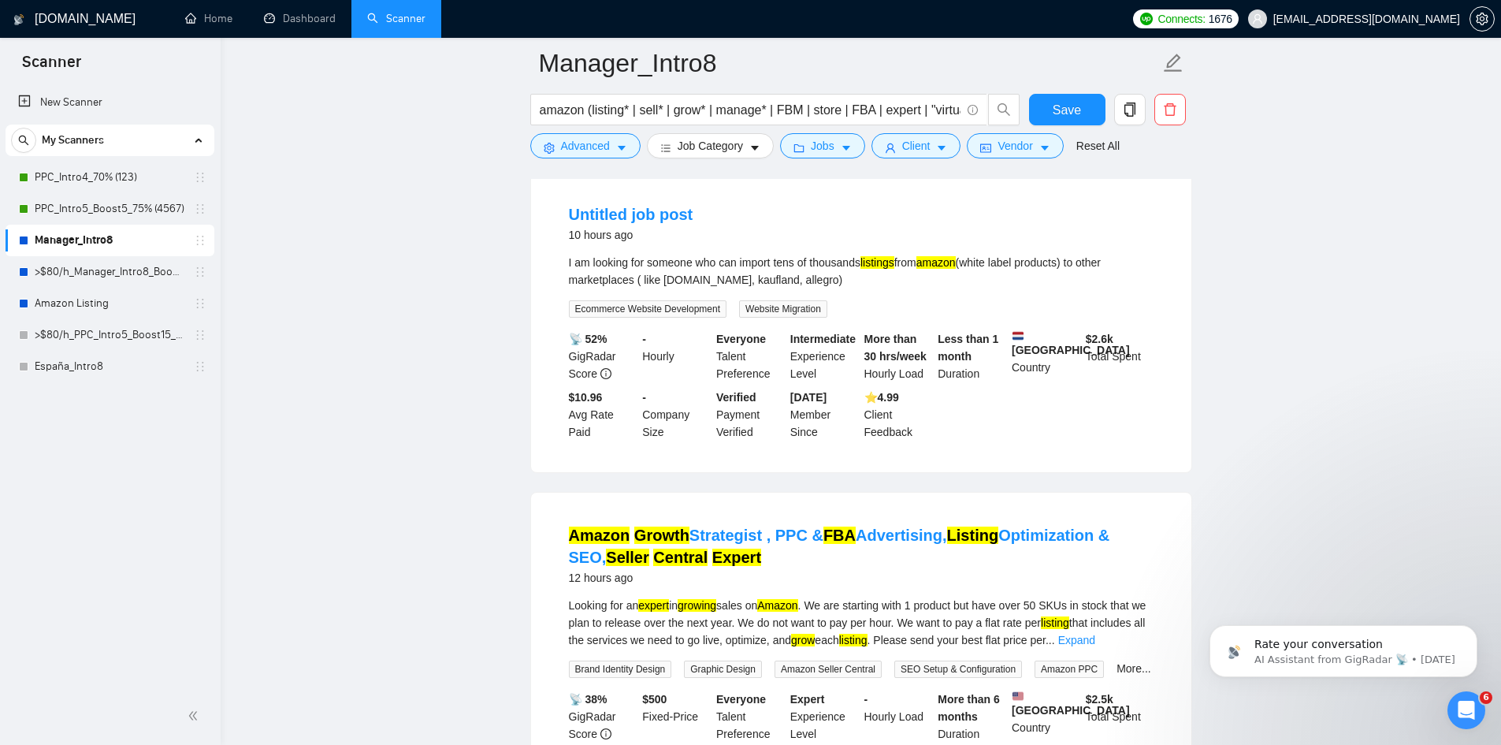
scroll to position [328, 0]
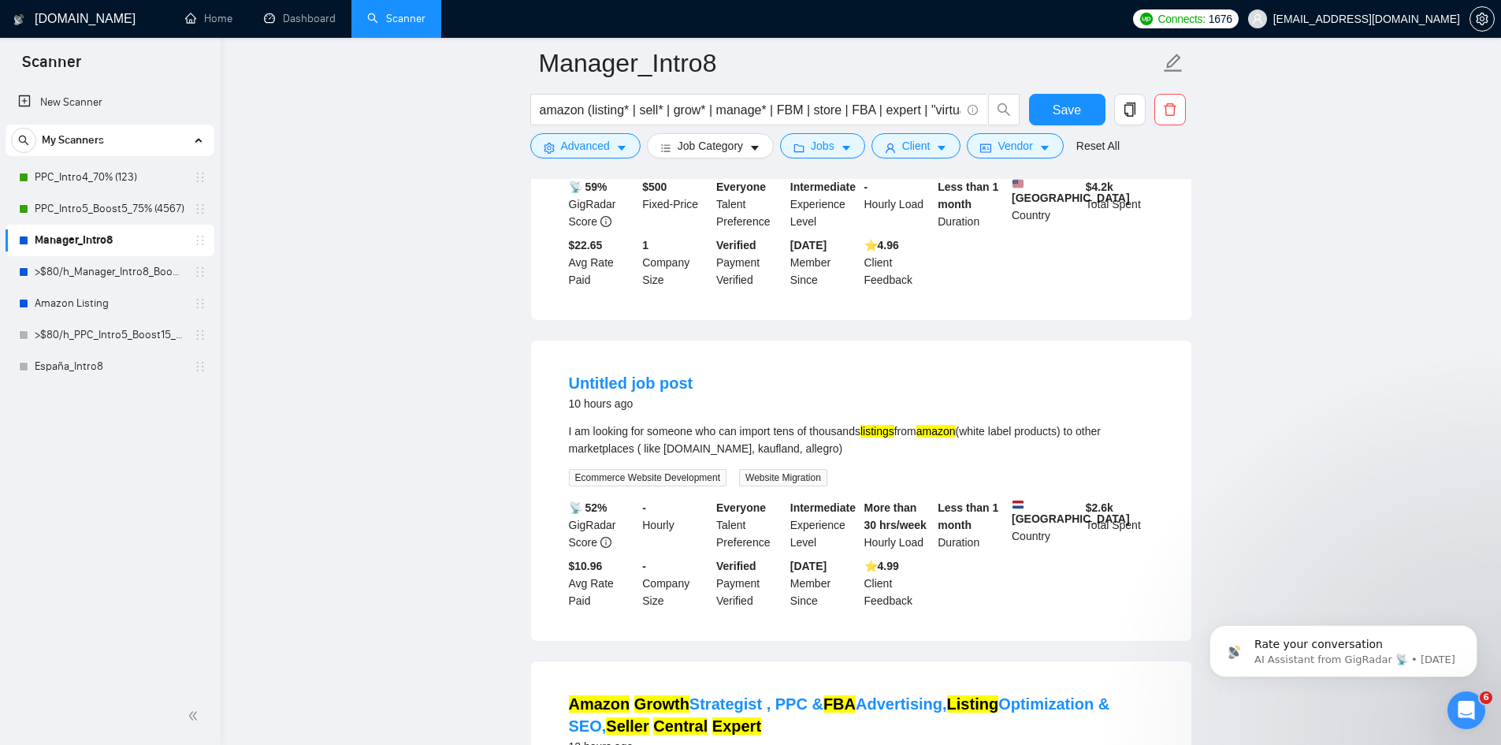
drag, startPoint x: 81, startPoint y: 175, endPoint x: 234, endPoint y: 188, distance: 153.4
click at [81, 175] on link "PPC_Intro4_70% (123)" at bounding box center [110, 178] width 150 height 32
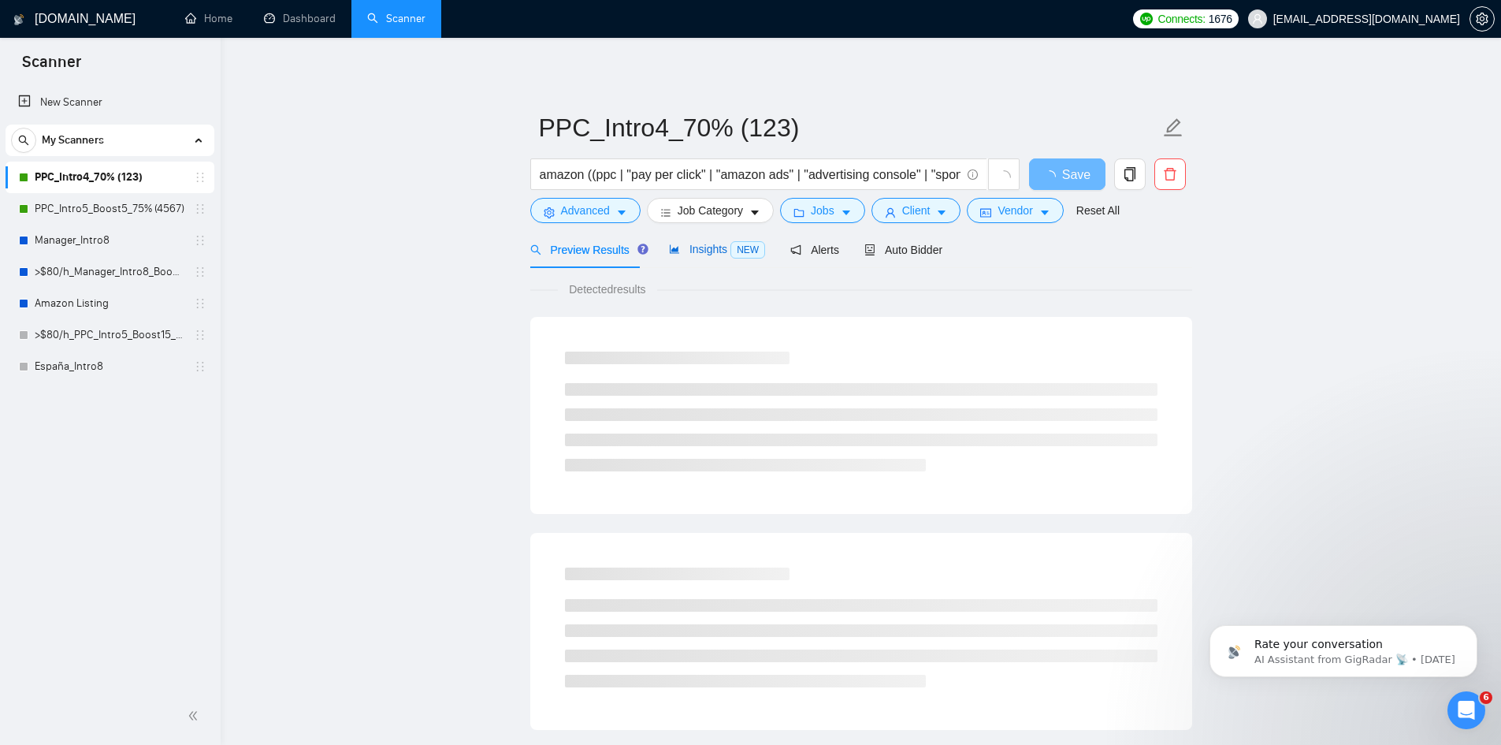
click at [703, 249] on span "Insights NEW" at bounding box center [717, 249] width 96 height 13
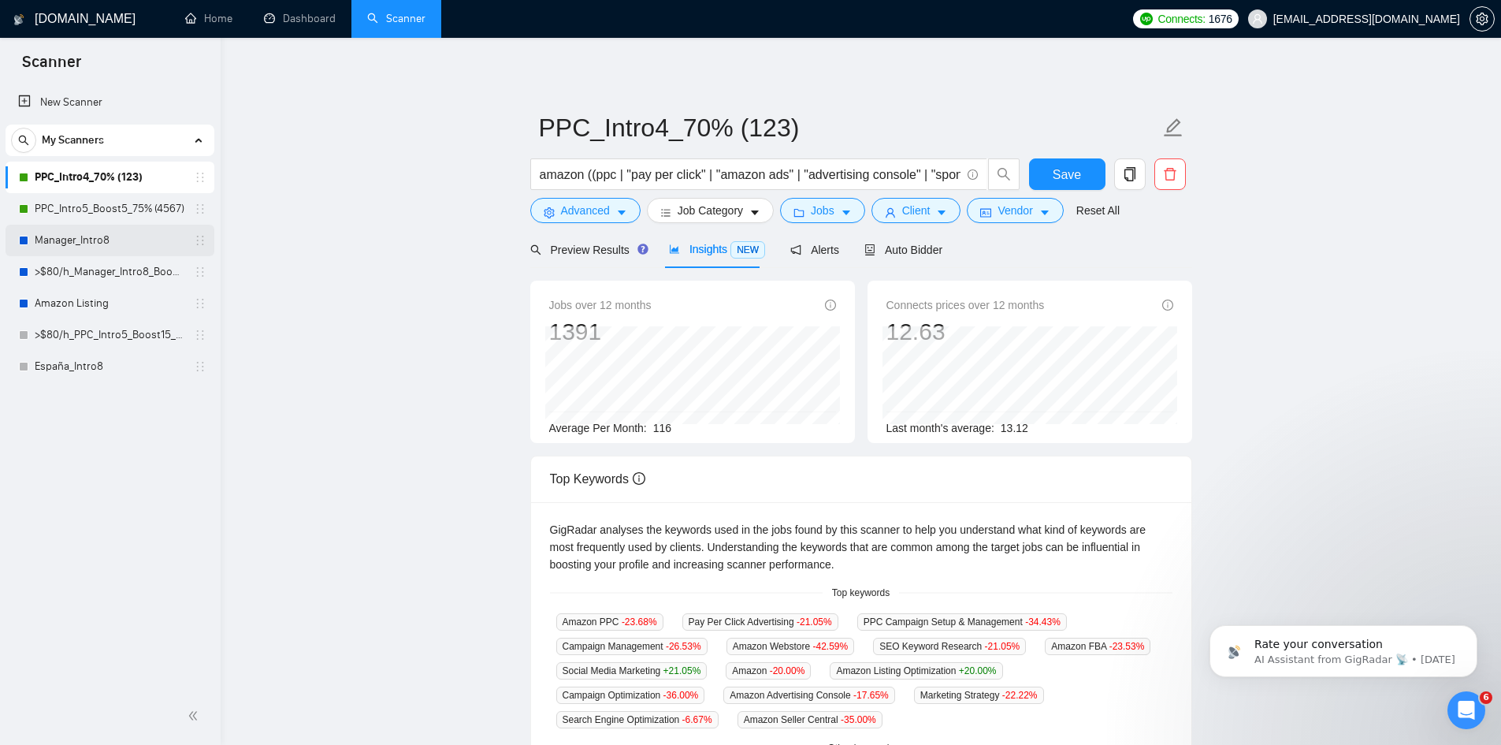
click at [85, 233] on link "Manager_Intro8" at bounding box center [110, 241] width 150 height 32
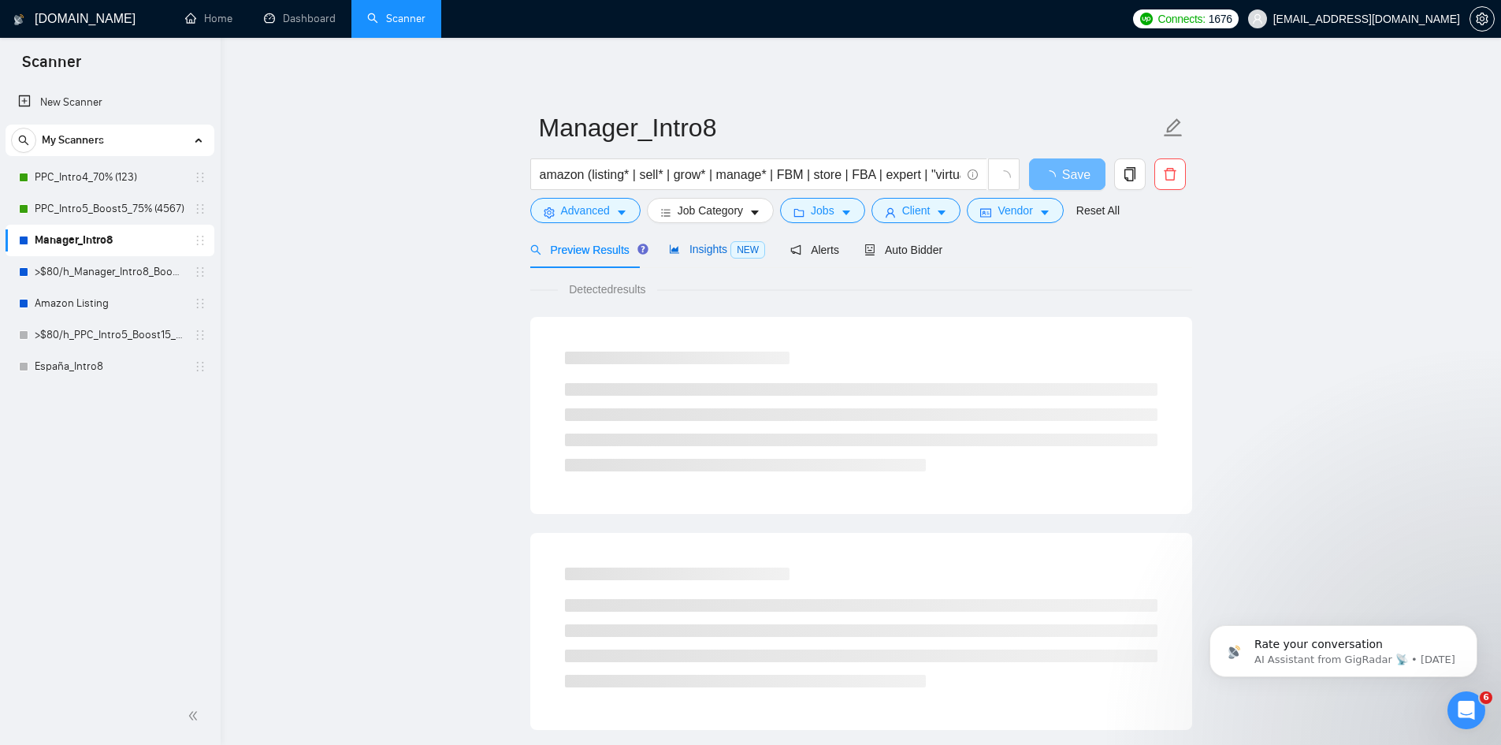
click at [703, 248] on span "Insights NEW" at bounding box center [717, 249] width 96 height 13
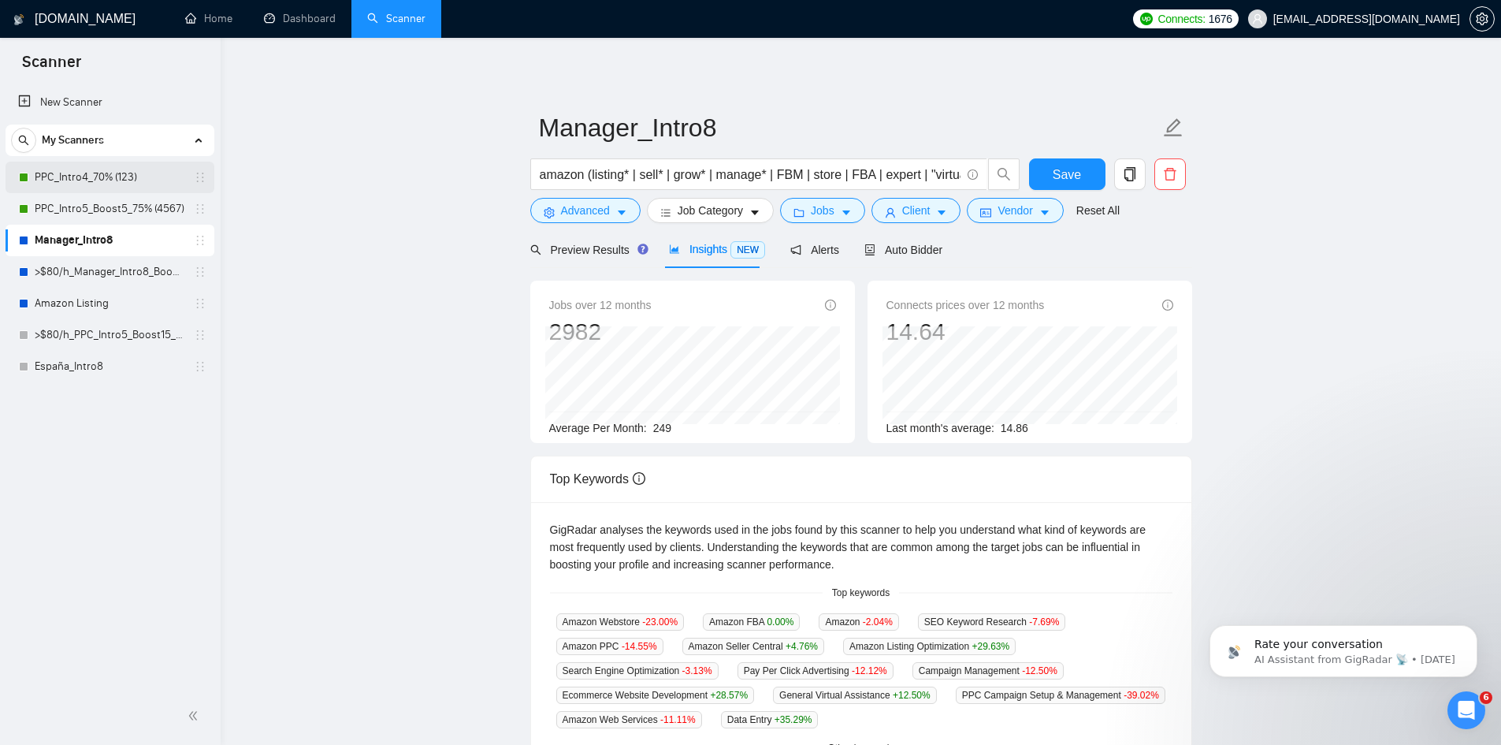
drag, startPoint x: 105, startPoint y: 172, endPoint x: 132, endPoint y: 177, distance: 28.0
click at [105, 172] on link "PPC_Intro4_70% (123)" at bounding box center [110, 178] width 150 height 32
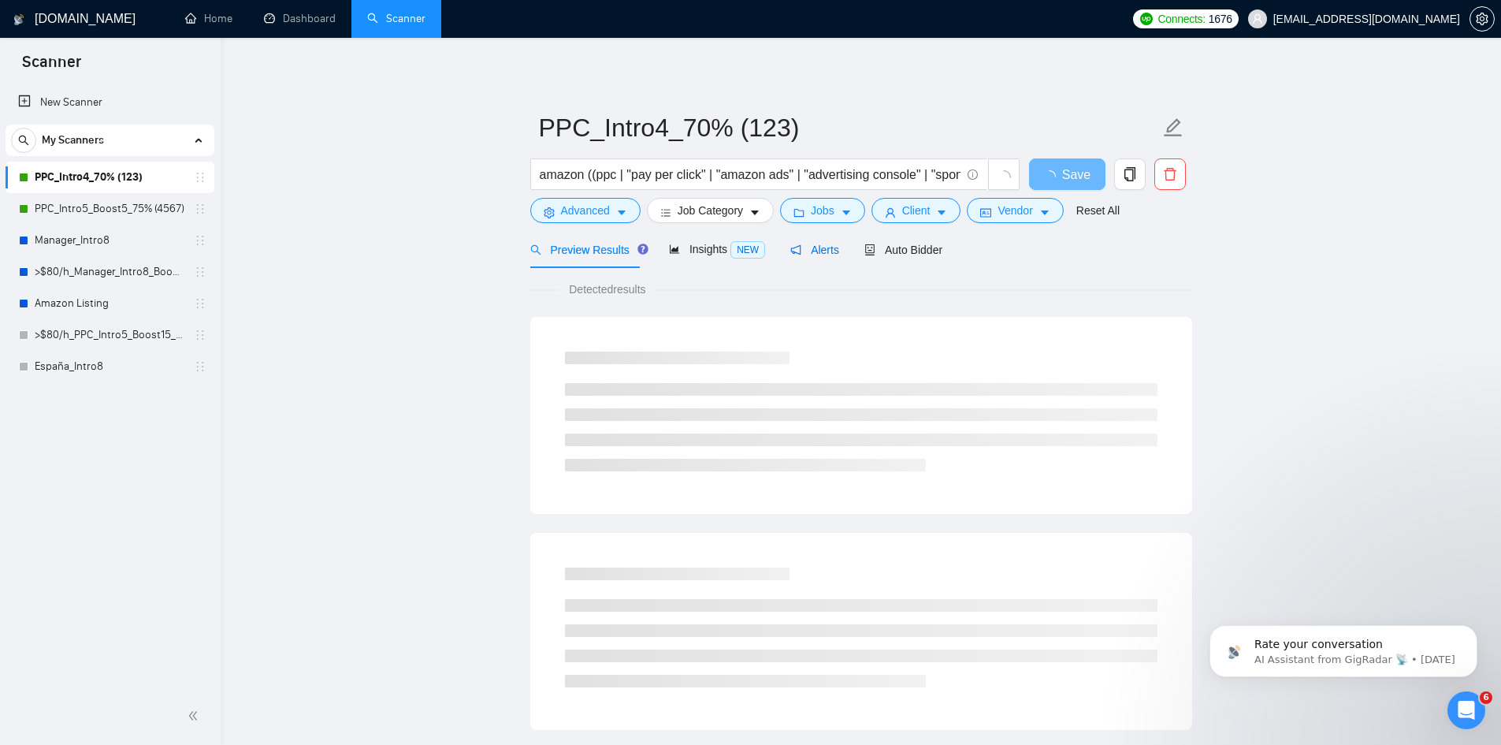
click at [818, 255] on span "Alerts" at bounding box center [815, 250] width 49 height 13
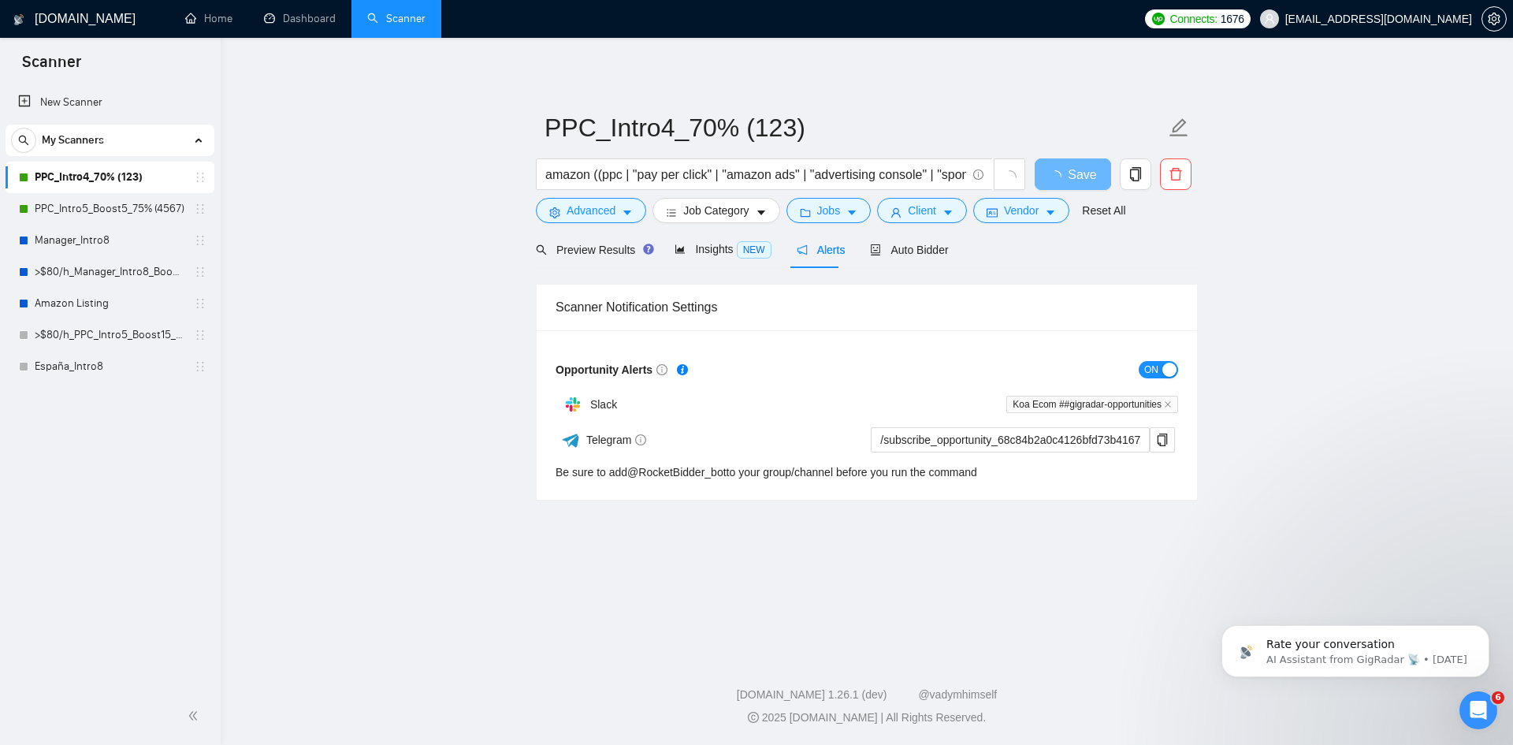
click at [1152, 363] on span "ON" at bounding box center [1151, 369] width 14 height 17
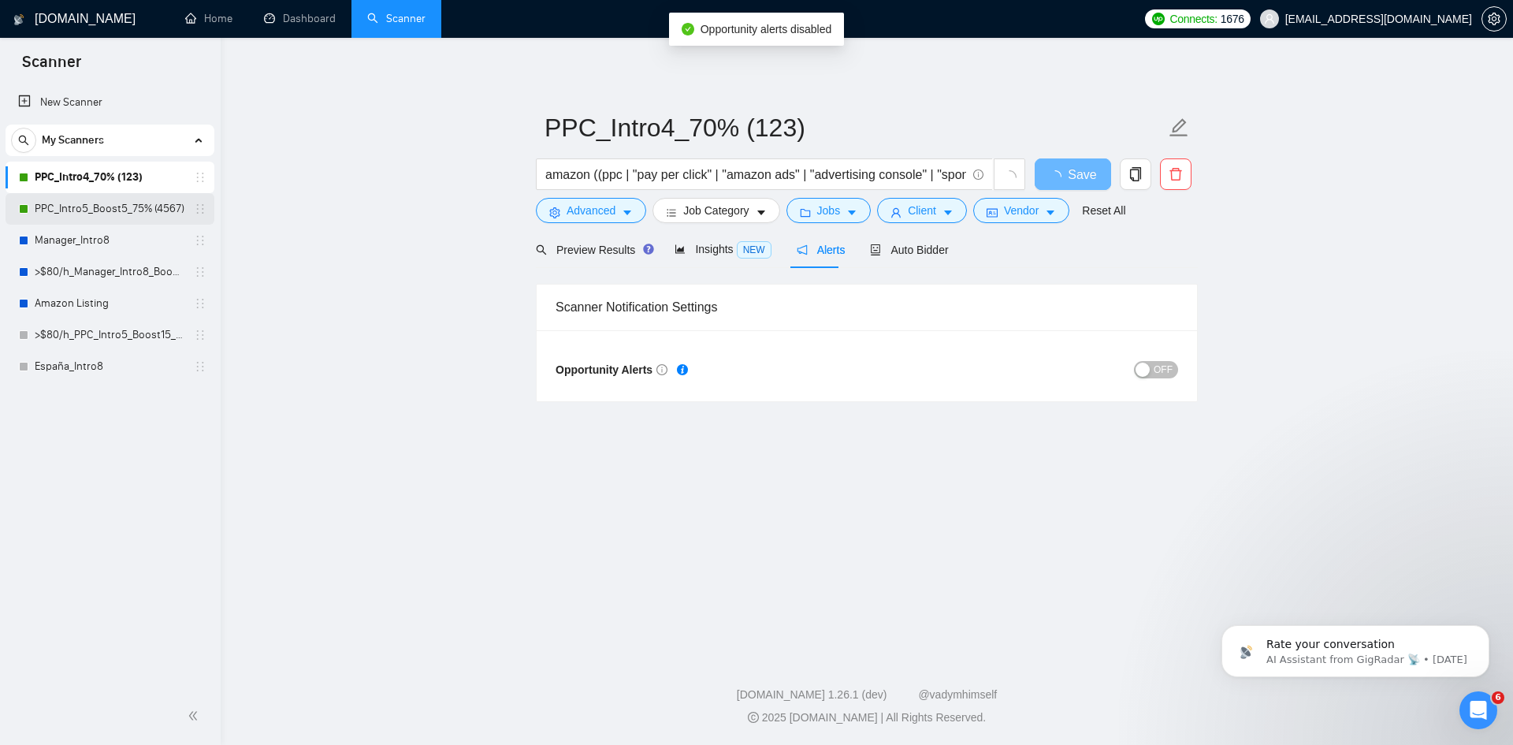
click at [140, 211] on link "PPC_Intro5_Boost5_75% (4567)" at bounding box center [110, 209] width 150 height 32
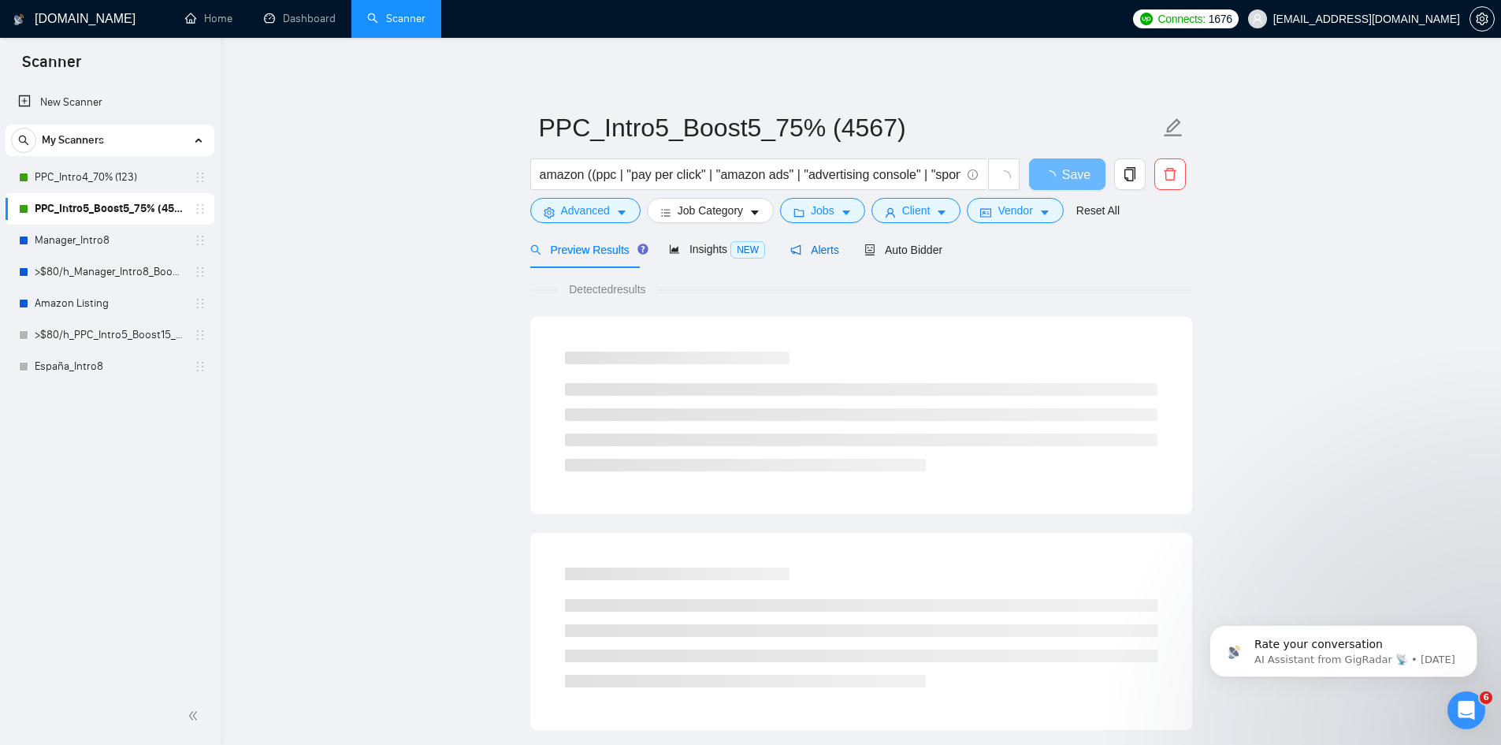
click at [813, 251] on span "Alerts" at bounding box center [815, 250] width 49 height 13
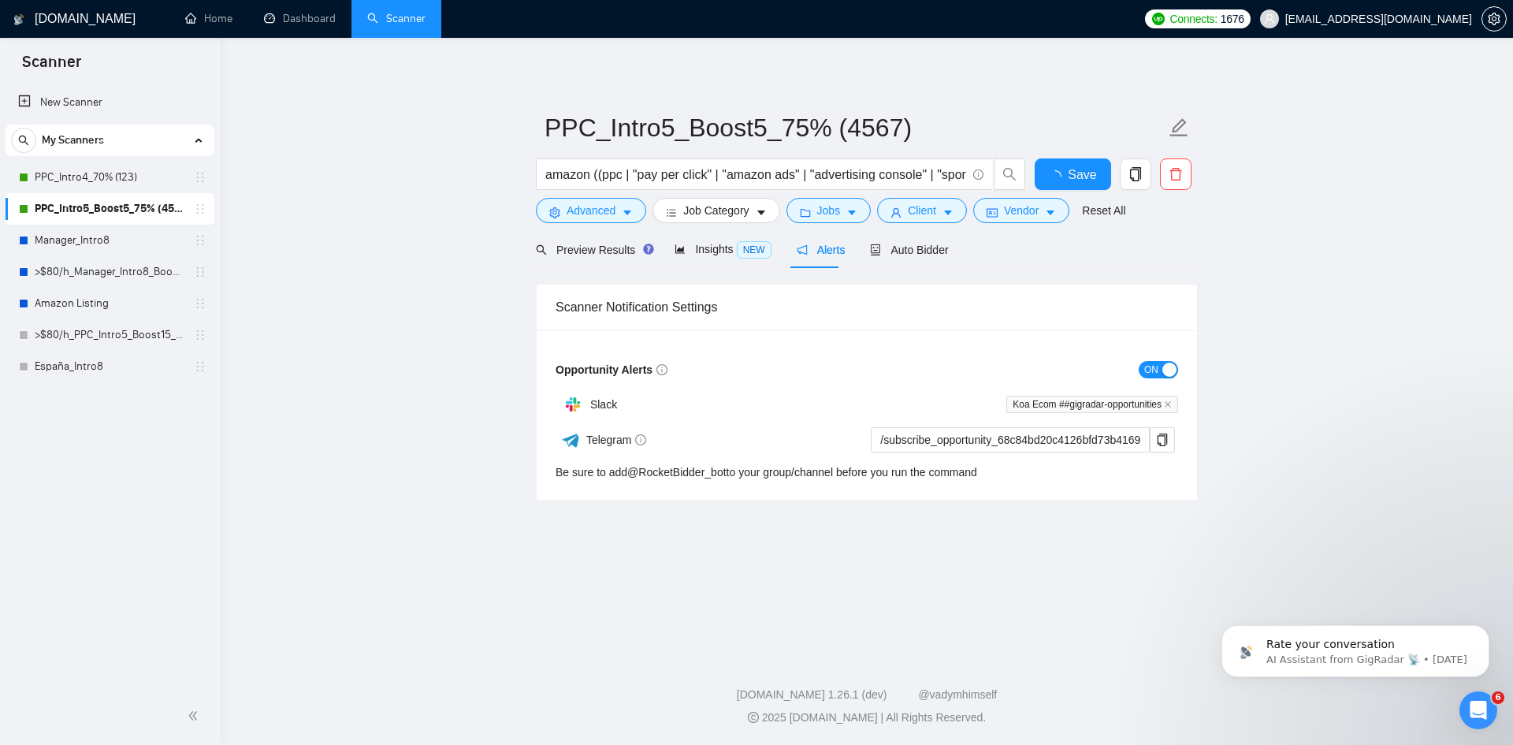
click at [1161, 365] on button "ON" at bounding box center [1158, 369] width 39 height 17
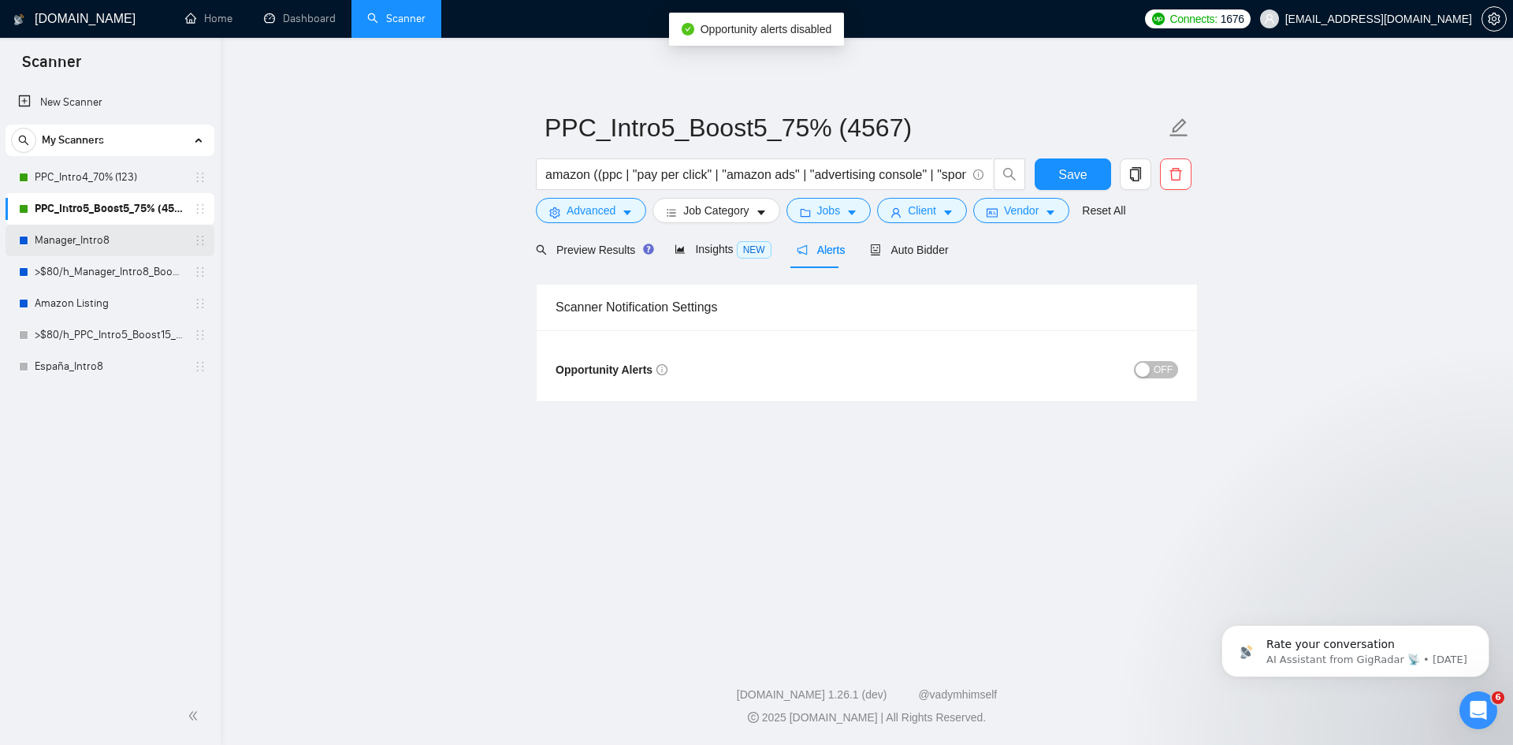
click at [74, 234] on link "Manager_Intro8" at bounding box center [110, 241] width 150 height 32
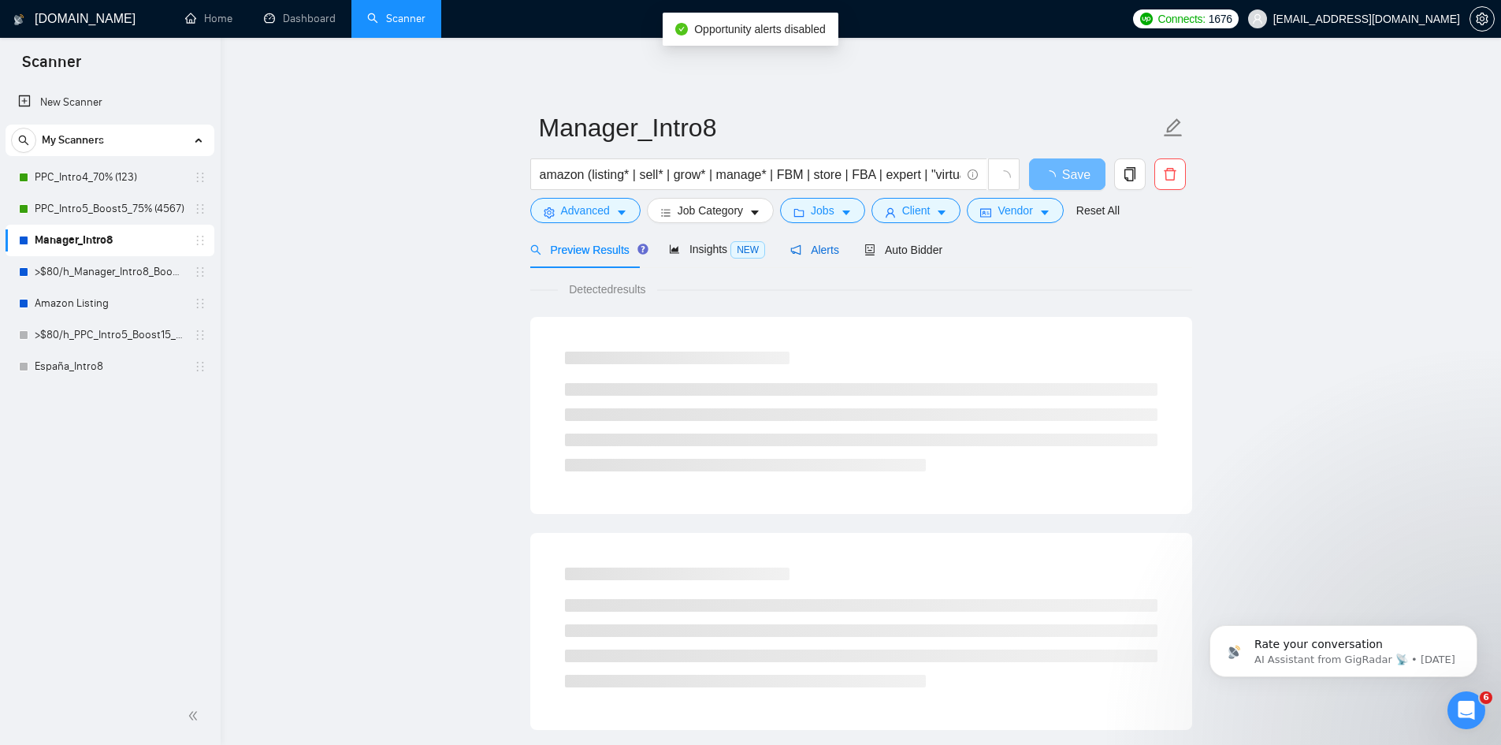
click at [804, 251] on span "Alerts" at bounding box center [815, 250] width 49 height 13
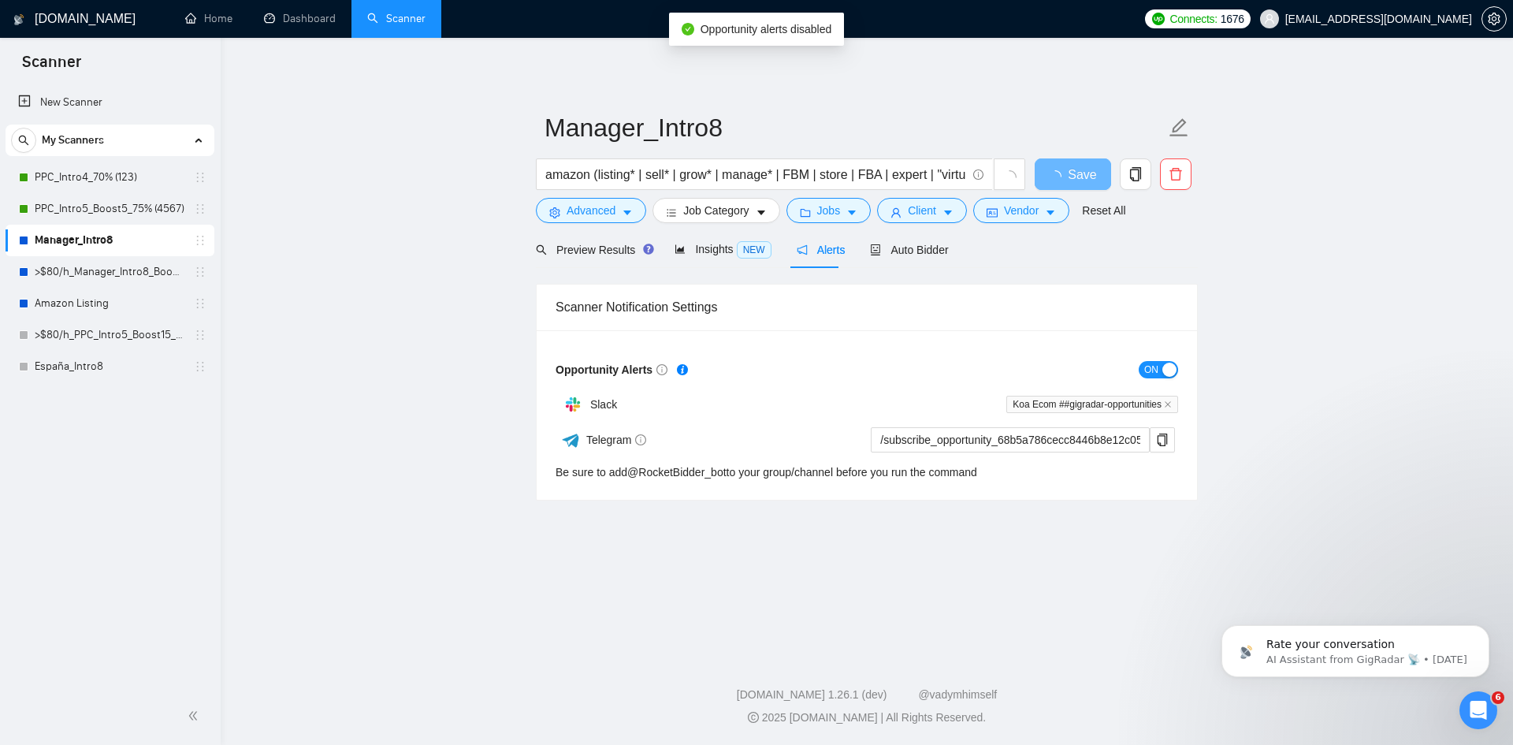
click at [1144, 364] on span "ON" at bounding box center [1151, 369] width 14 height 17
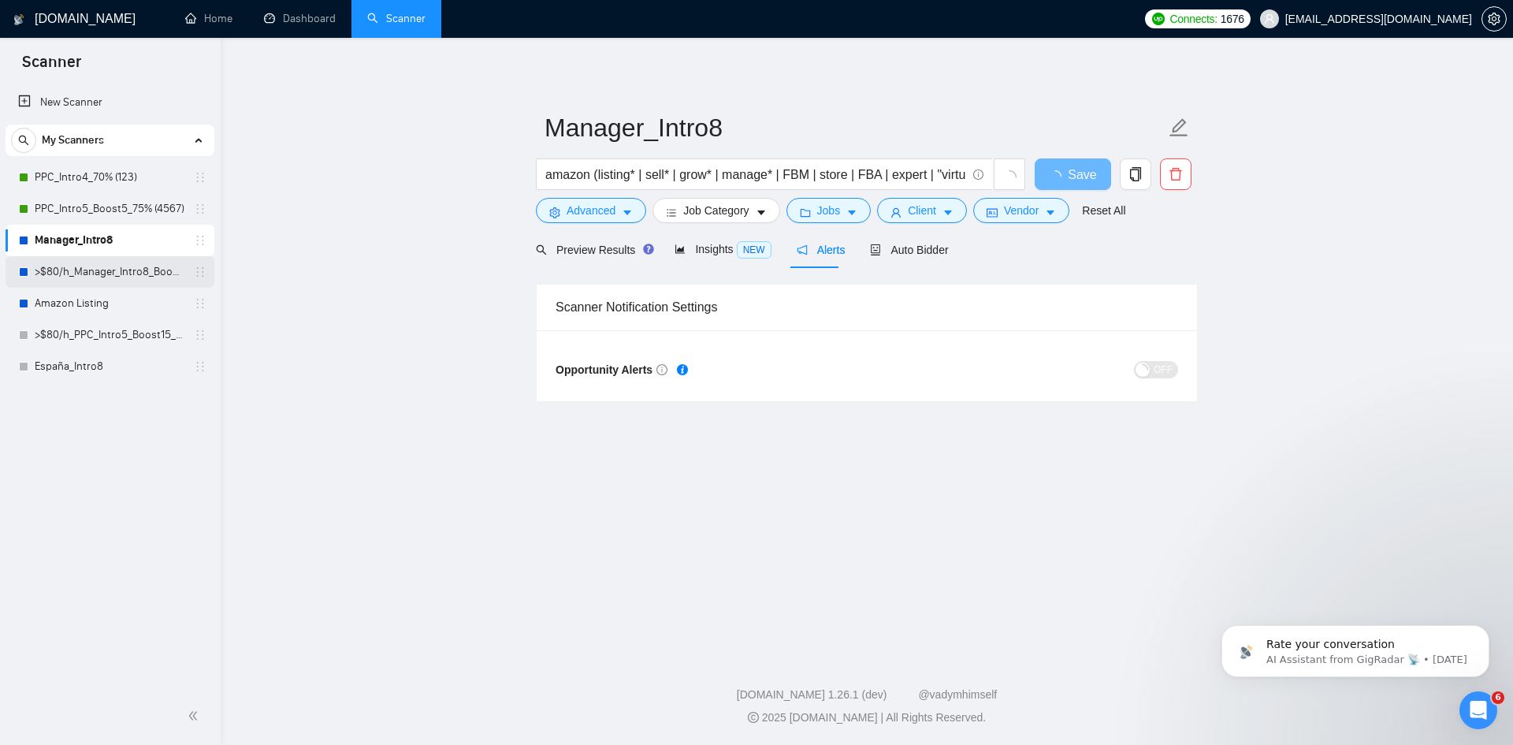
click at [98, 267] on link ">$80/h_Manager_Intro8_Boost15" at bounding box center [110, 272] width 150 height 32
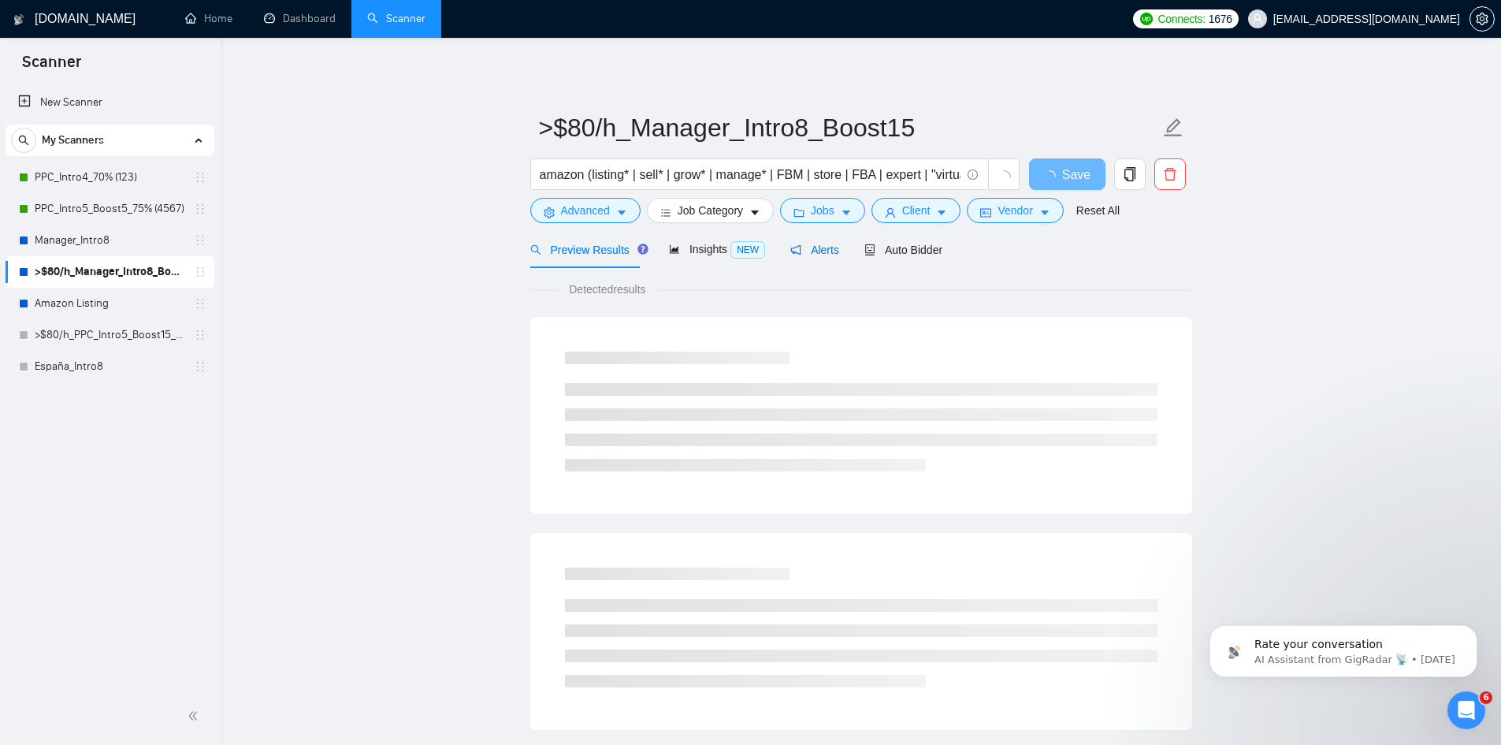
click at [819, 251] on span "Alerts" at bounding box center [815, 250] width 49 height 13
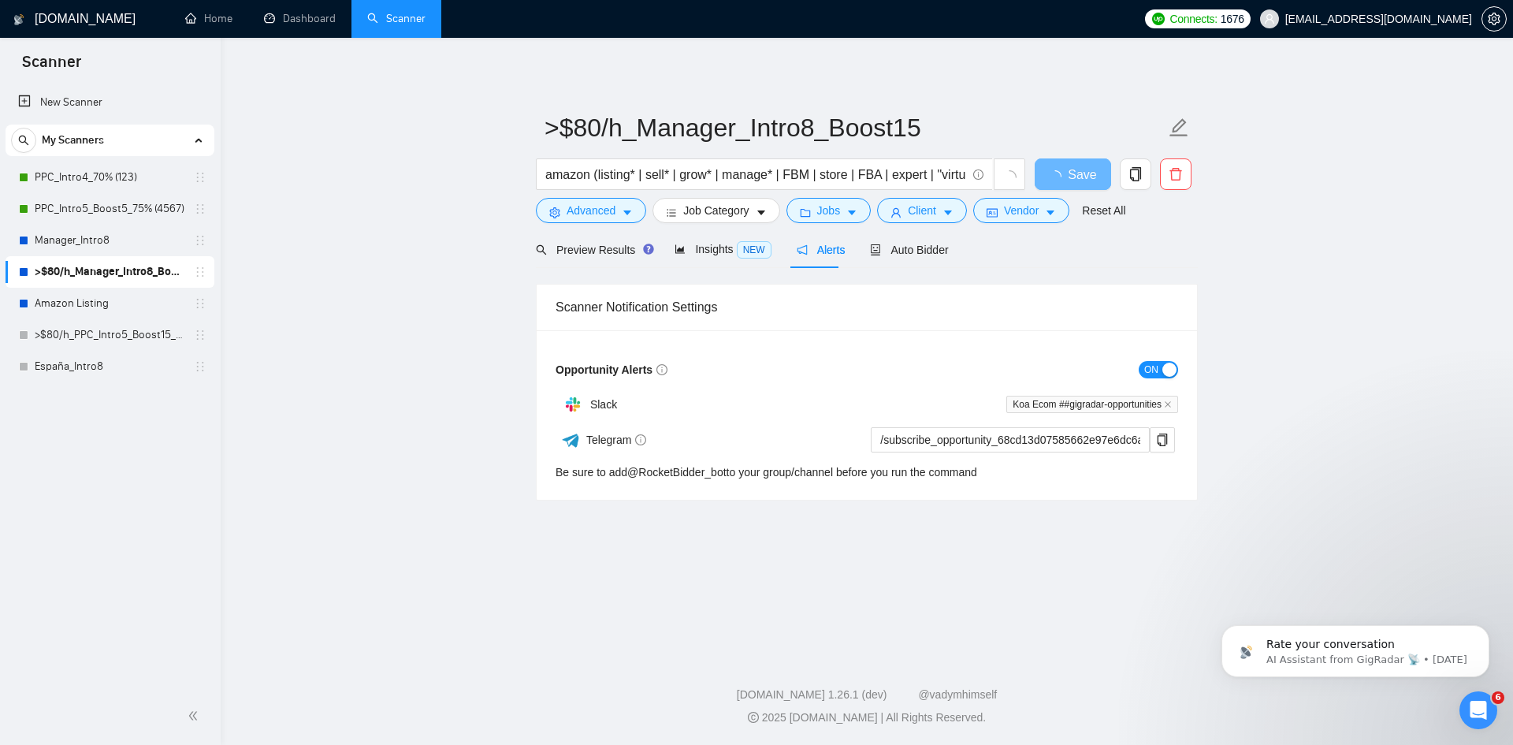
click at [1161, 363] on button "ON" at bounding box center [1158, 369] width 39 height 17
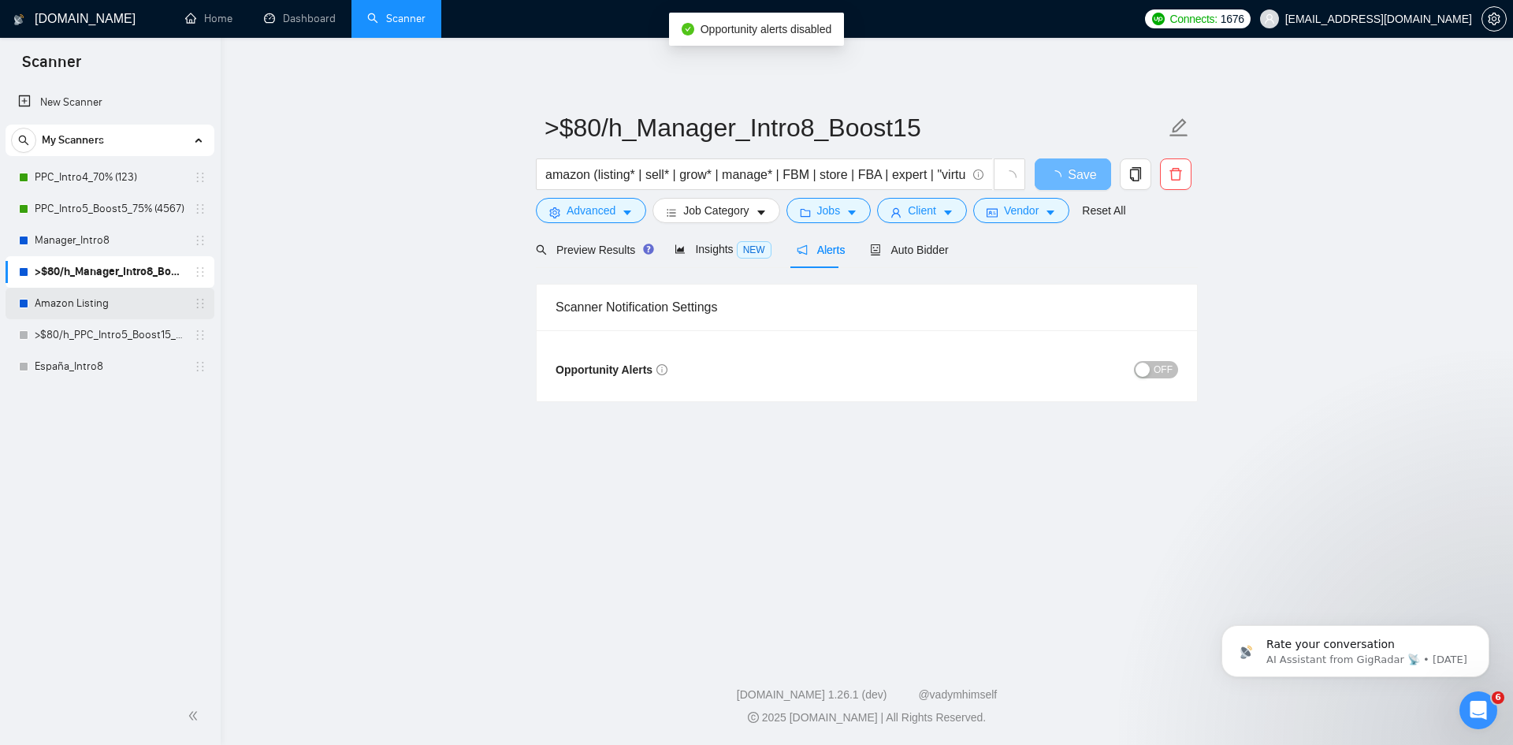
click at [110, 311] on link "Amazon Listing" at bounding box center [110, 304] width 150 height 32
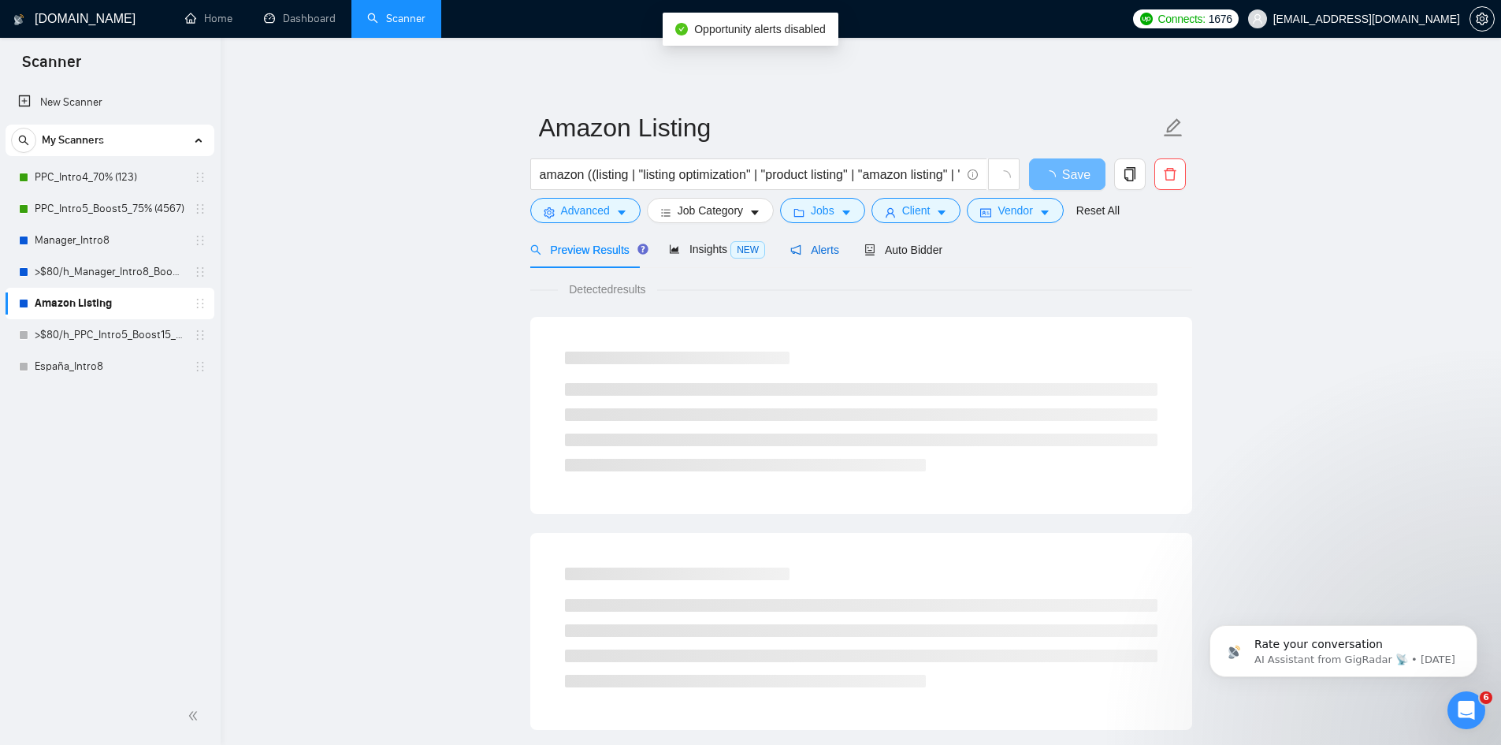
click at [810, 244] on span "Alerts" at bounding box center [815, 250] width 49 height 13
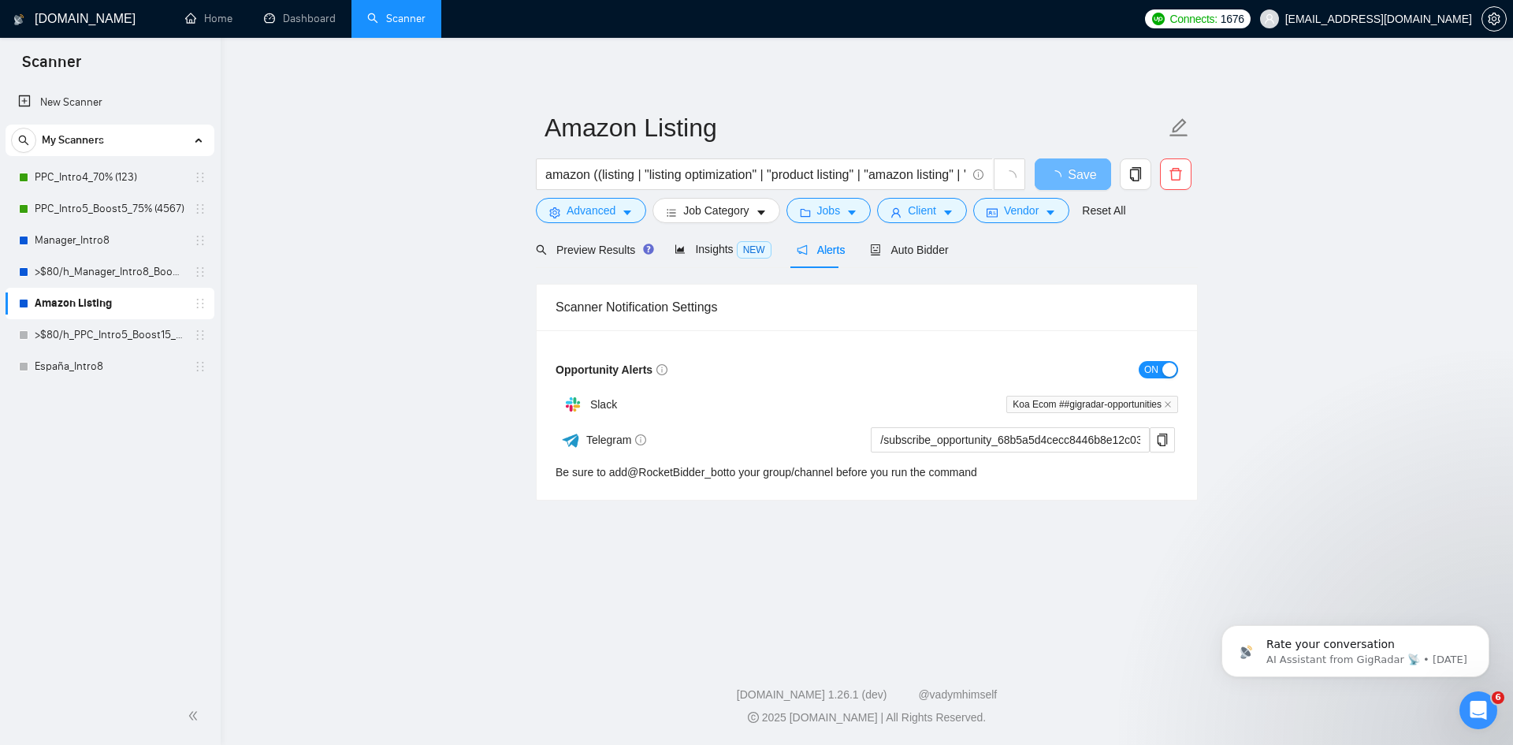
click at [1161, 372] on button "ON" at bounding box center [1158, 369] width 39 height 17
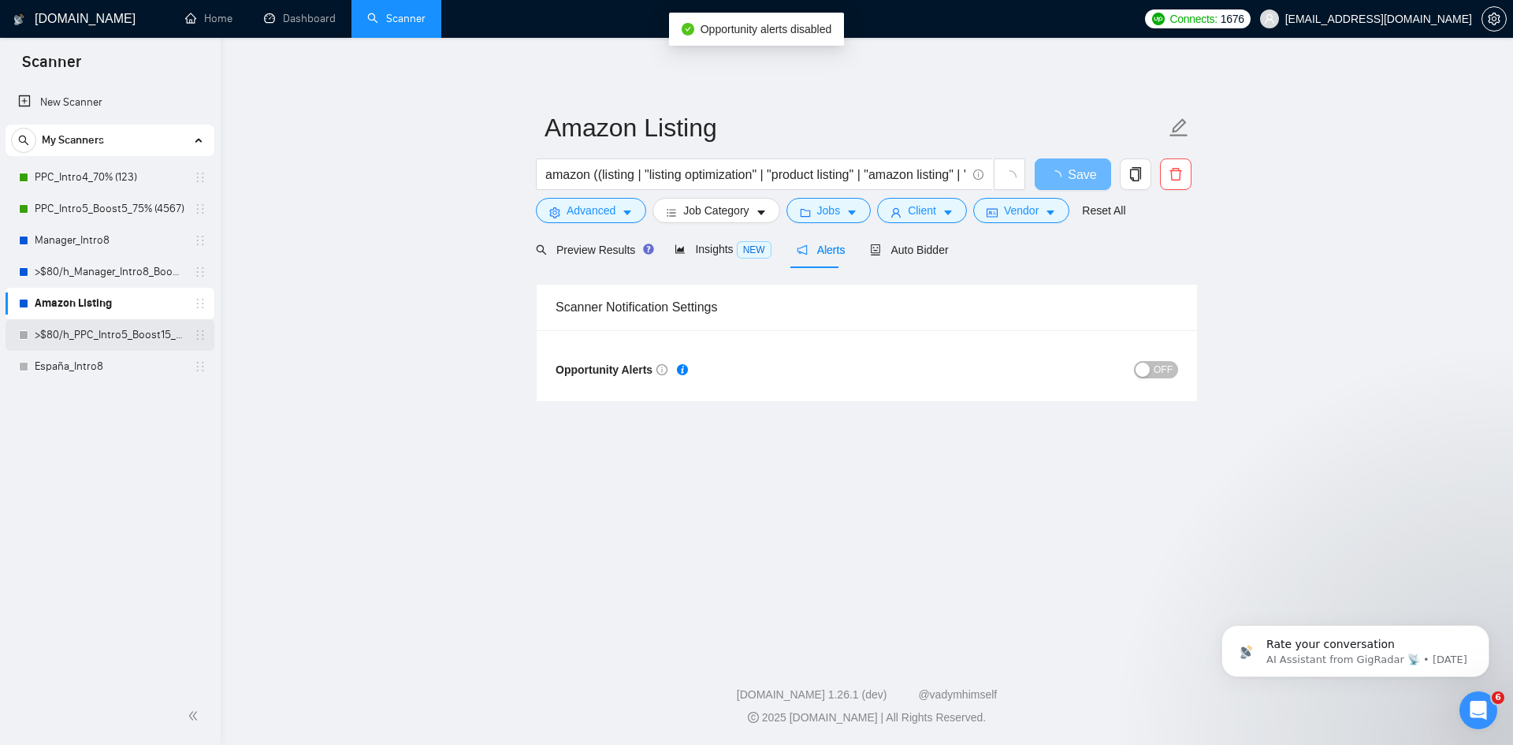
click at [100, 331] on link ">$80/h_PPC_Intro5_Boost15_65%" at bounding box center [110, 335] width 150 height 32
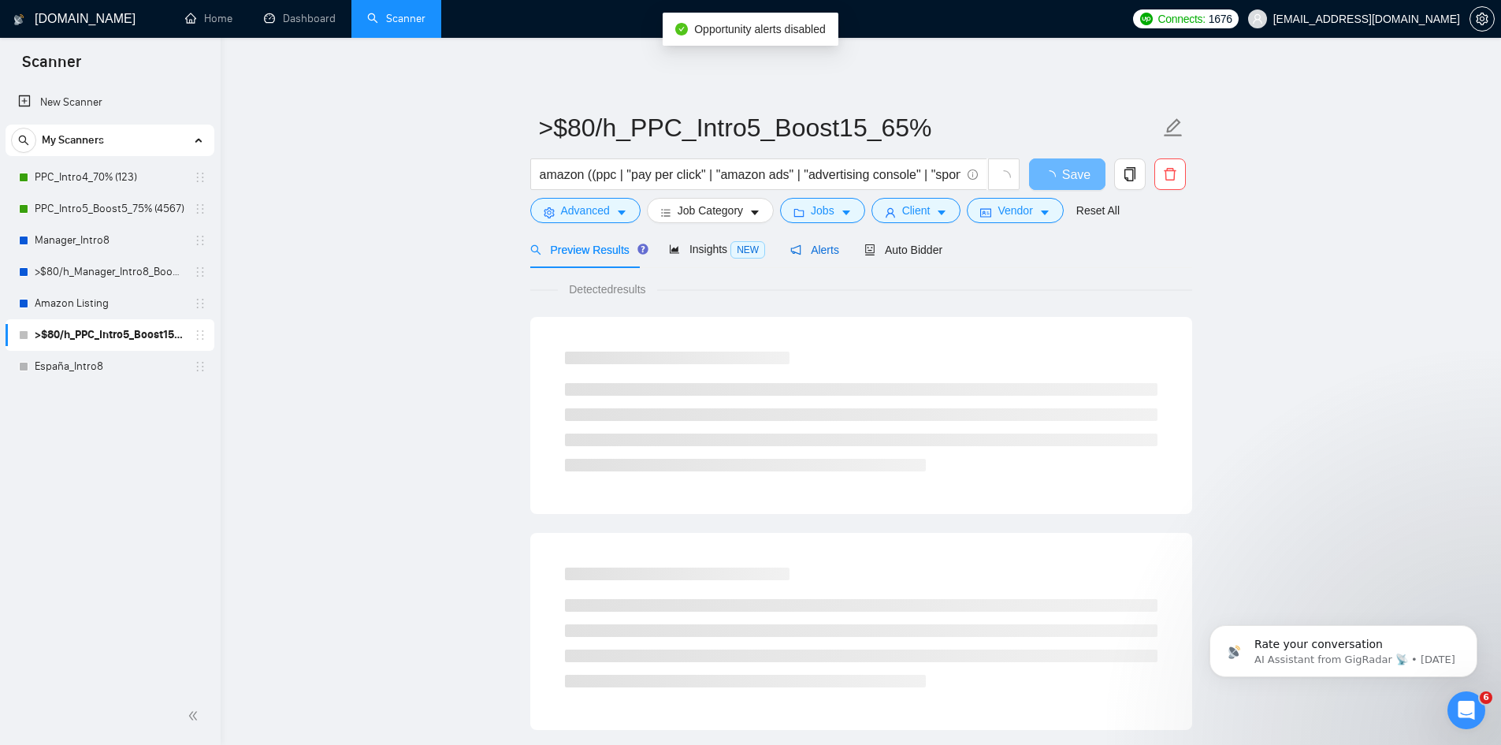
click at [808, 244] on span "Alerts" at bounding box center [815, 250] width 49 height 13
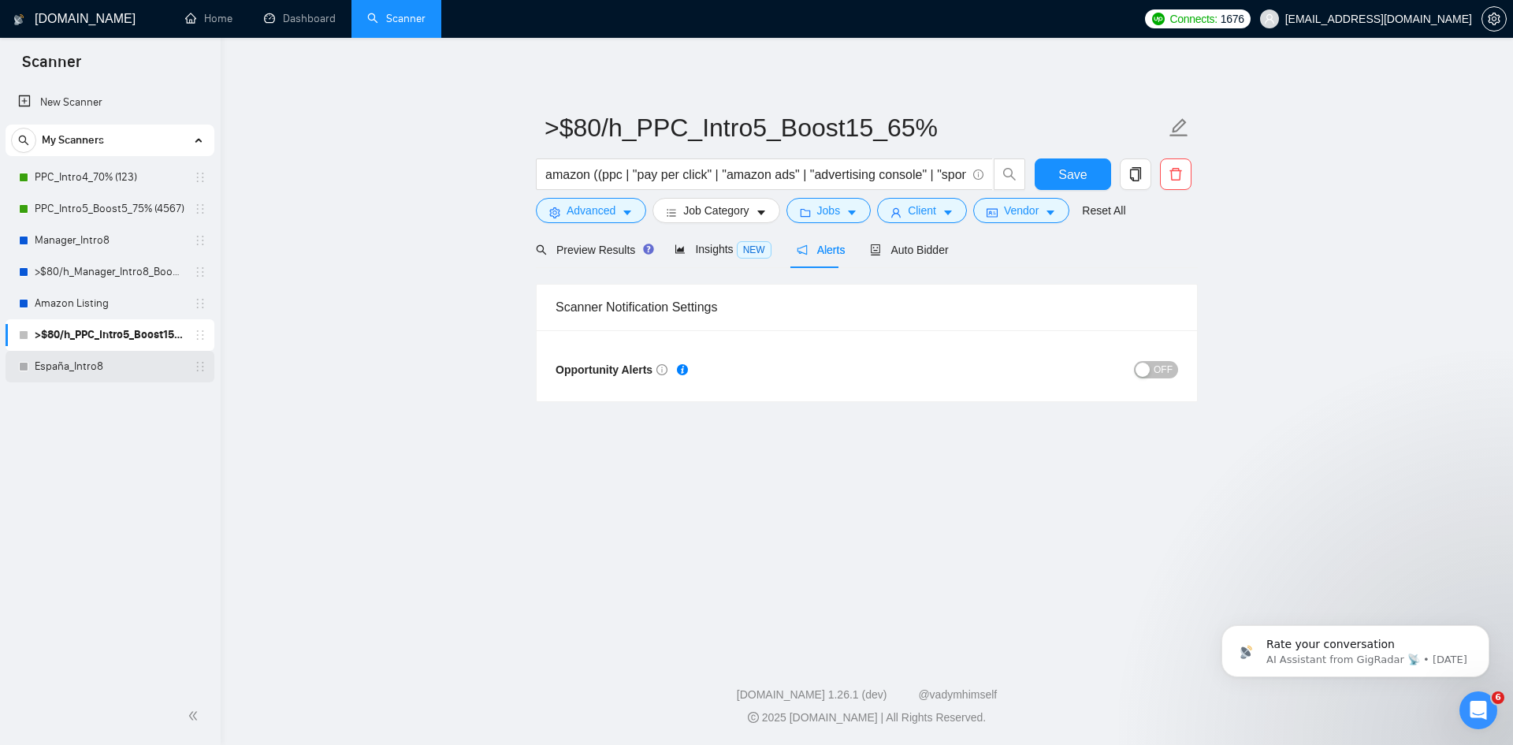
click at [87, 366] on link "España_Intro8" at bounding box center [110, 367] width 150 height 32
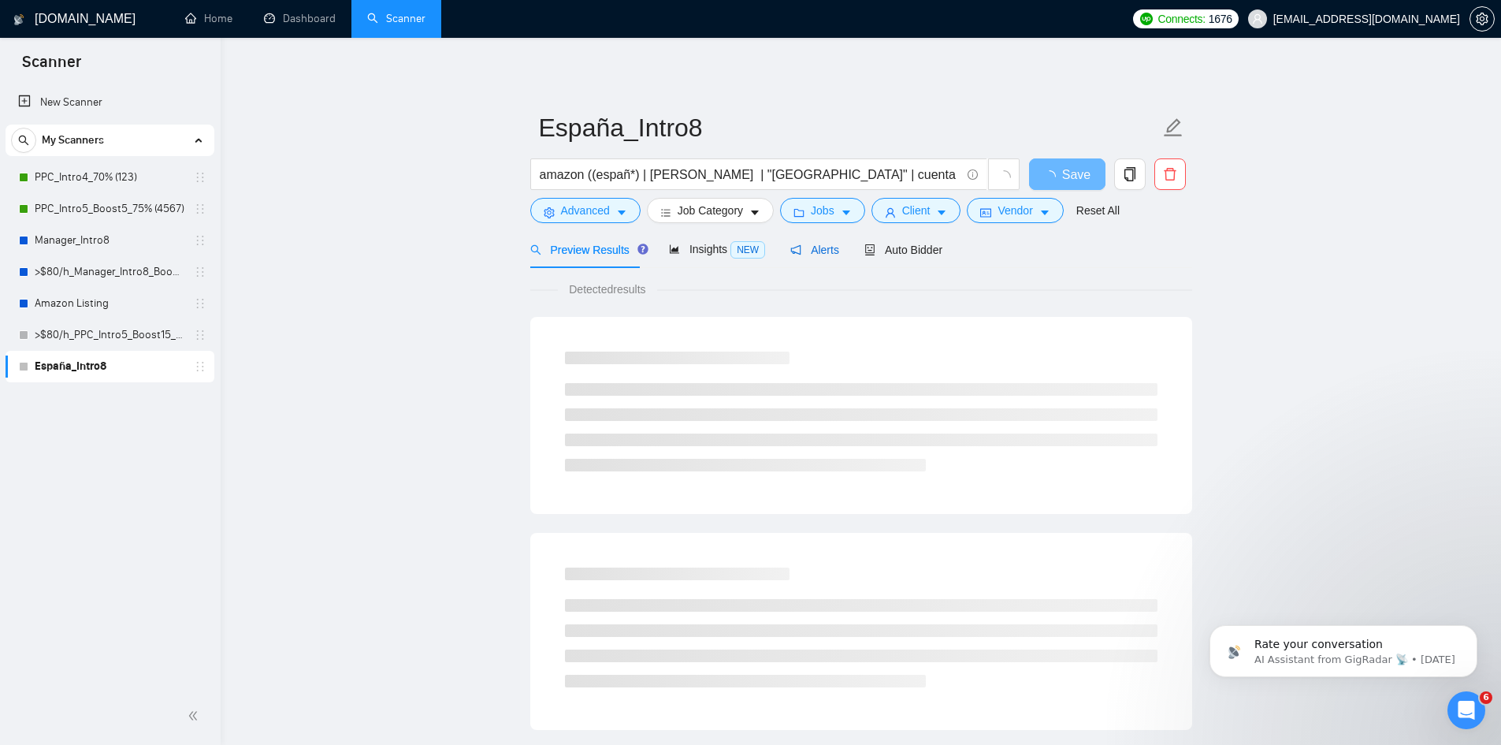
click at [806, 246] on span "Alerts" at bounding box center [815, 250] width 49 height 13
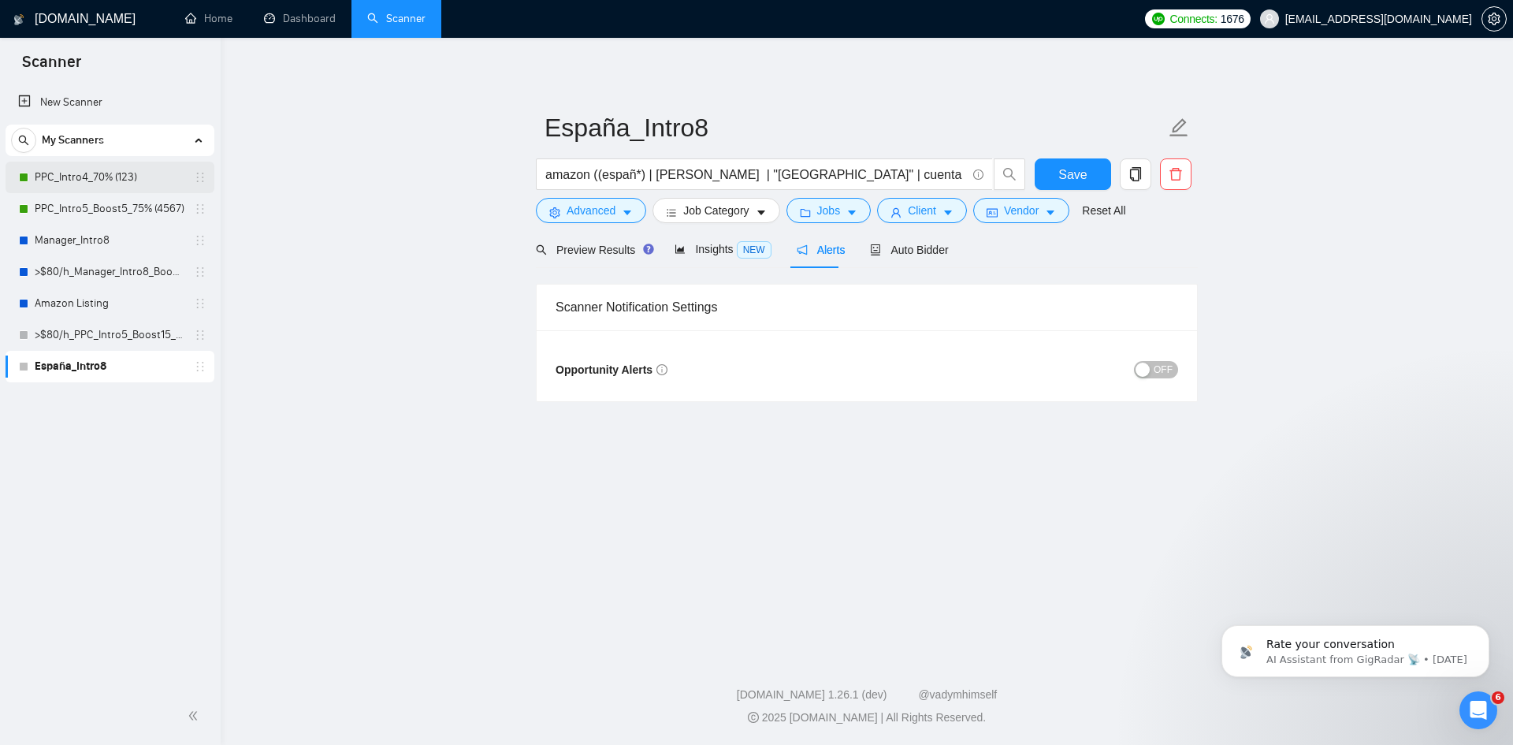
click at [109, 168] on link "PPC_Intro4_70% (123)" at bounding box center [110, 178] width 150 height 32
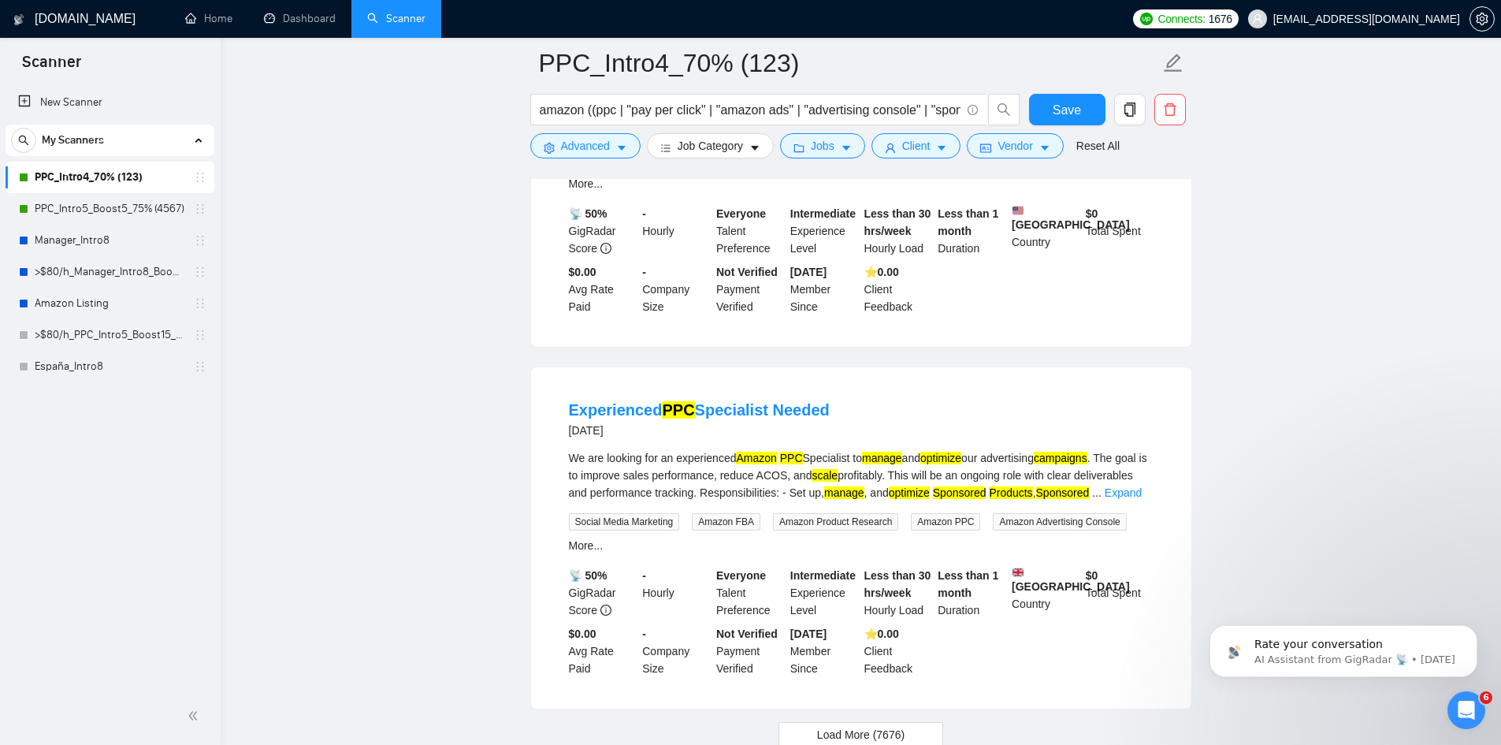
scroll to position [3148, 0]
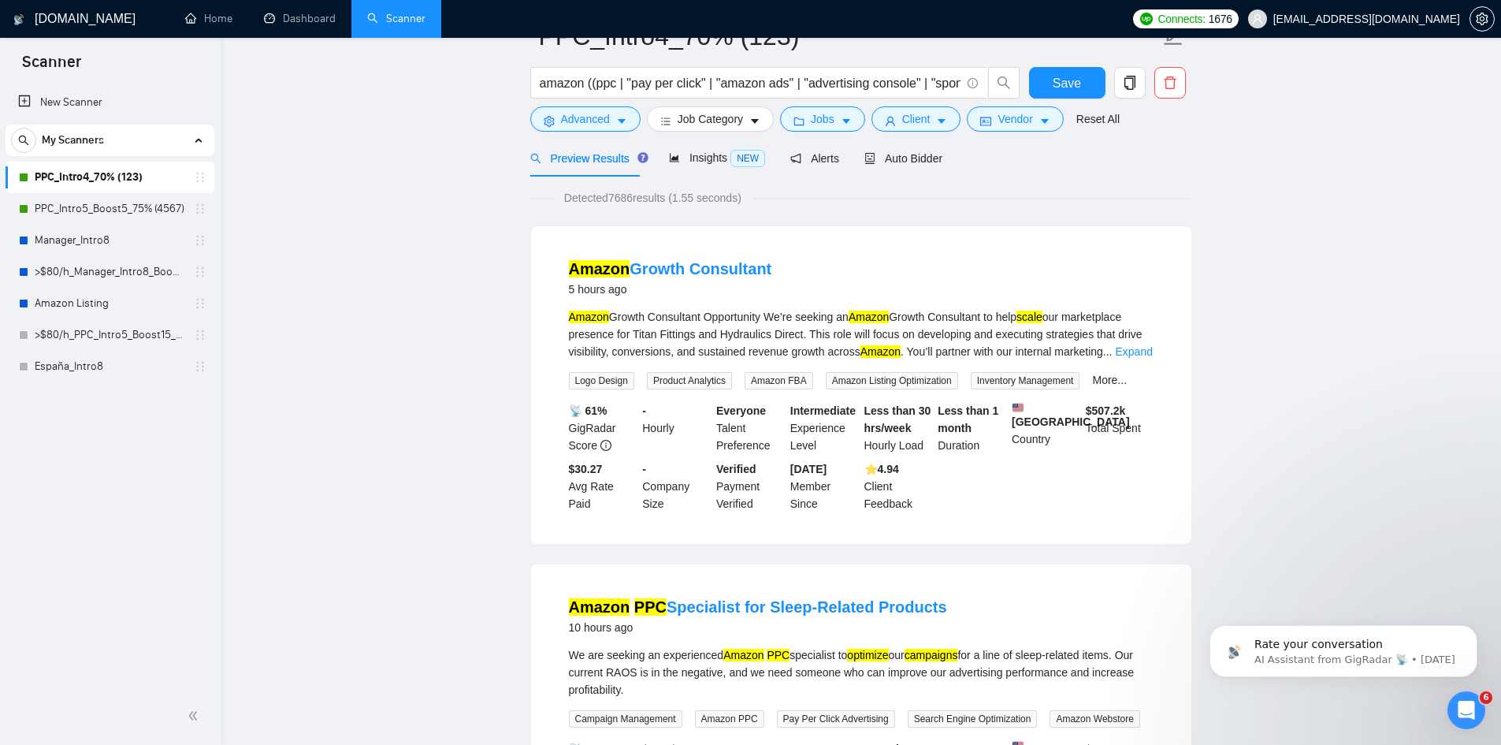
scroll to position [0, 0]
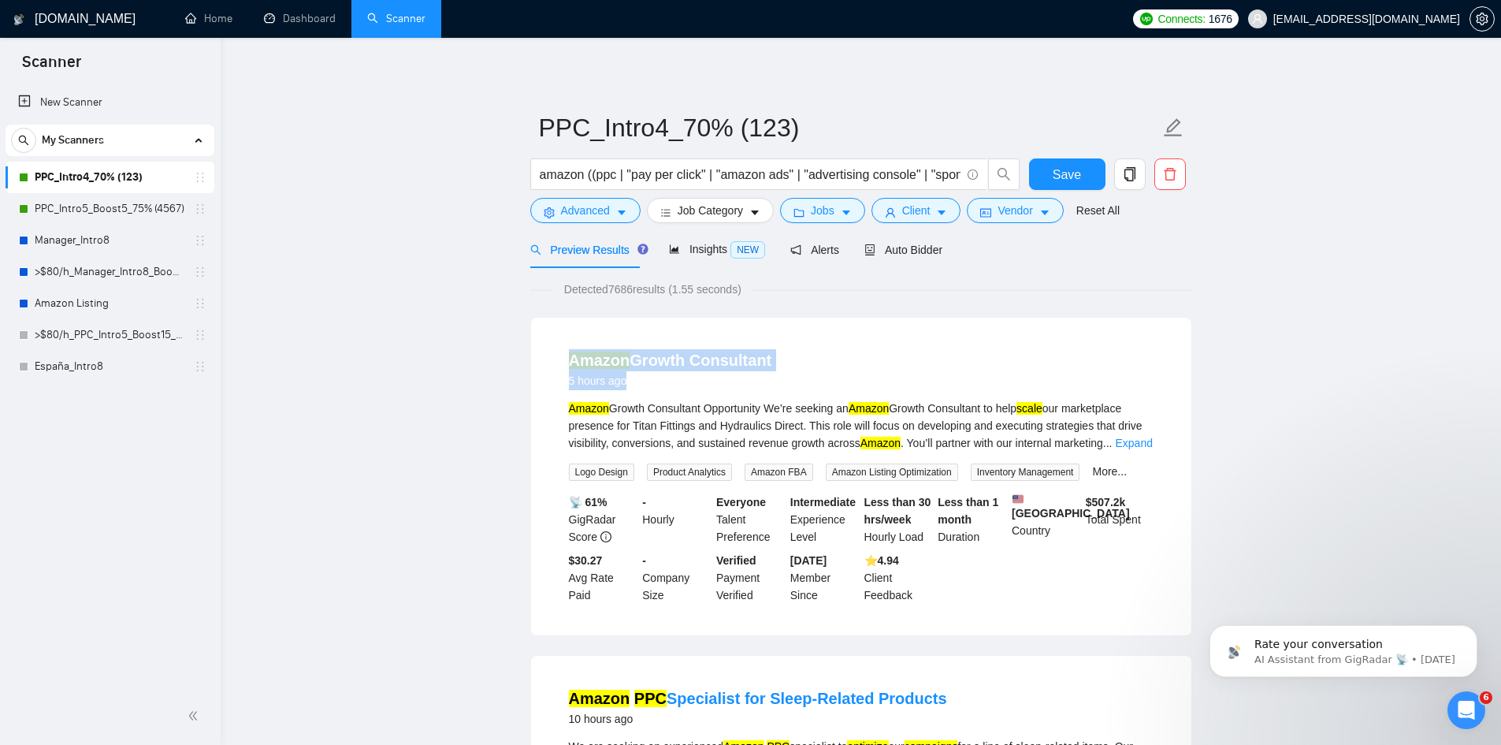
drag, startPoint x: 537, startPoint y: 322, endPoint x: 703, endPoint y: 394, distance: 181.1
click at [703, 394] on div "Amazon Growth Consultant 5 hours ago Amazon Growth Consultant Opportunity We’re…" at bounding box center [861, 477] width 661 height 318
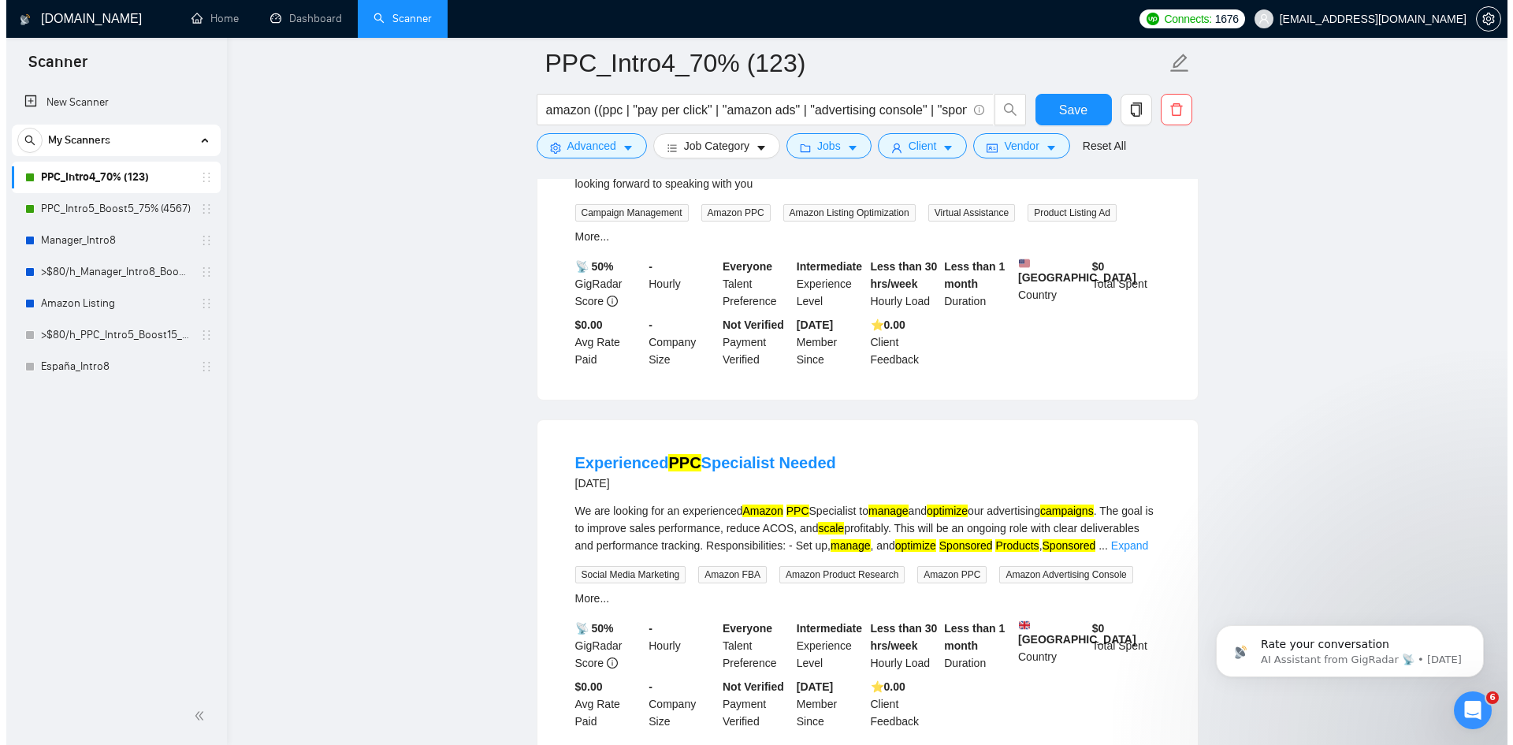
scroll to position [3148, 0]
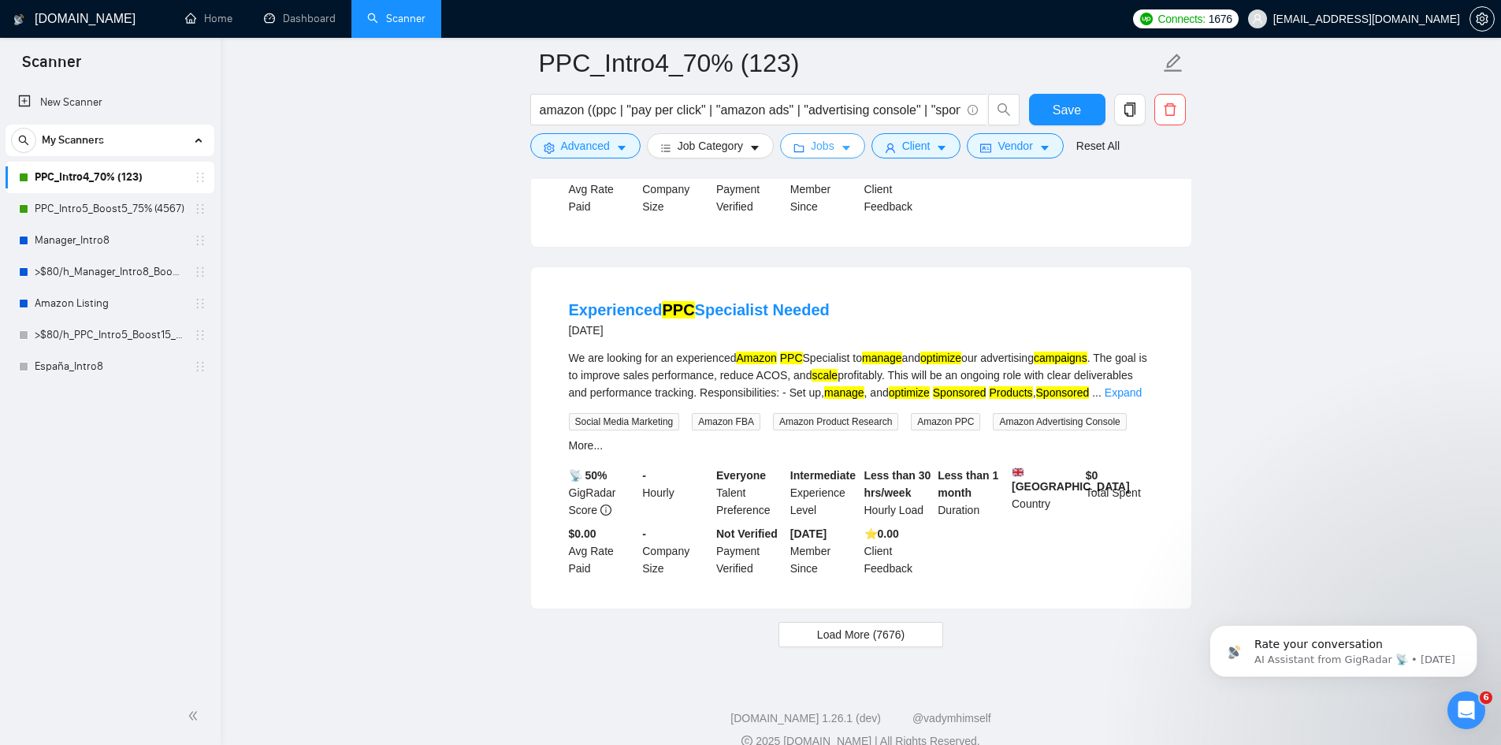
click at [849, 153] on button "Jobs" at bounding box center [822, 145] width 85 height 25
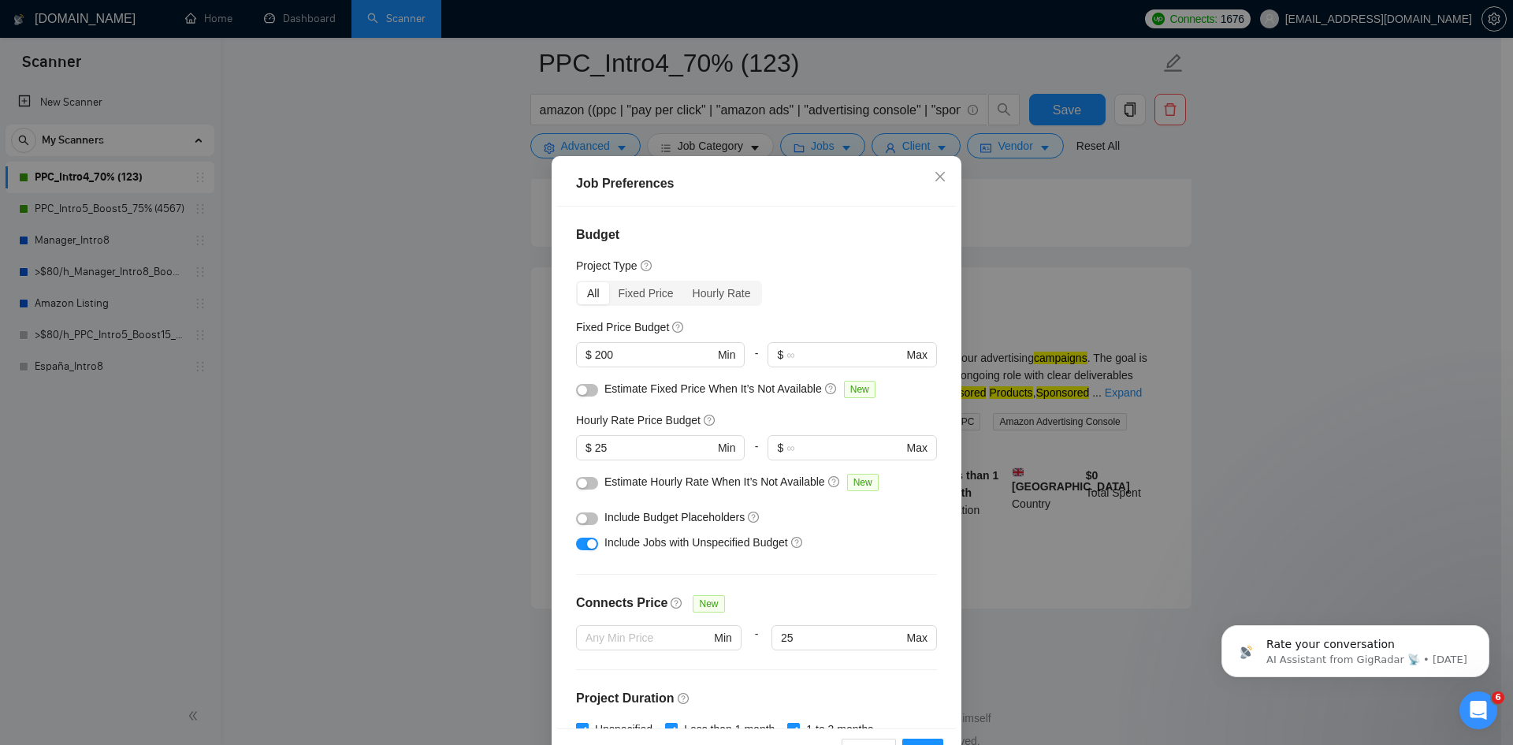
scroll to position [0, 0]
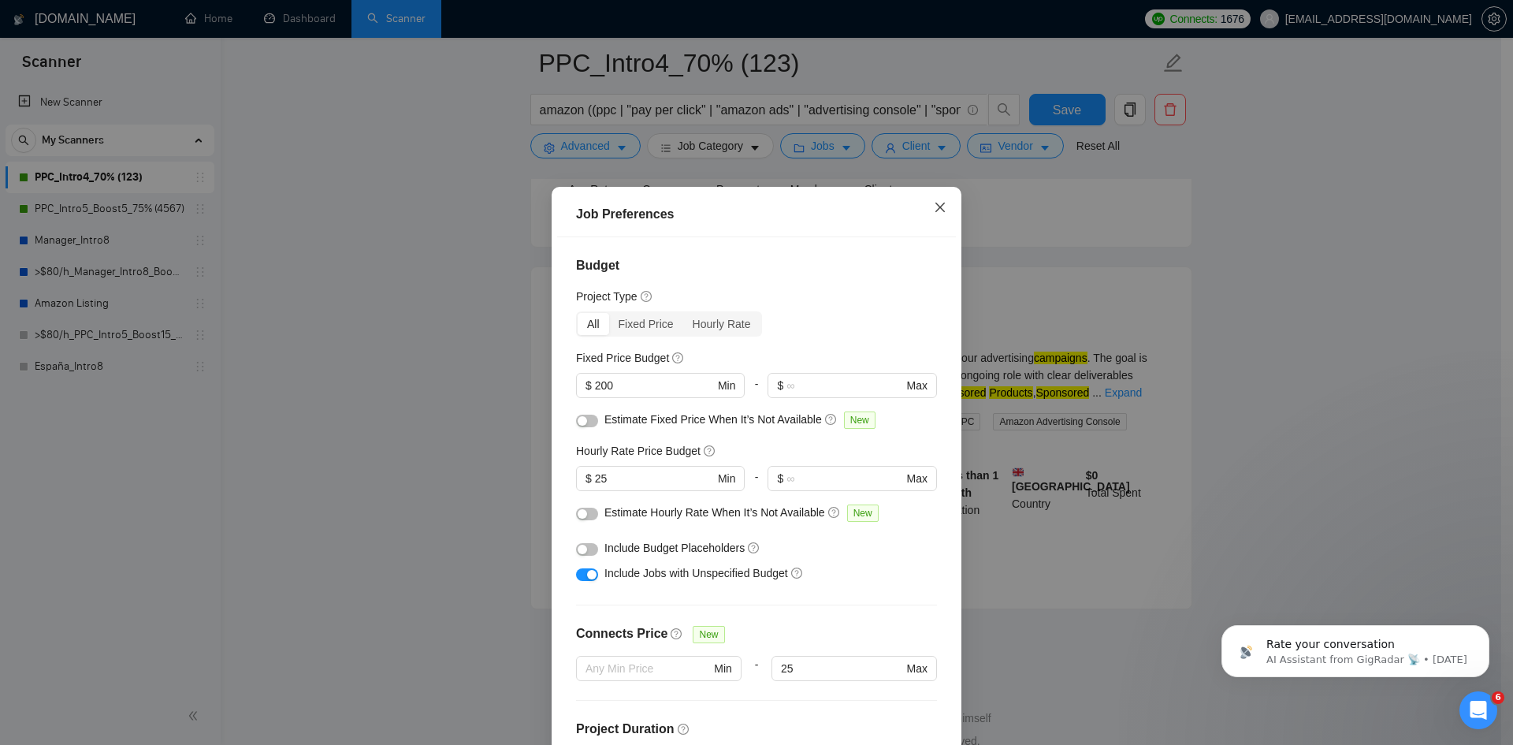
click at [937, 207] on icon "close" at bounding box center [940, 207] width 13 height 13
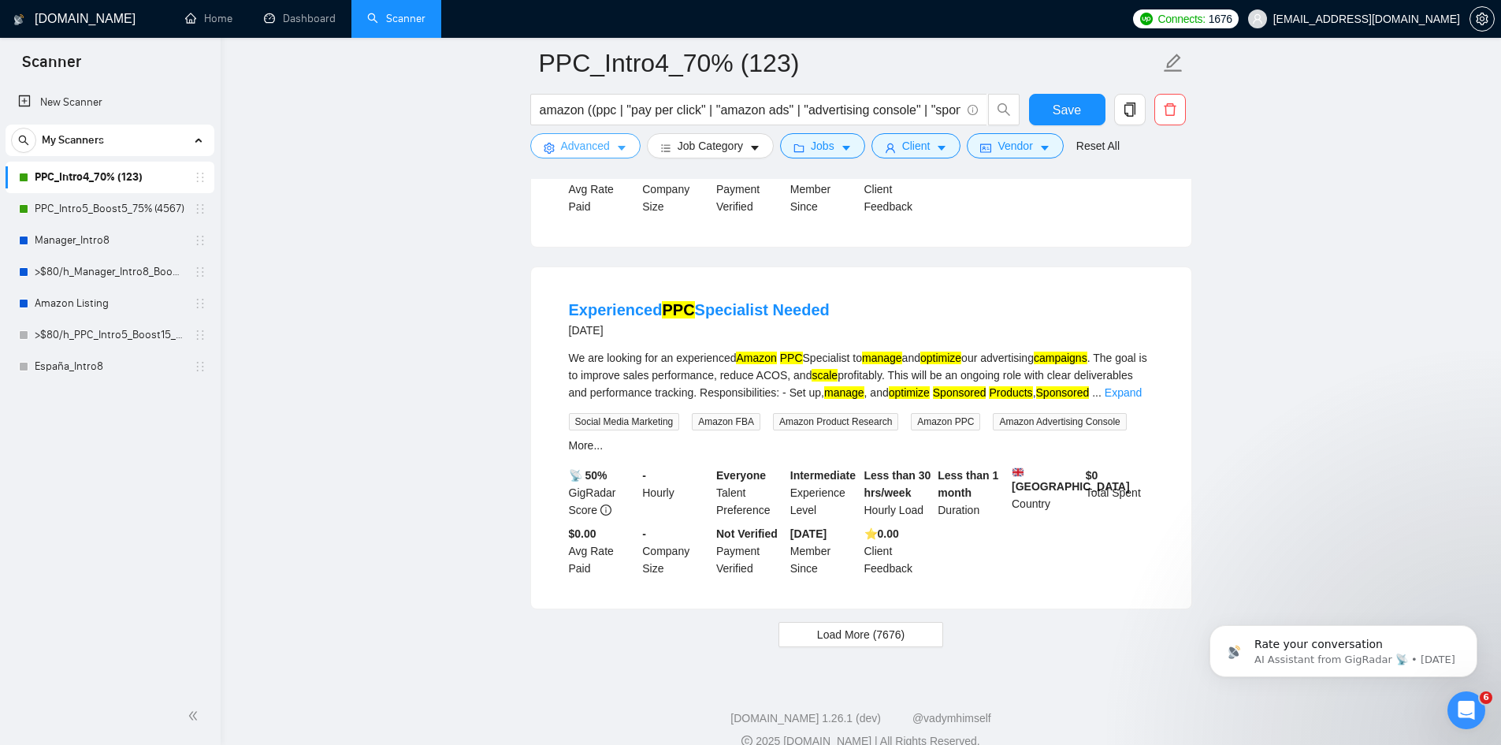
click at [625, 145] on icon "caret-down" at bounding box center [621, 148] width 11 height 11
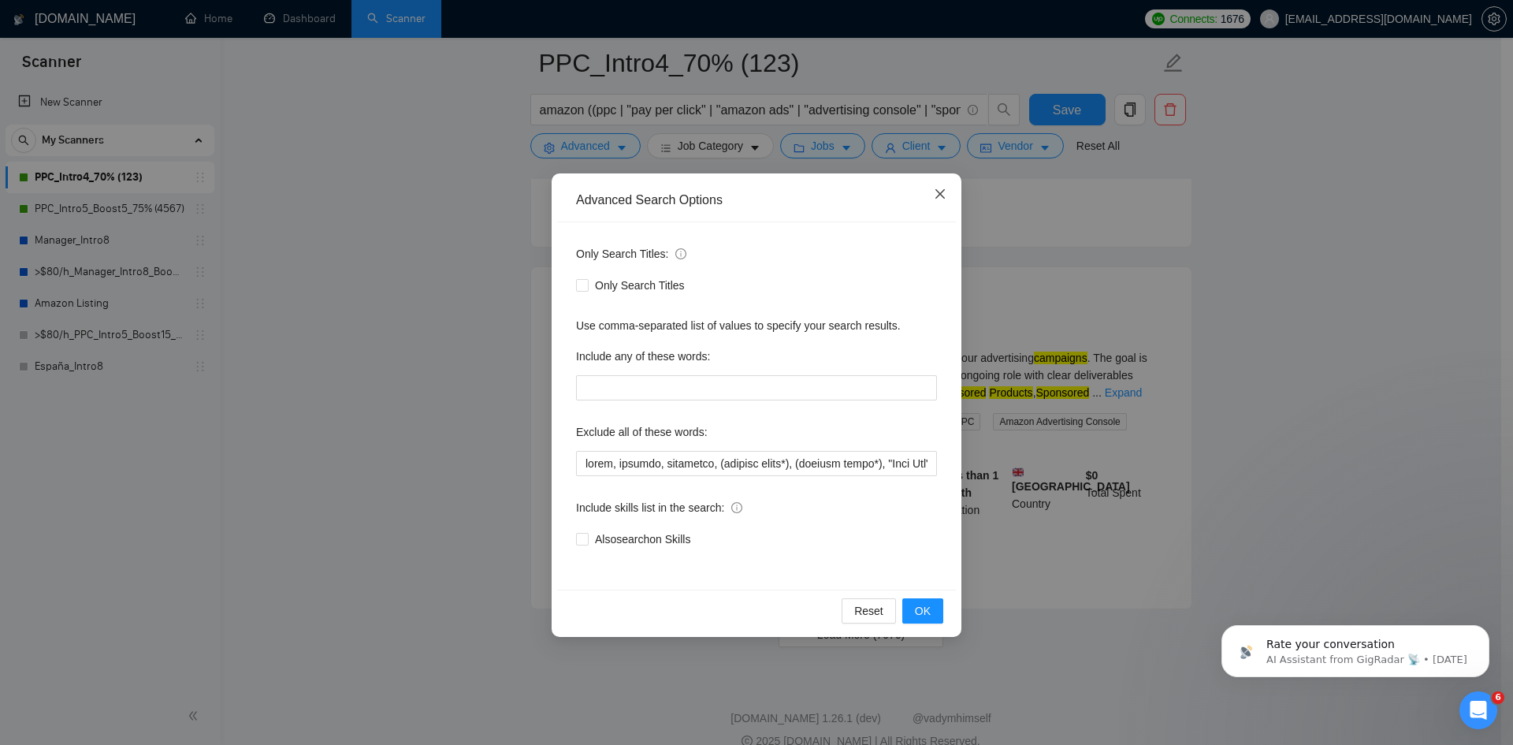
click at [943, 199] on icon "close" at bounding box center [940, 193] width 9 height 9
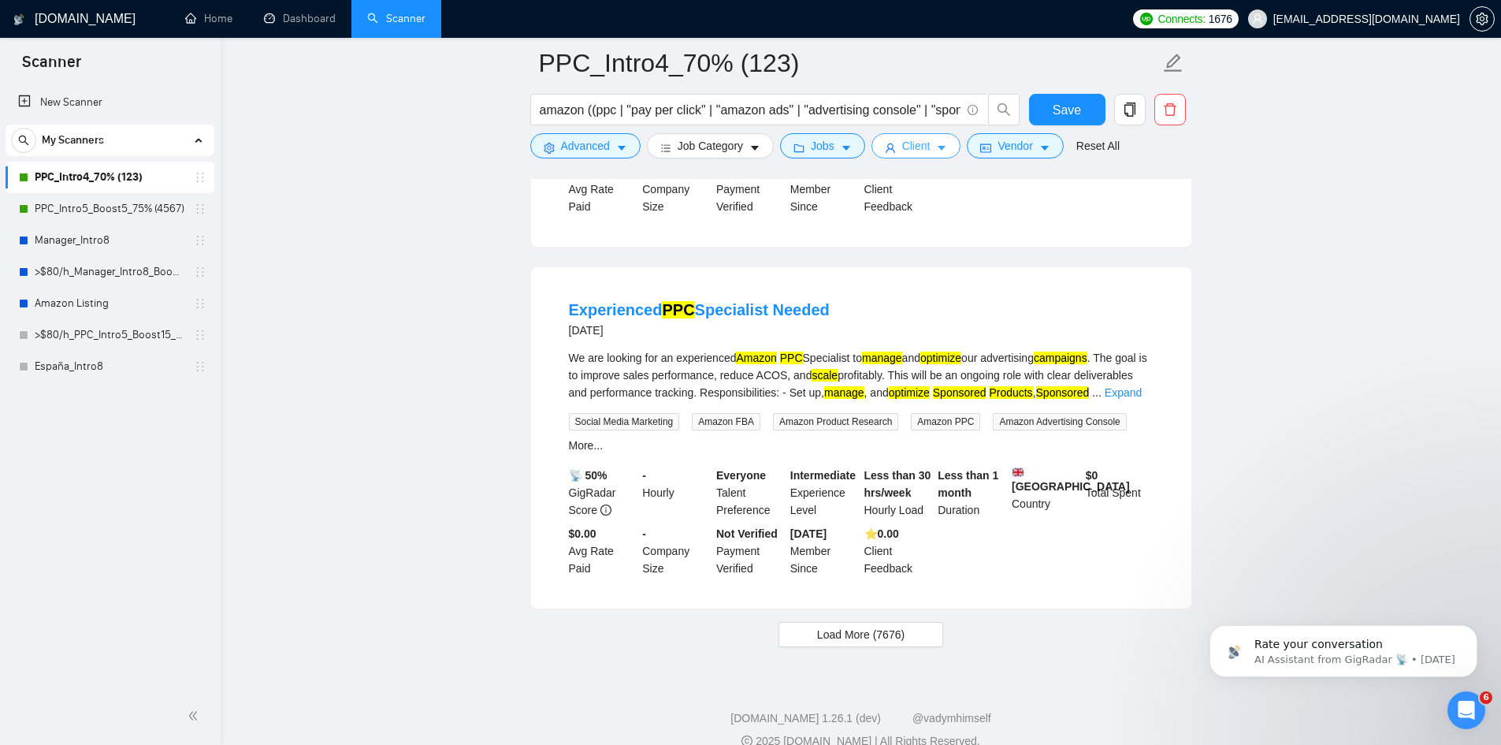
click at [941, 151] on icon "caret-down" at bounding box center [941, 148] width 11 height 11
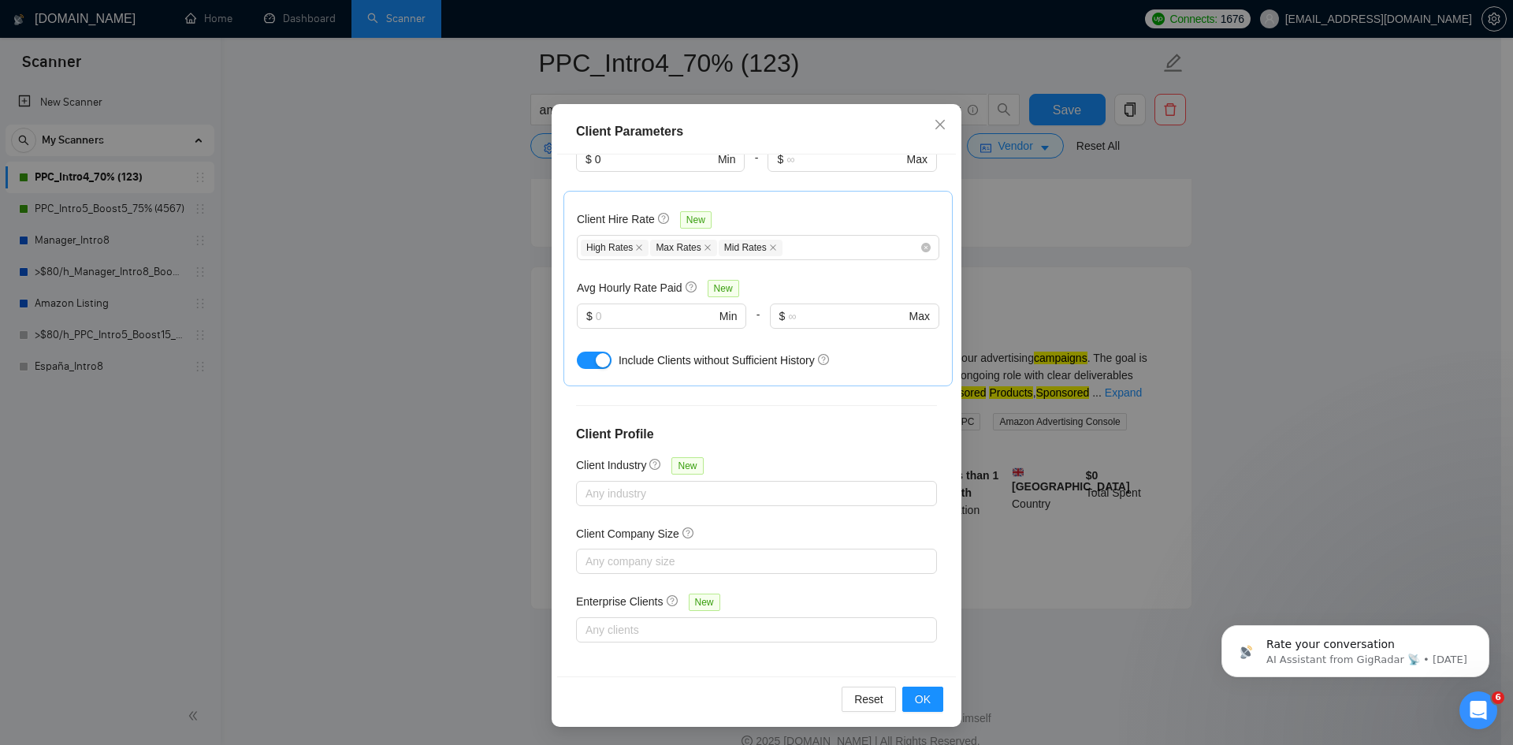
scroll to position [84, 0]
click at [939, 120] on icon "close" at bounding box center [940, 123] width 13 height 13
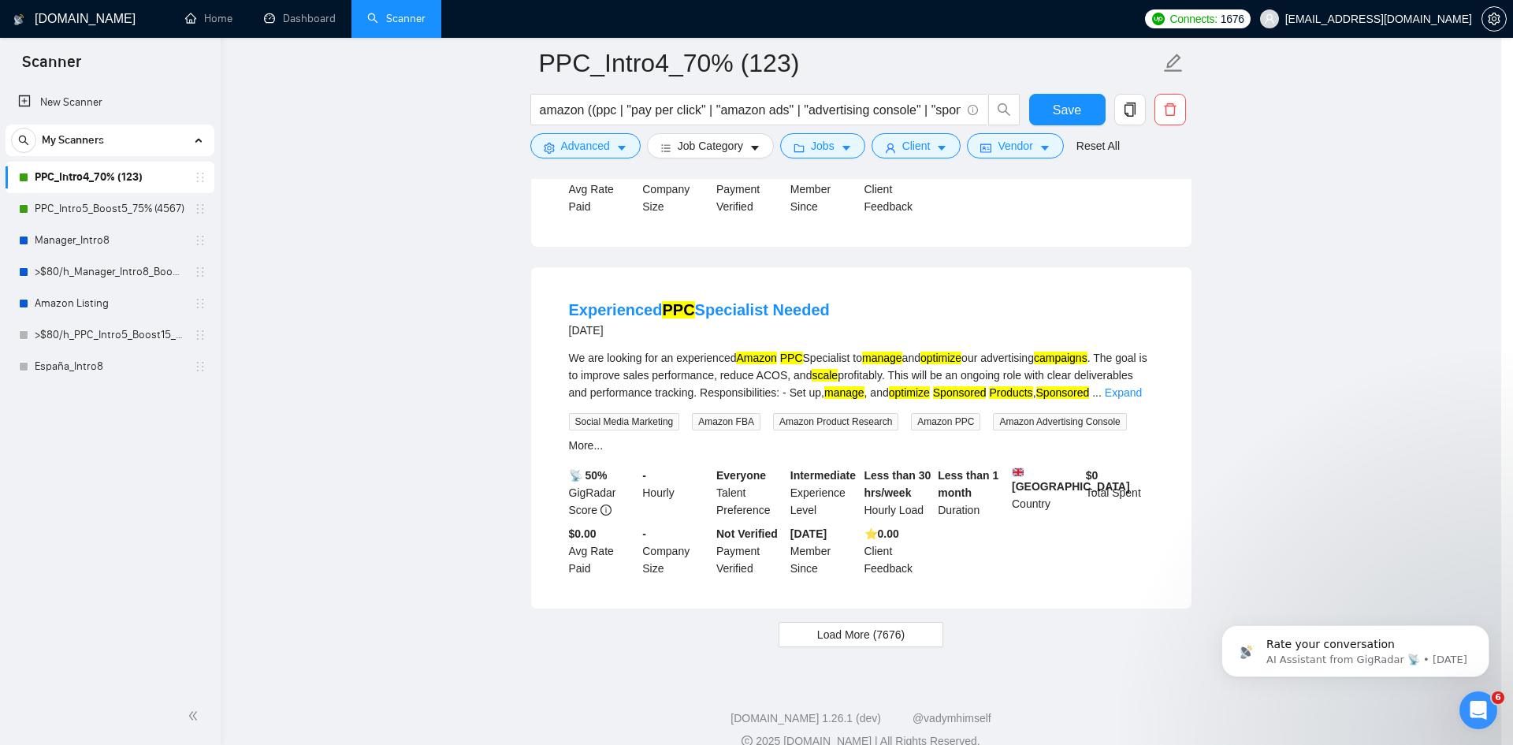
scroll to position [0, 0]
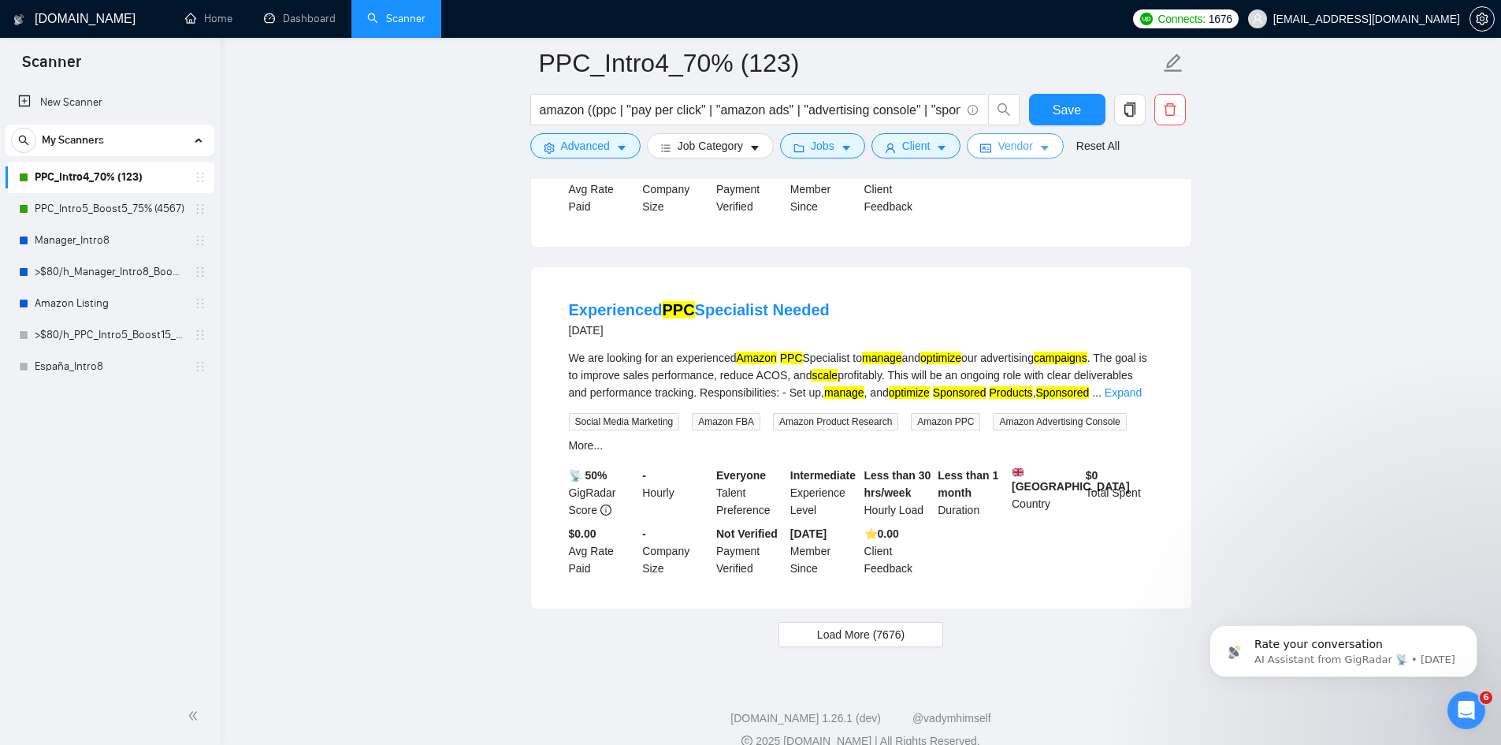
click at [1040, 154] on icon "caret-down" at bounding box center [1045, 148] width 11 height 11
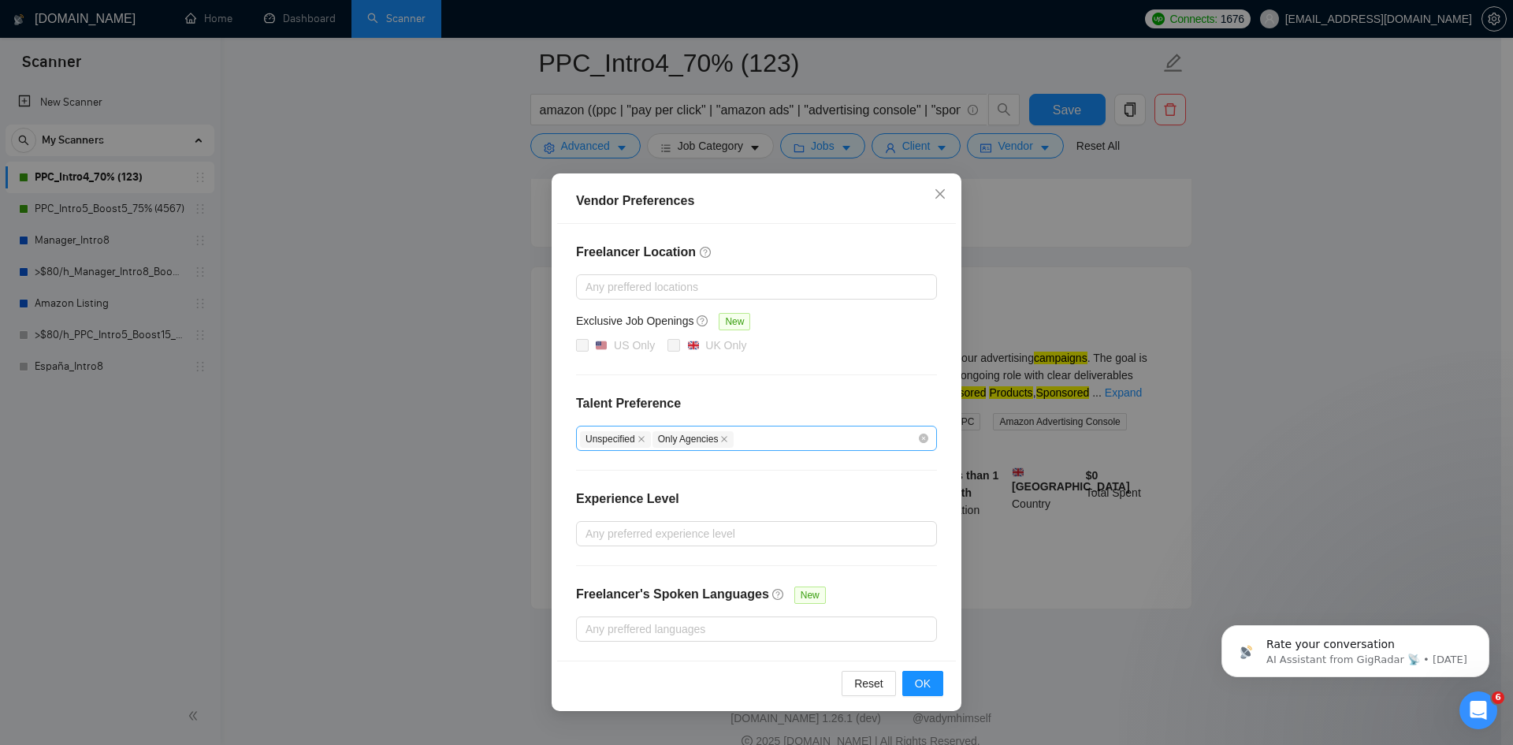
click at [854, 445] on div "Unspecified Only Agencies" at bounding box center [748, 438] width 337 height 19
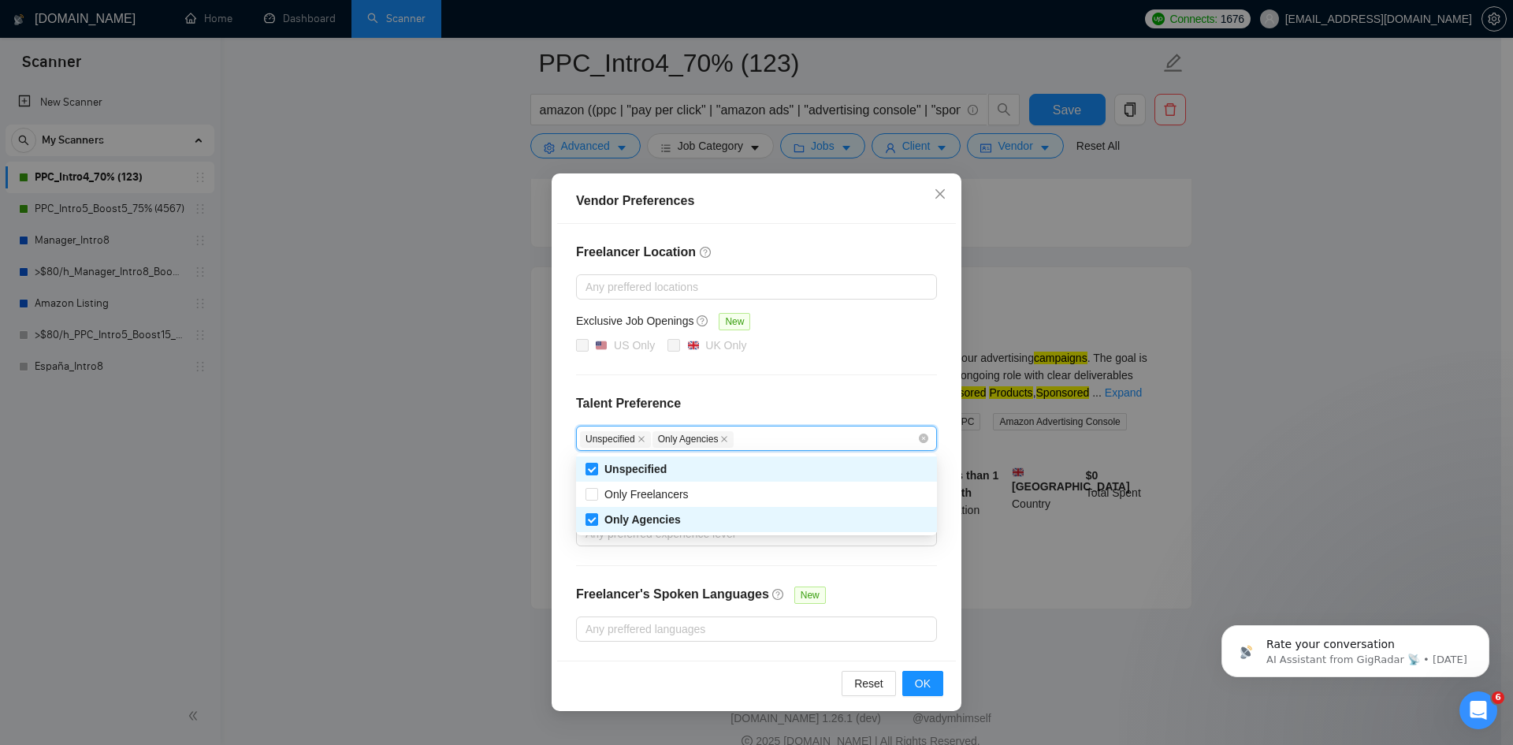
click at [456, 476] on div "Vendor Preferences Freelancer Location Any preffered locations Exclusive Job Op…" at bounding box center [756, 372] width 1513 height 745
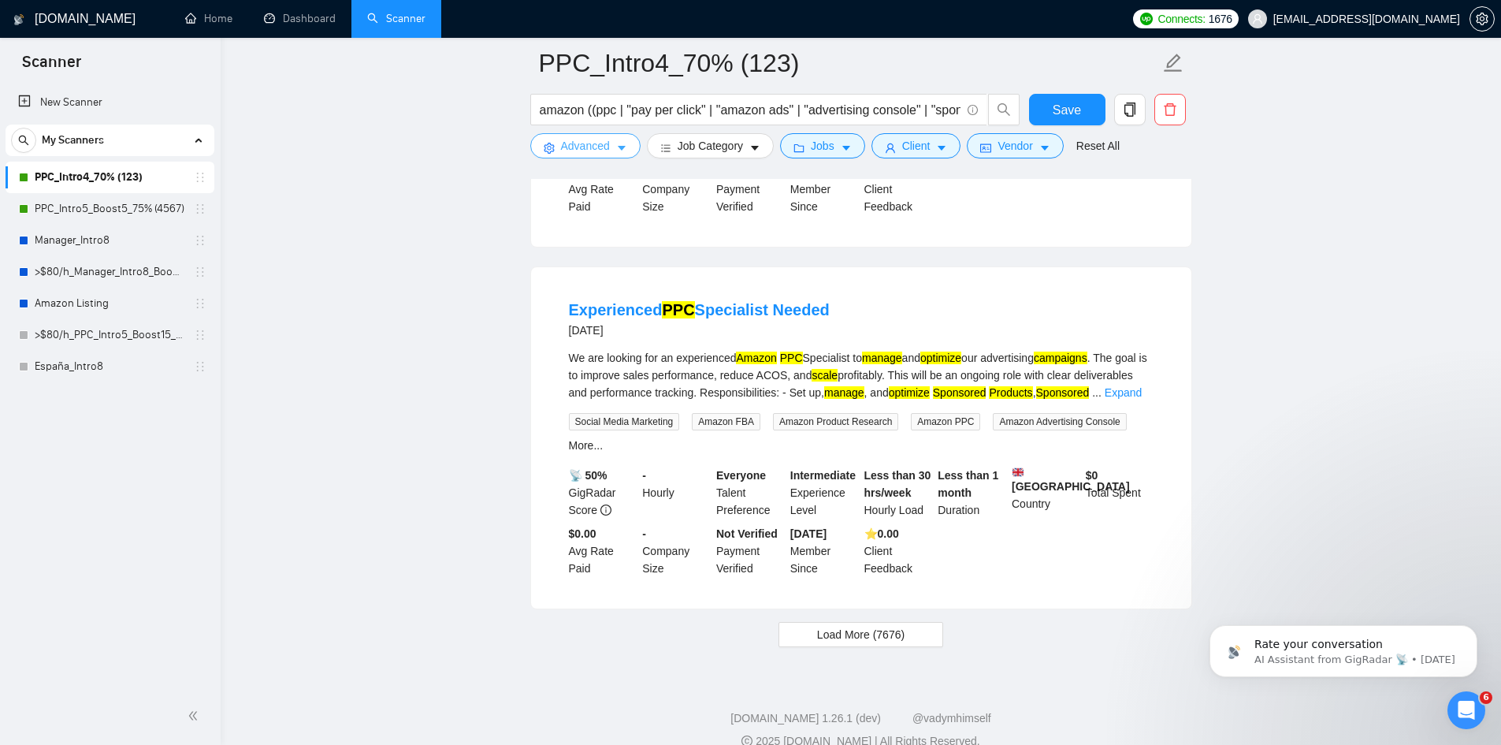
click at [626, 143] on span "caret-down" at bounding box center [621, 148] width 11 height 12
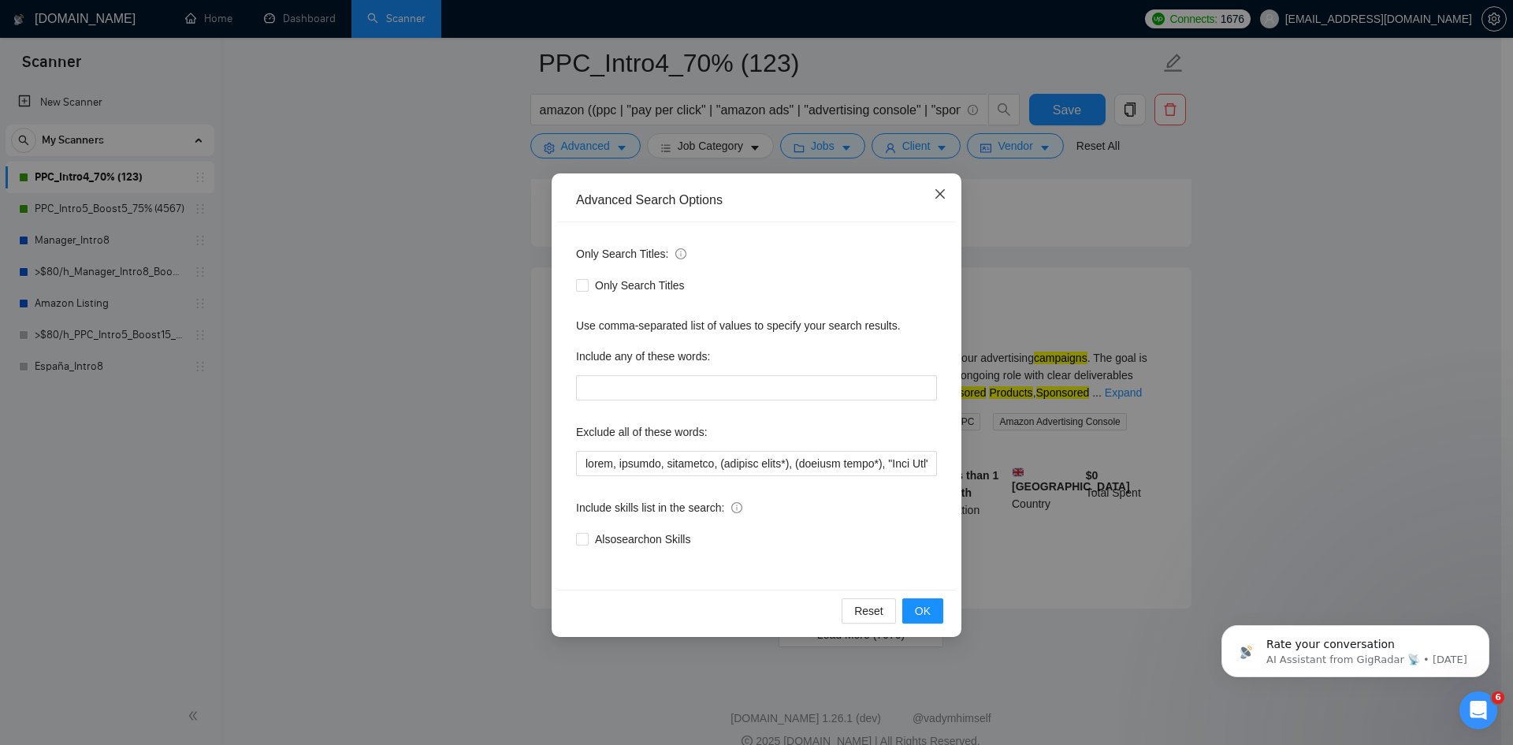
click at [936, 195] on icon "close" at bounding box center [940, 194] width 13 height 13
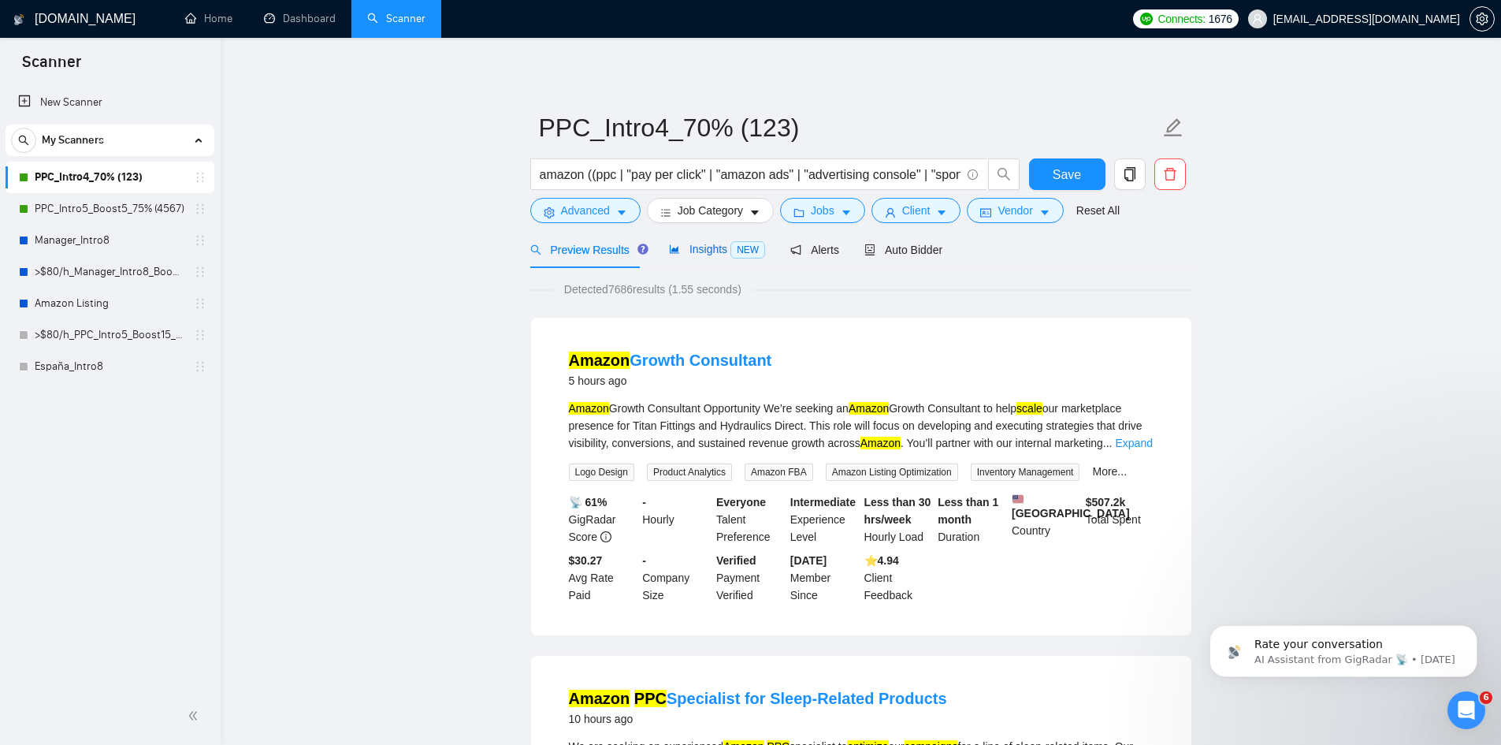
click at [699, 244] on span "Insights NEW" at bounding box center [717, 249] width 96 height 13
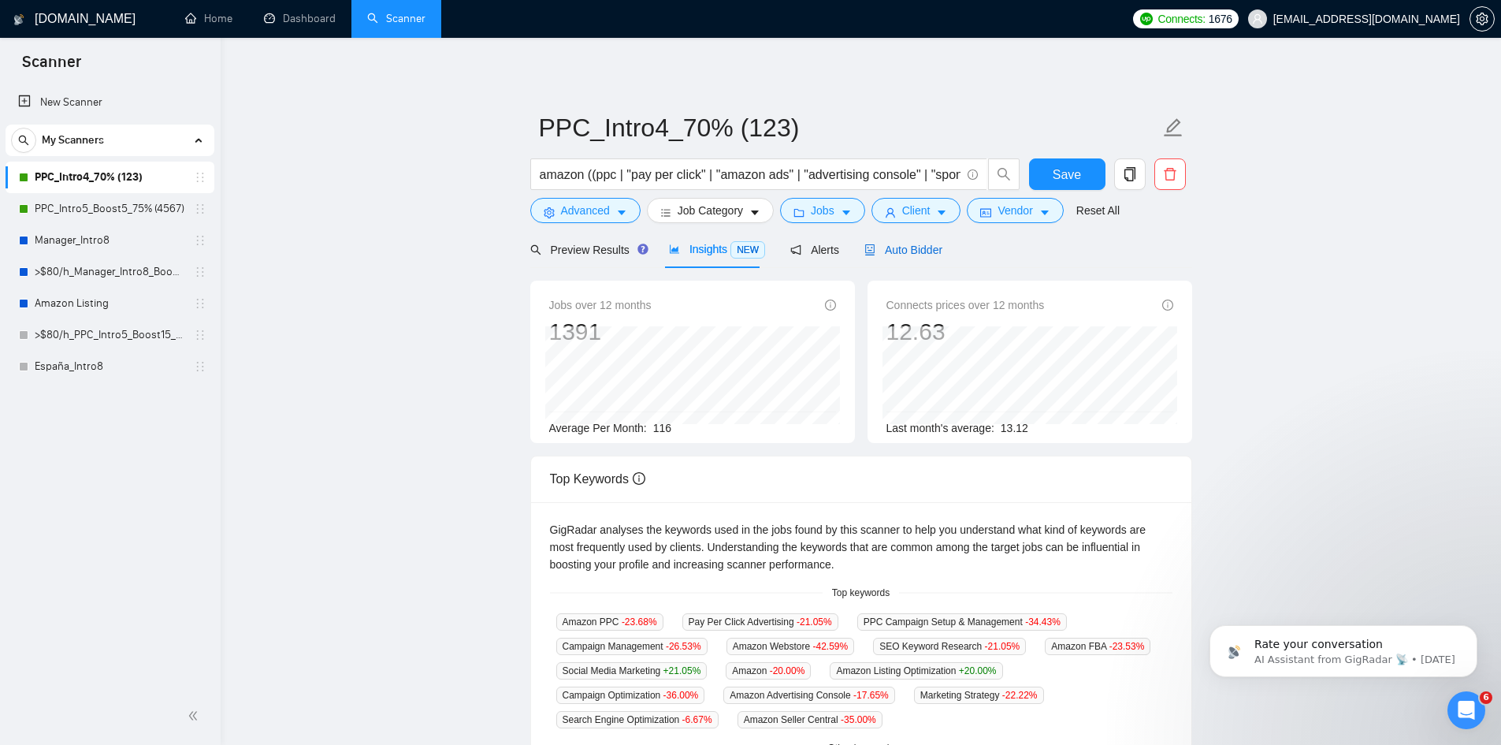
click at [917, 252] on span "Auto Bidder" at bounding box center [904, 250] width 78 height 13
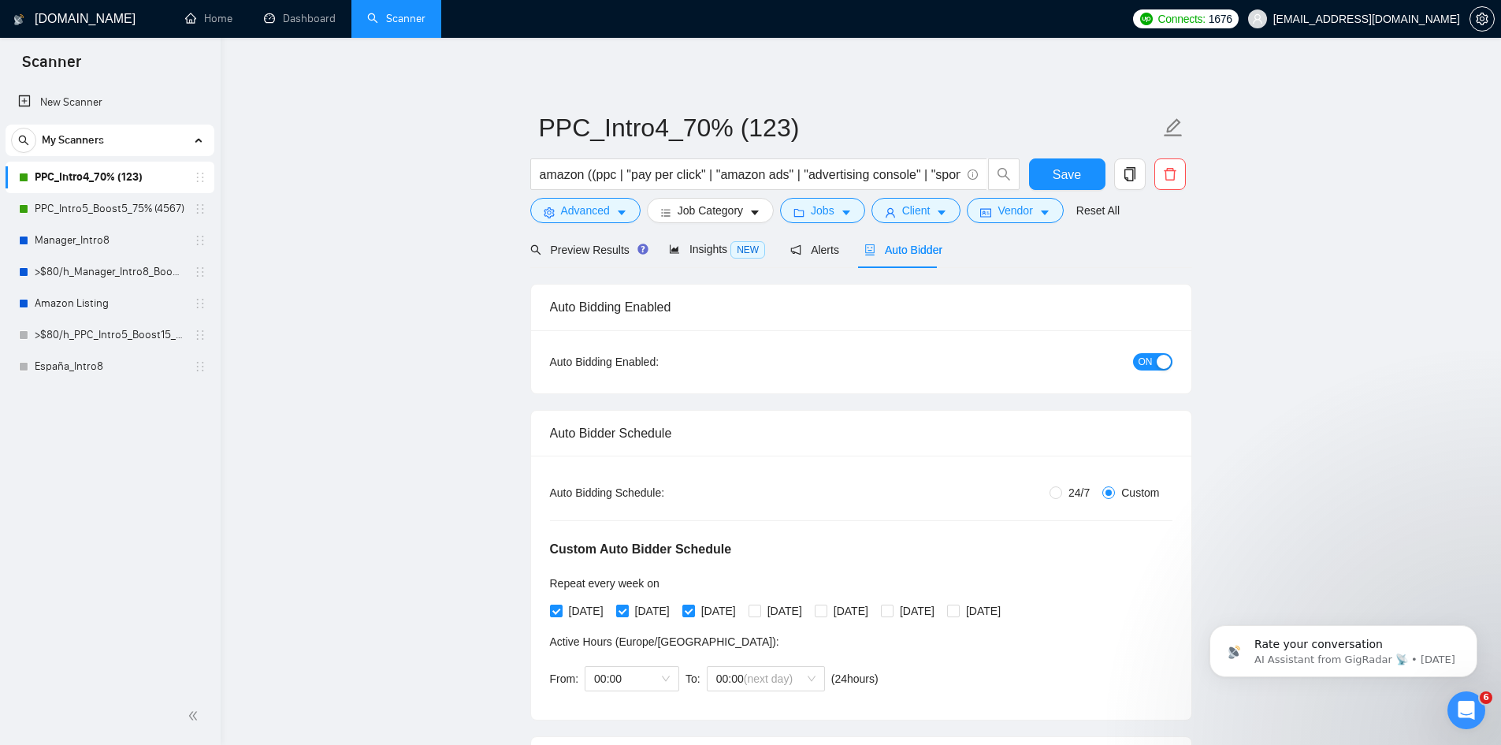
radio input "false"
radio input "true"
checkbox input "true"
click at [1003, 211] on span "Vendor" at bounding box center [1015, 210] width 35 height 17
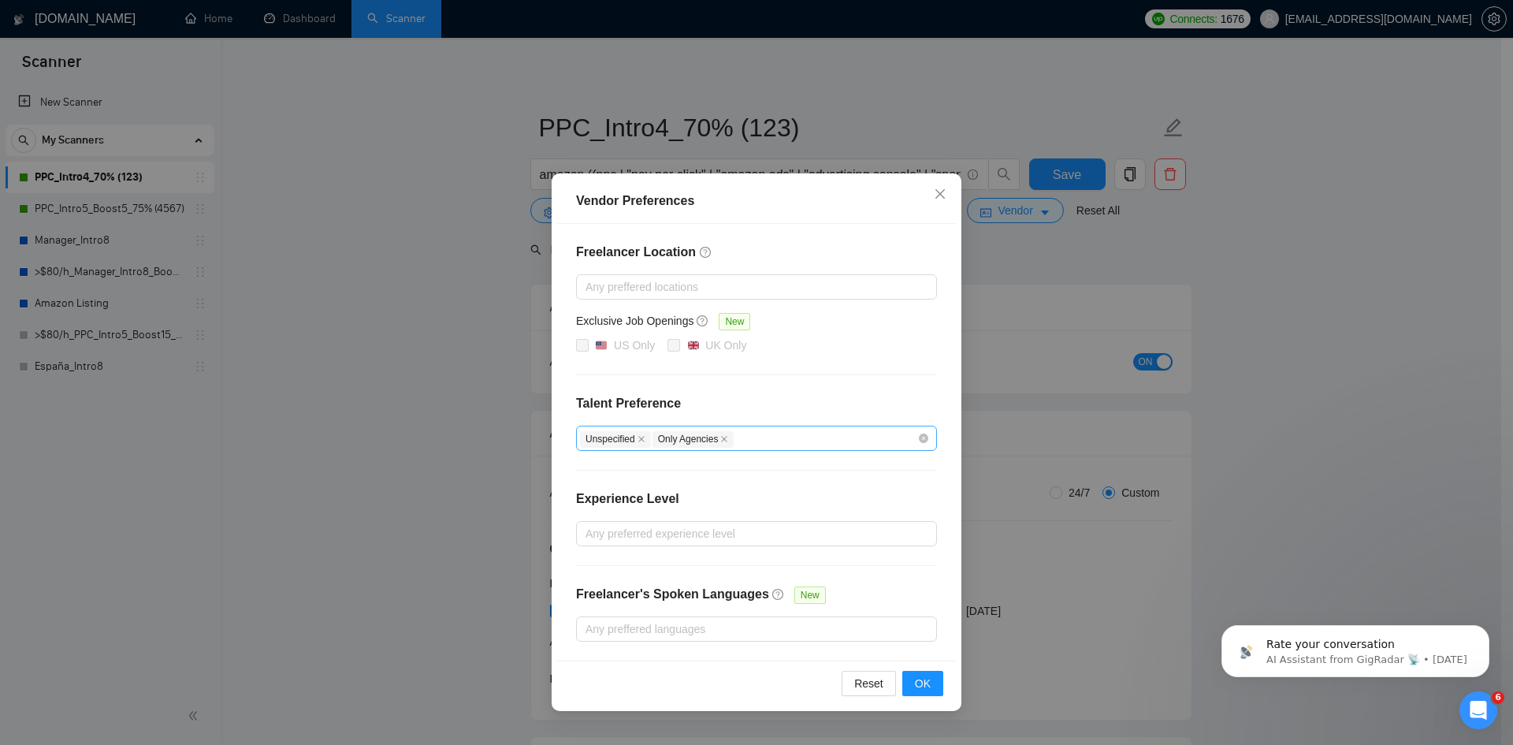
click at [642, 432] on span "Unspecified" at bounding box center [615, 439] width 71 height 17
click at [638, 438] on icon "close" at bounding box center [642, 439] width 8 height 8
click at [922, 687] on span "OK" at bounding box center [923, 683] width 16 height 17
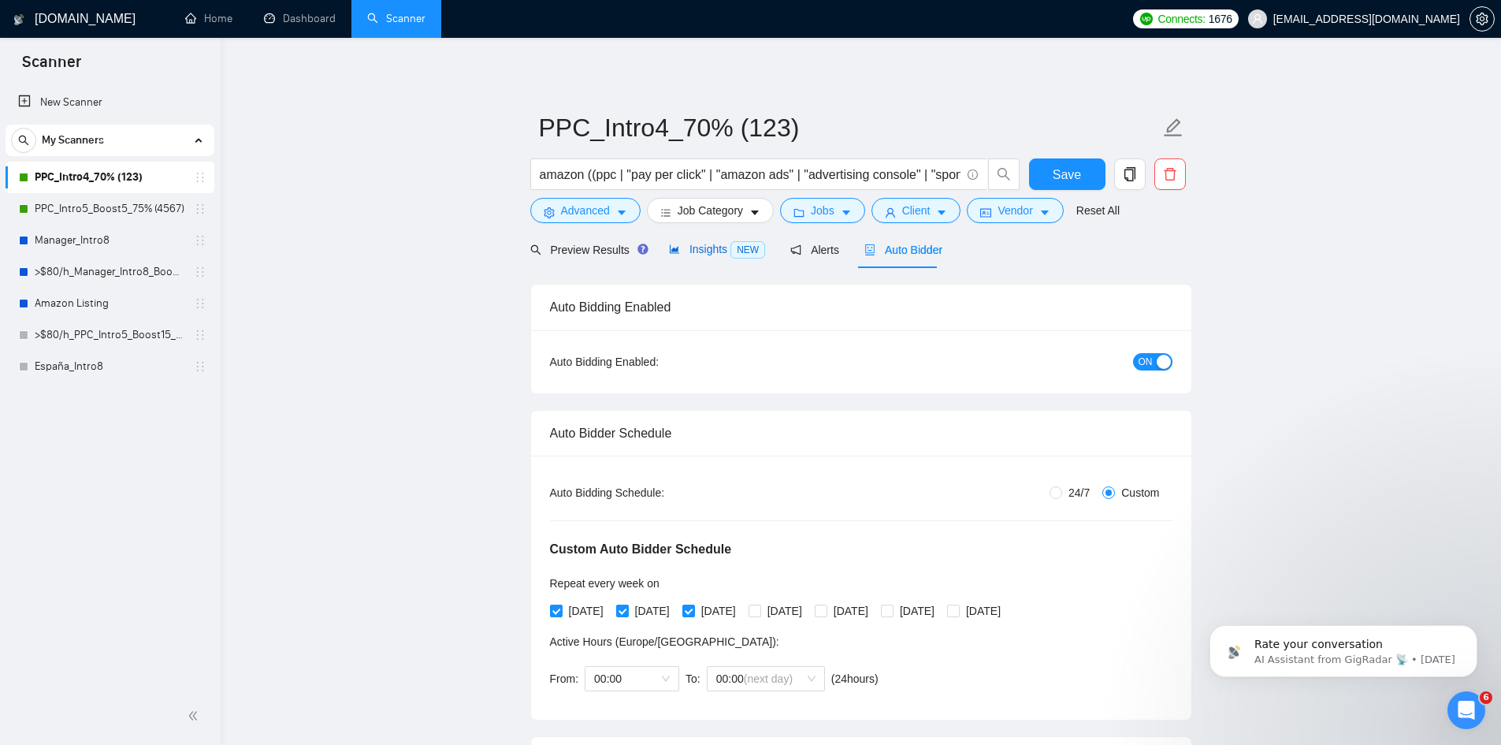
click at [685, 246] on span "Insights NEW" at bounding box center [717, 249] width 96 height 13
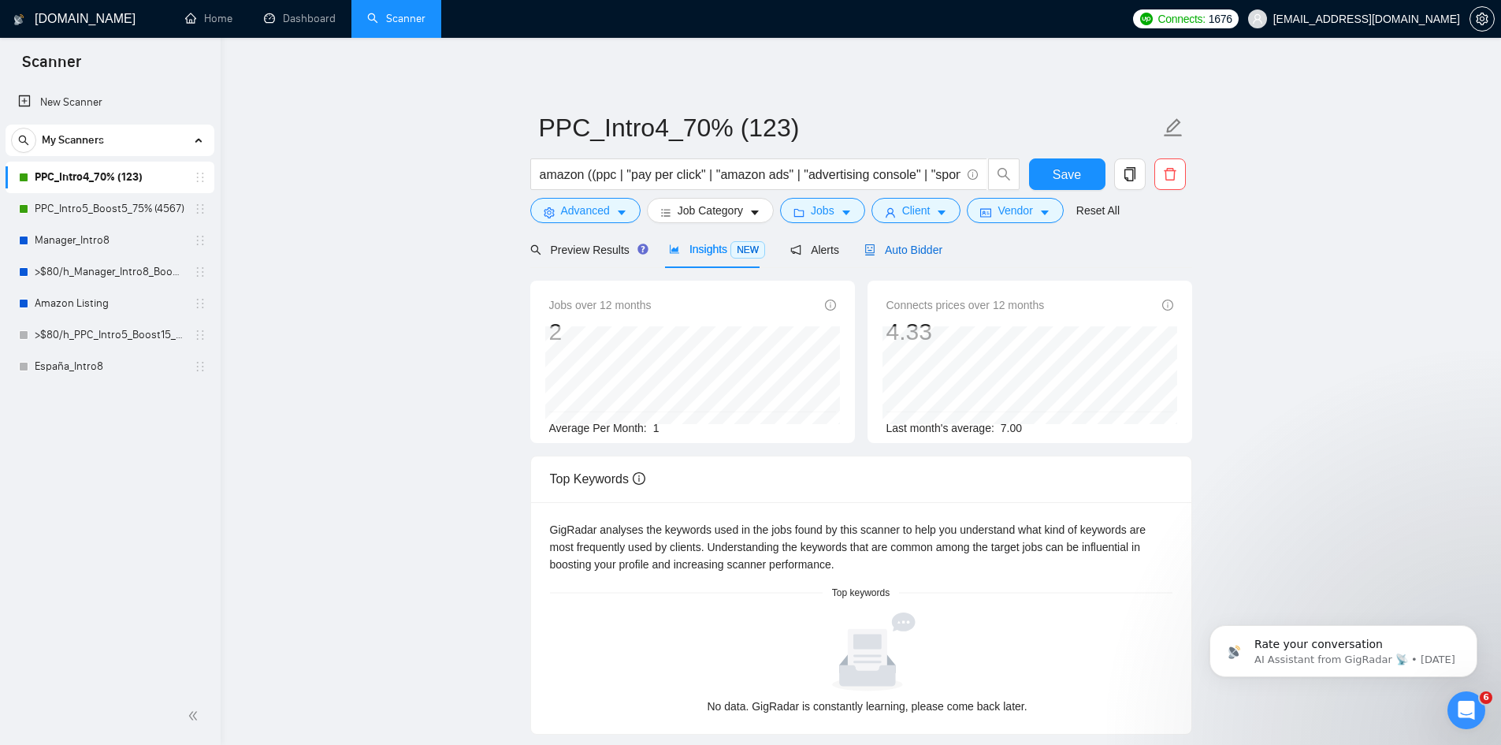
click at [895, 247] on span "Auto Bidder" at bounding box center [904, 250] width 78 height 13
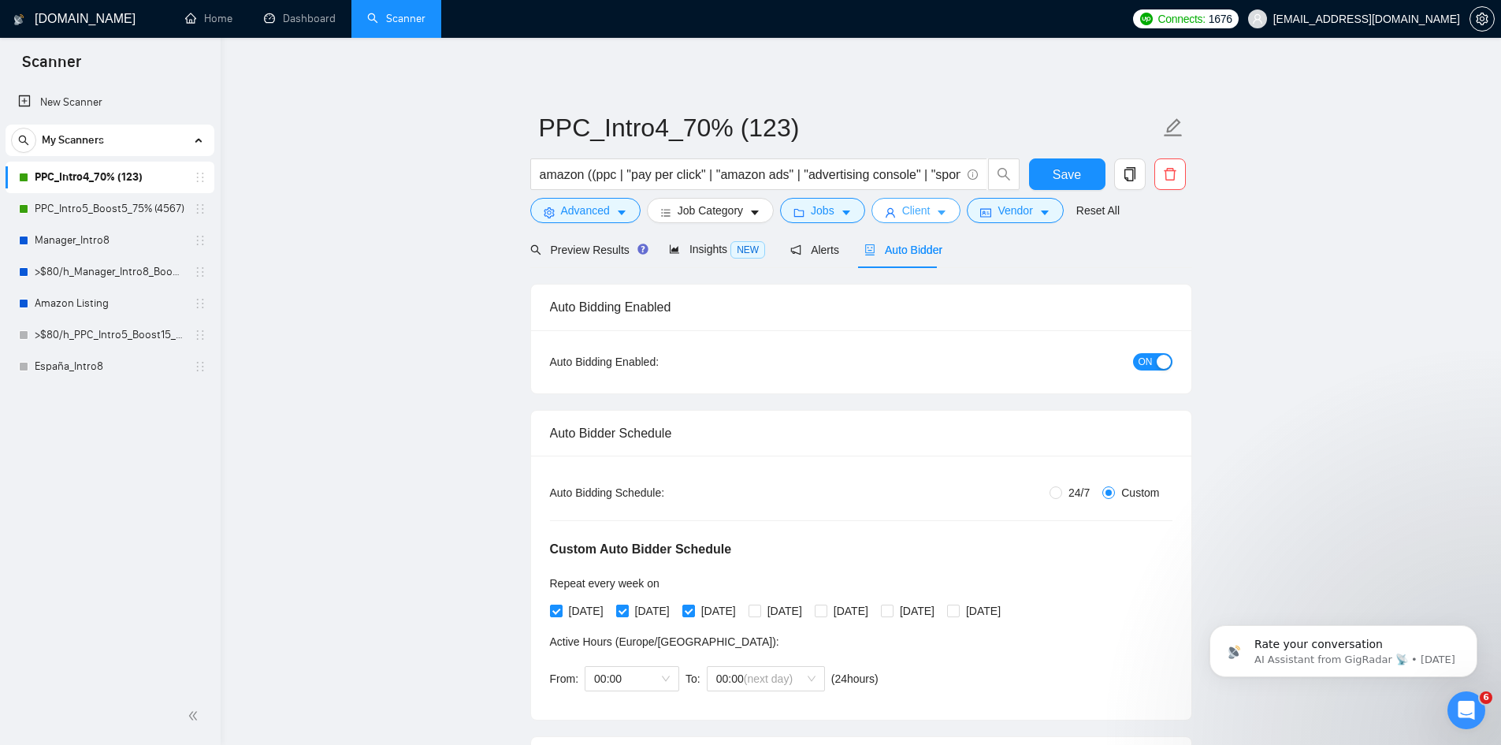
checkbox input "true"
click at [1013, 217] on span "Vendor" at bounding box center [1015, 210] width 35 height 17
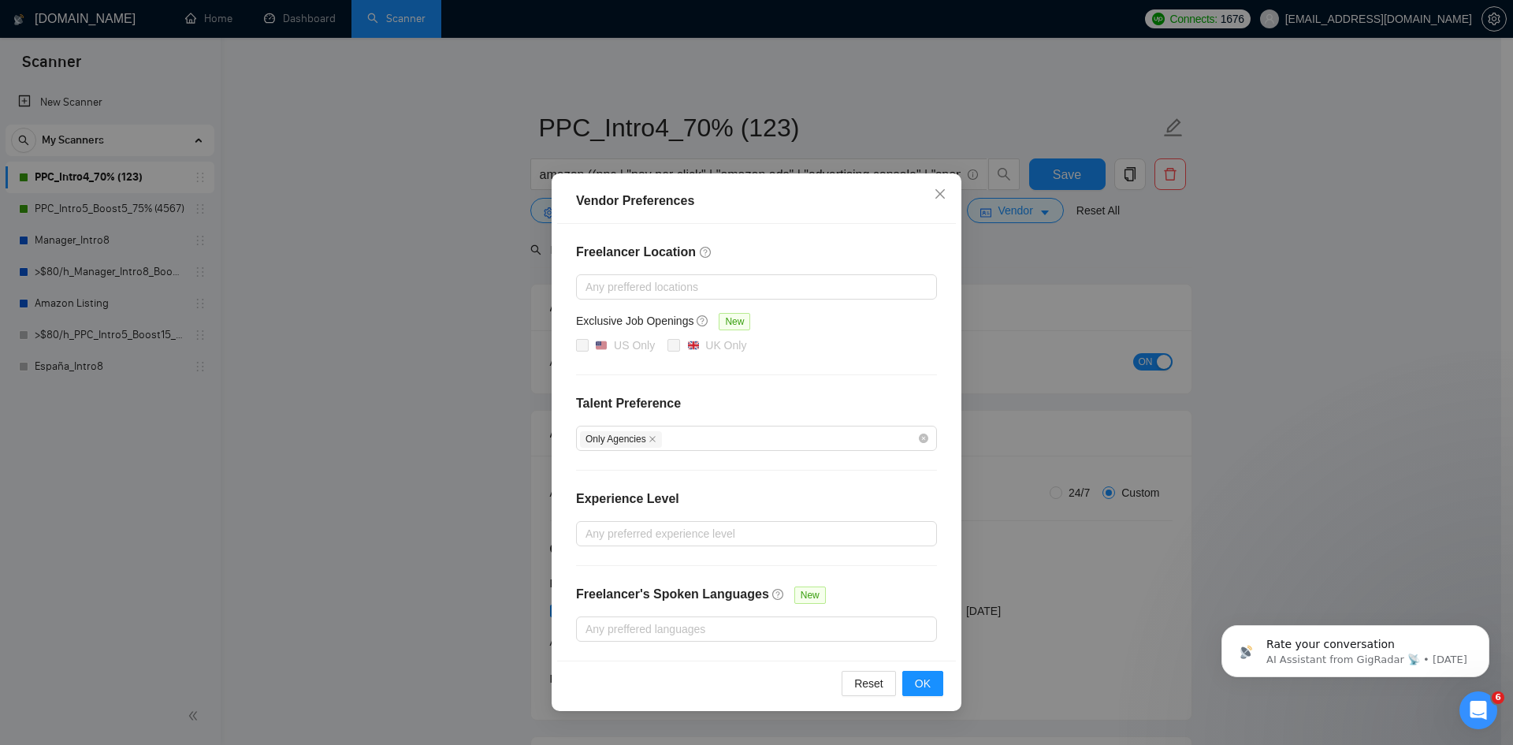
checkbox input "false"
click at [672, 431] on div "Only Agencies" at bounding box center [748, 438] width 337 height 19
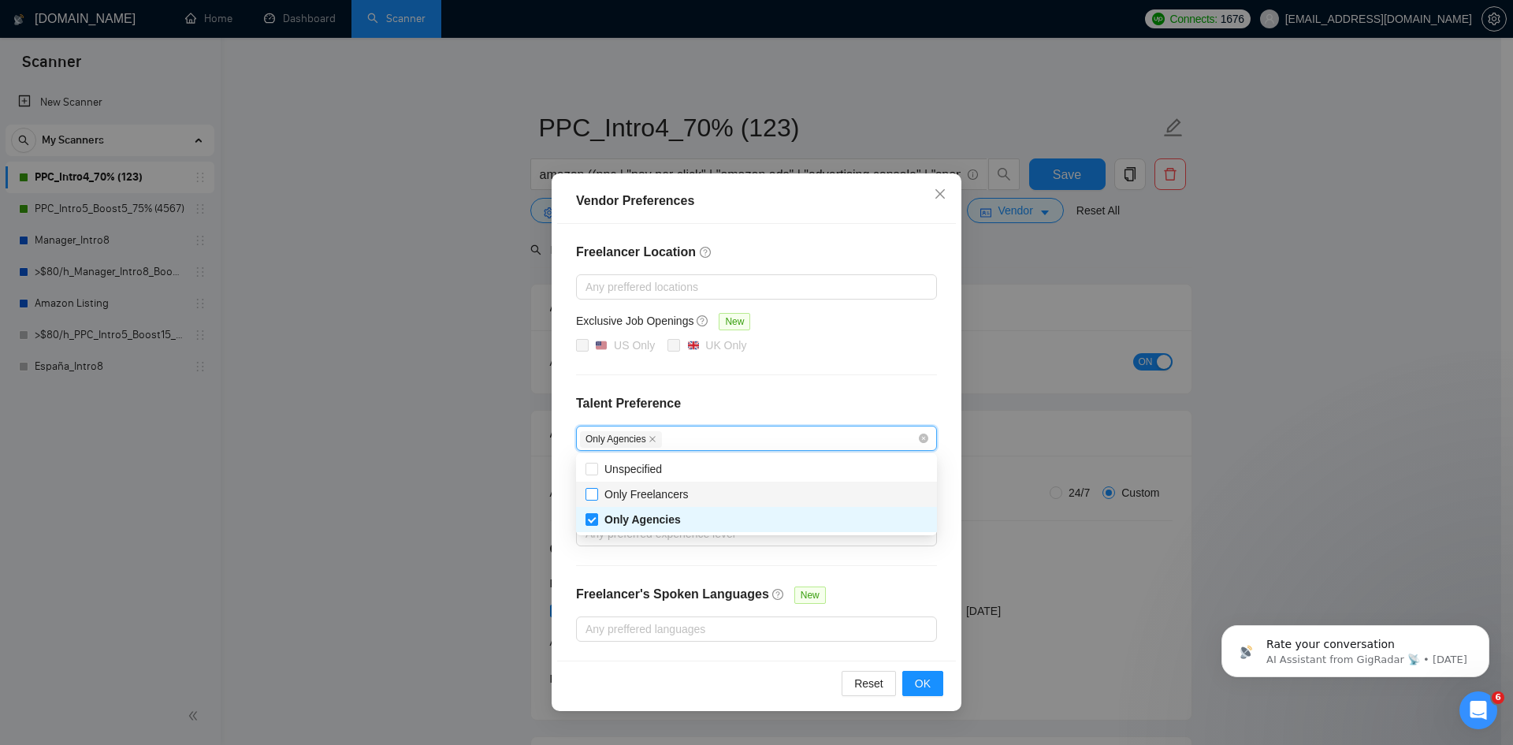
click at [649, 498] on span "Only Freelancers" at bounding box center [647, 494] width 84 height 13
click at [597, 498] on input "Only Freelancers" at bounding box center [591, 493] width 11 height 11
checkbox input "true"
click at [624, 467] on span "Unspecified" at bounding box center [634, 469] width 58 height 13
click at [597, 467] on input "Unspecified" at bounding box center [591, 468] width 11 height 11
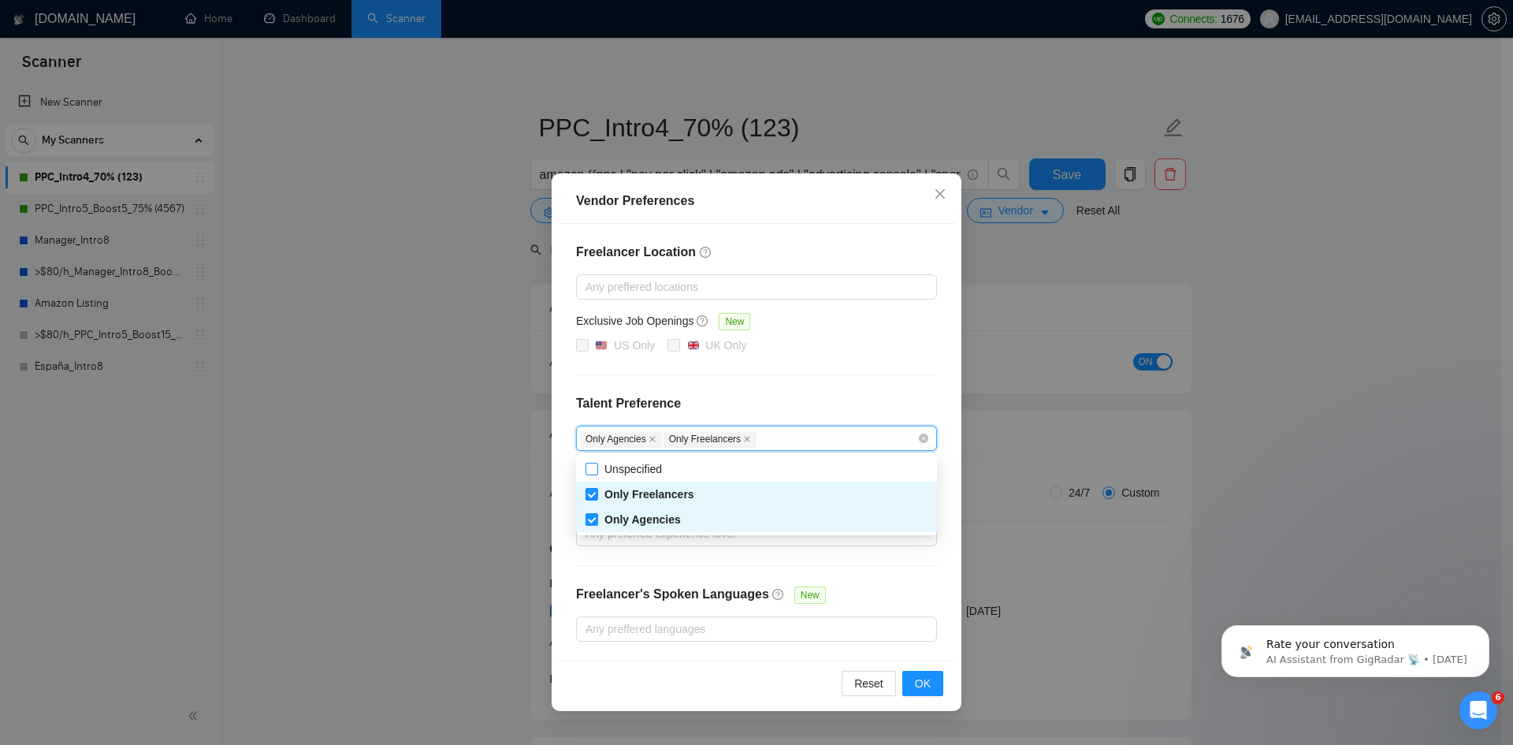
checkbox input "true"
click at [925, 681] on span "OK" at bounding box center [923, 683] width 16 height 17
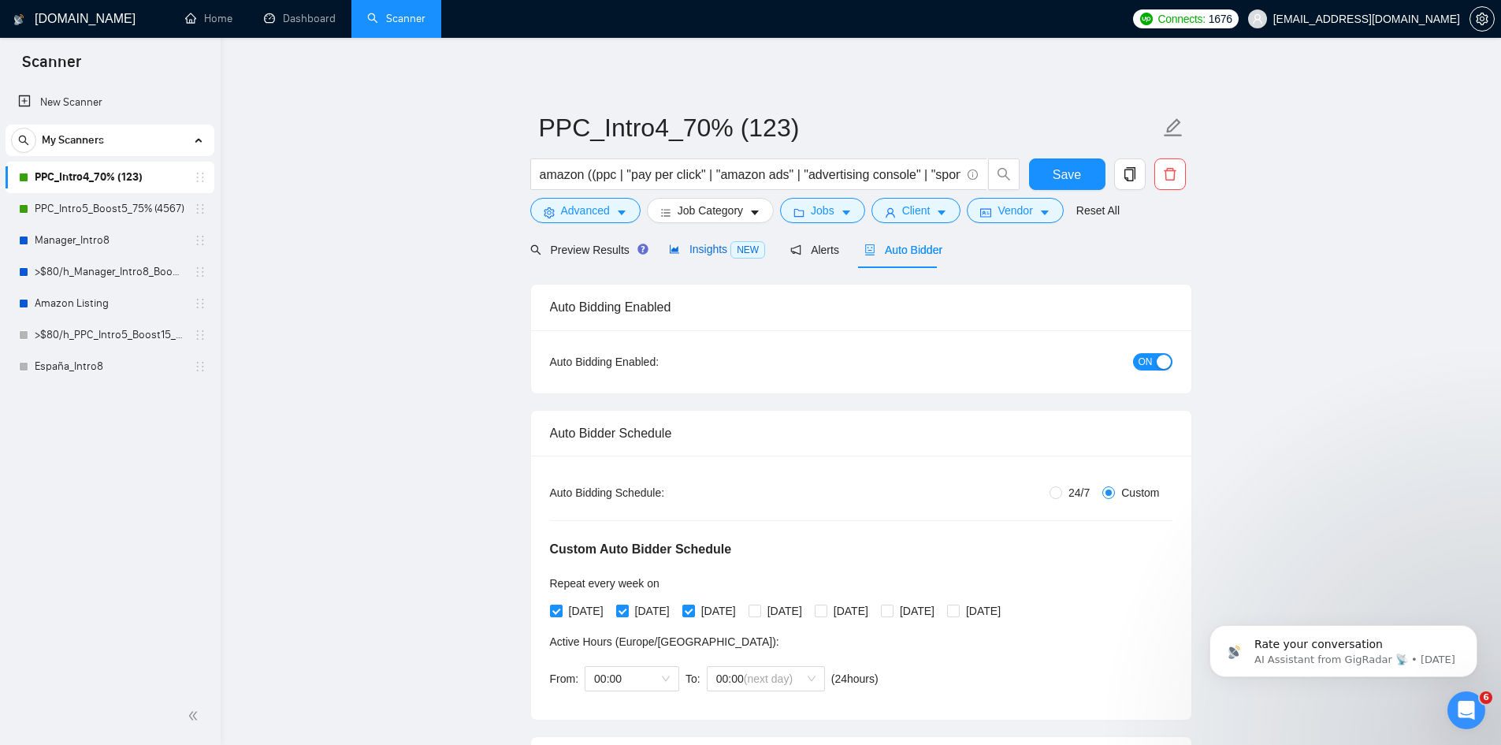
click at [690, 251] on span "Insights NEW" at bounding box center [717, 249] width 96 height 13
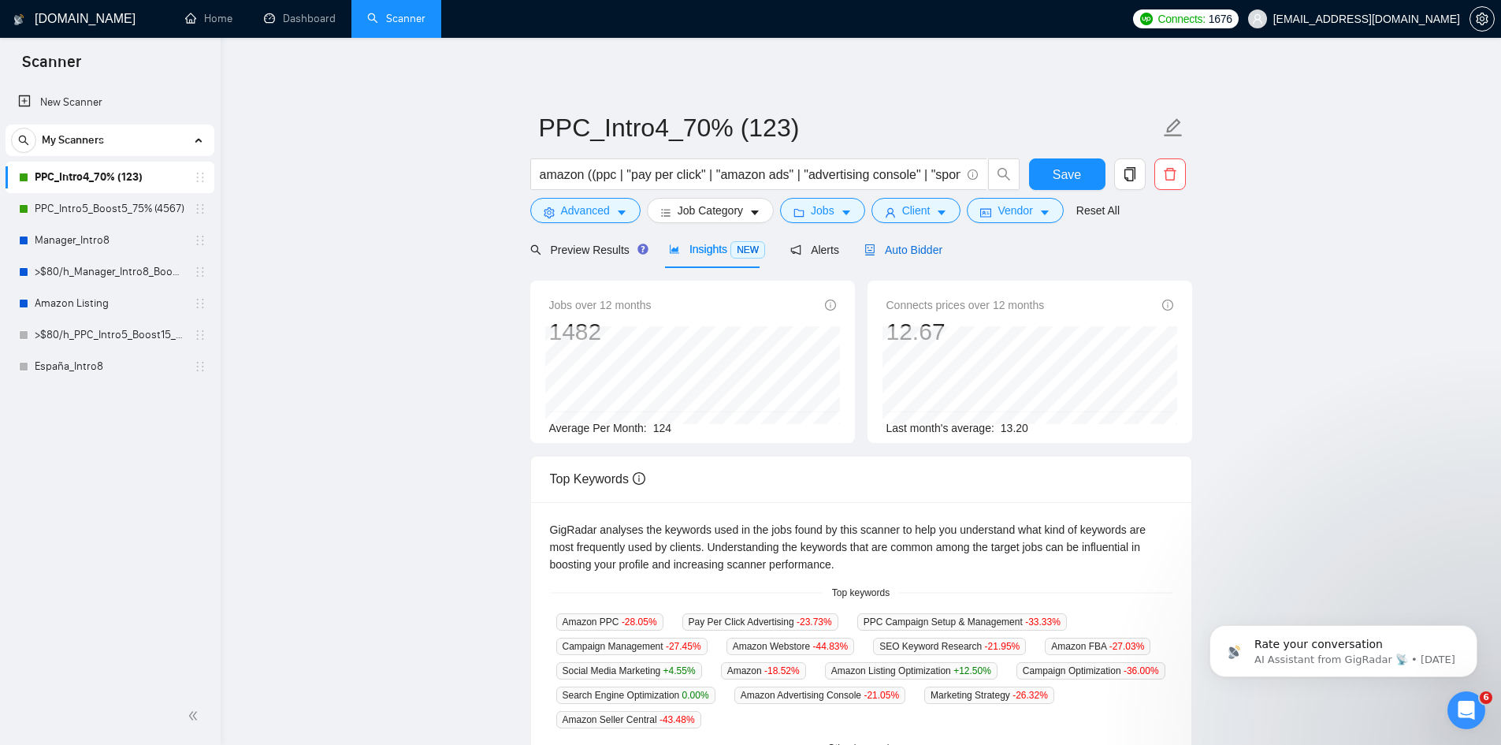
click at [920, 244] on span "Auto Bidder" at bounding box center [904, 250] width 78 height 13
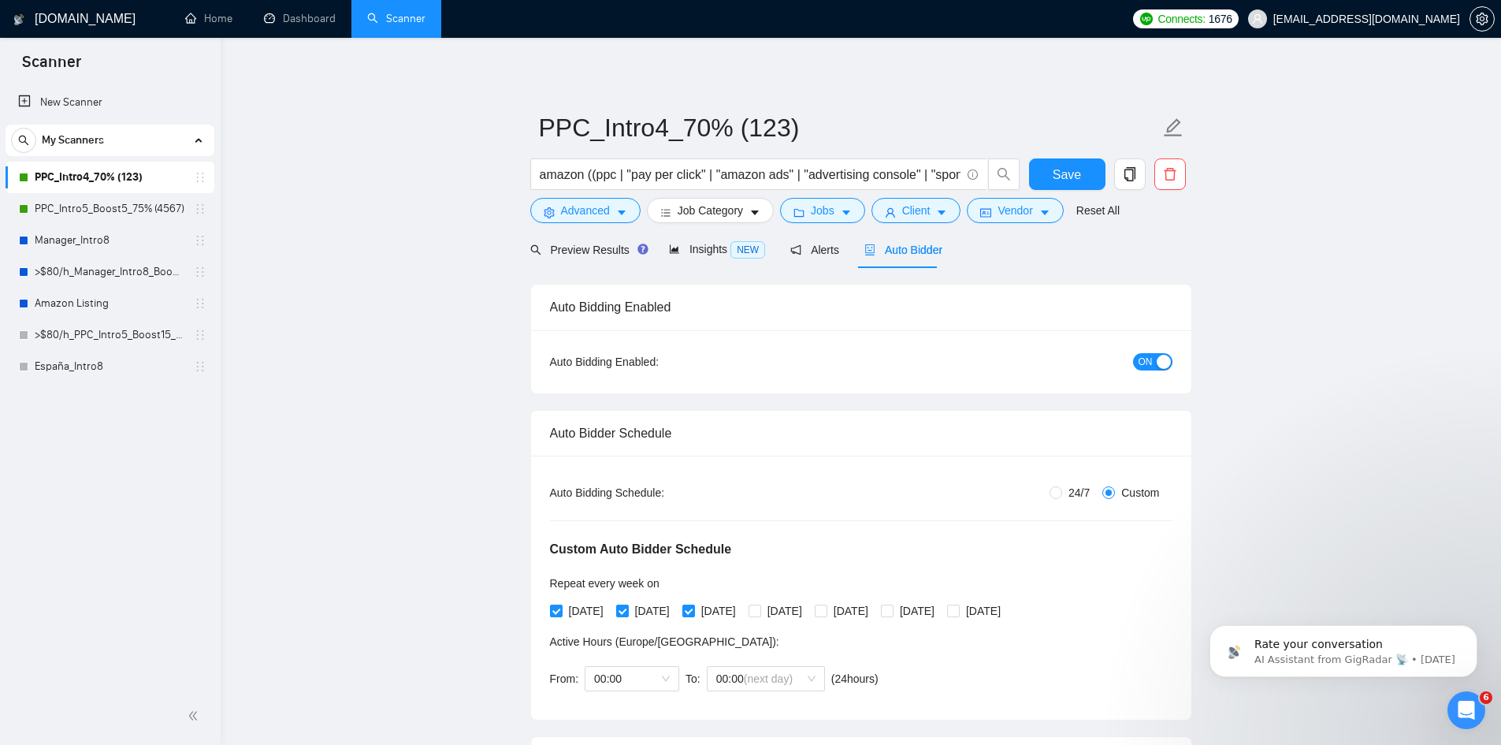
checkbox input "true"
click at [1005, 210] on span "Vendor" at bounding box center [1015, 210] width 35 height 17
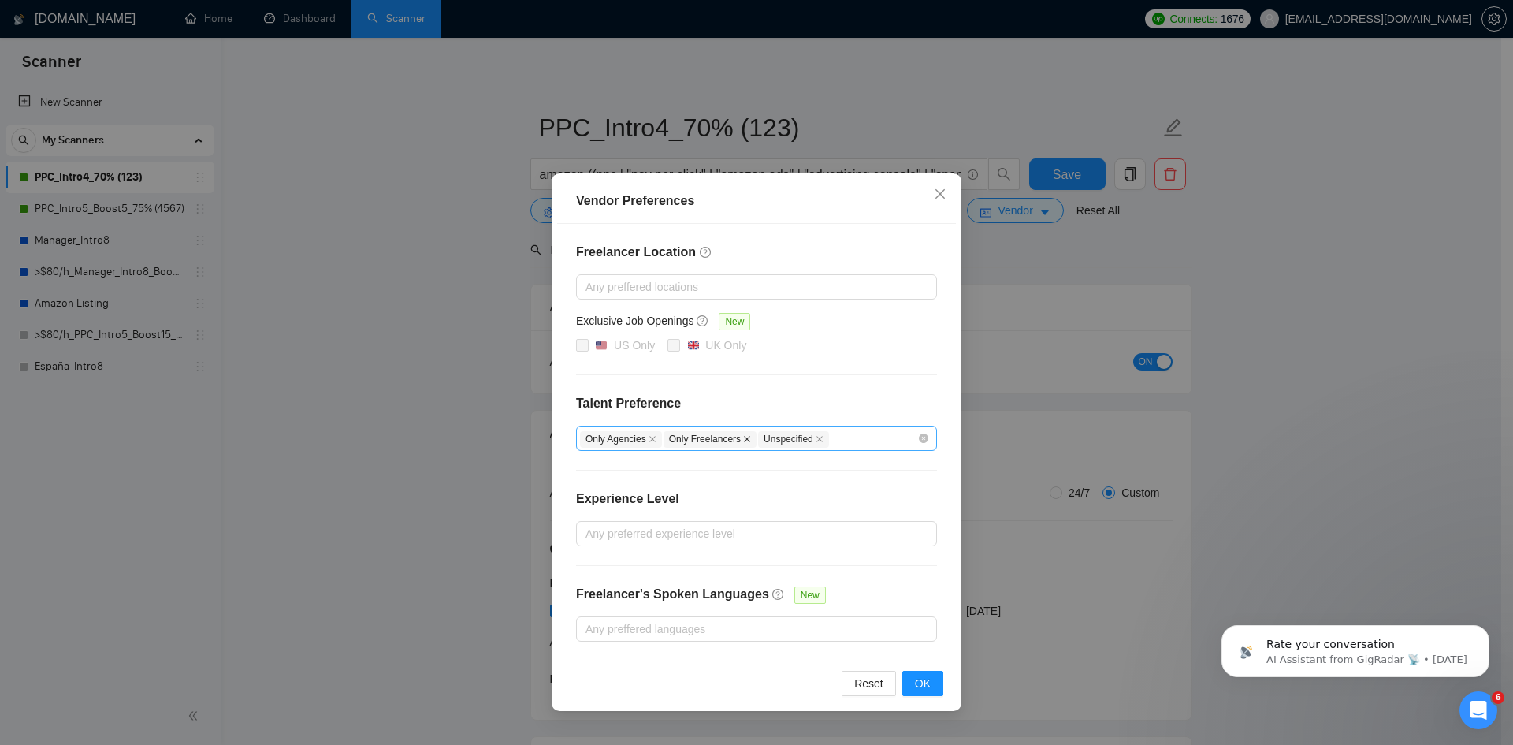
click at [743, 441] on icon "close" at bounding box center [747, 439] width 8 height 8
click at [931, 686] on button "OK" at bounding box center [922, 683] width 41 height 25
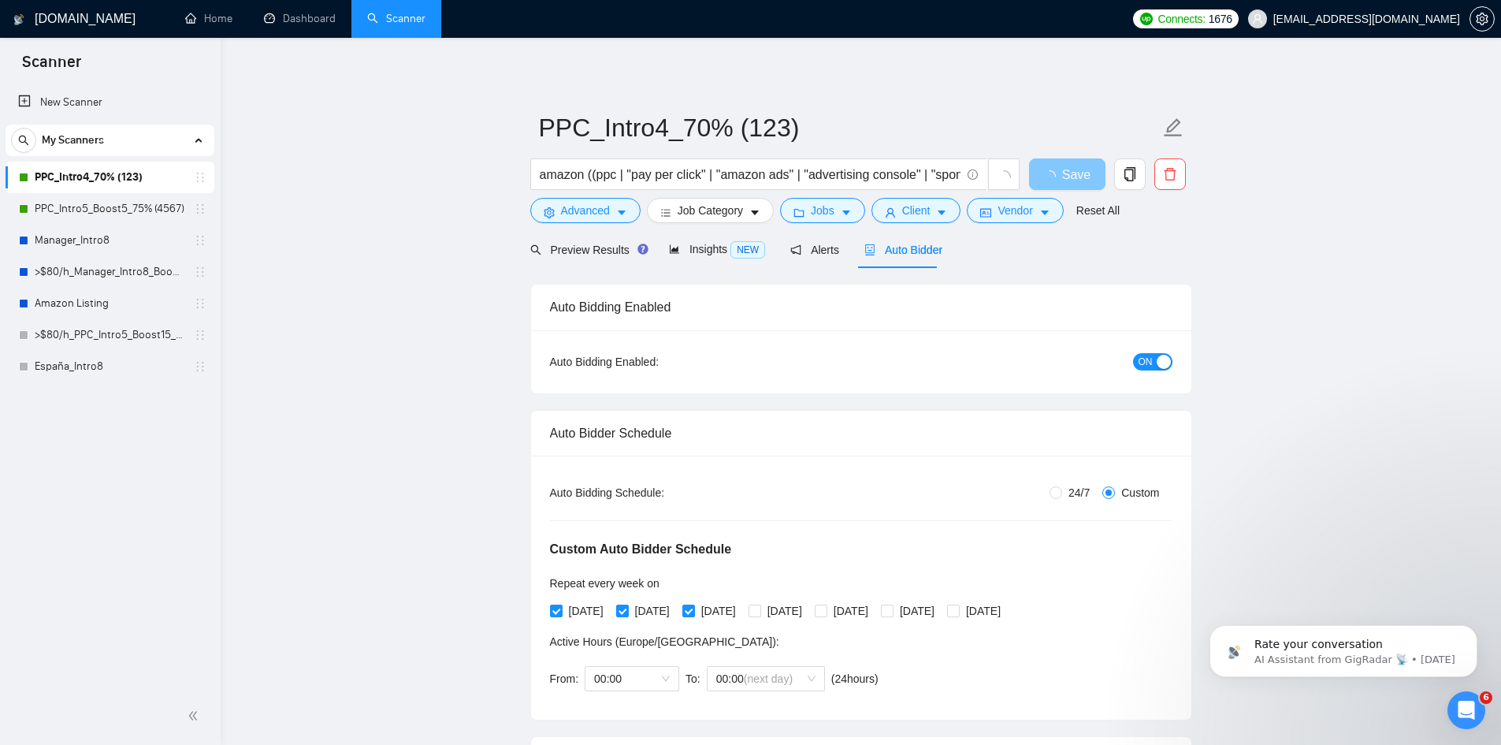
click at [1064, 170] on span "Save" at bounding box center [1076, 175] width 28 height 20
click at [1056, 175] on span "Save" at bounding box center [1067, 175] width 28 height 20
checkbox input "true"
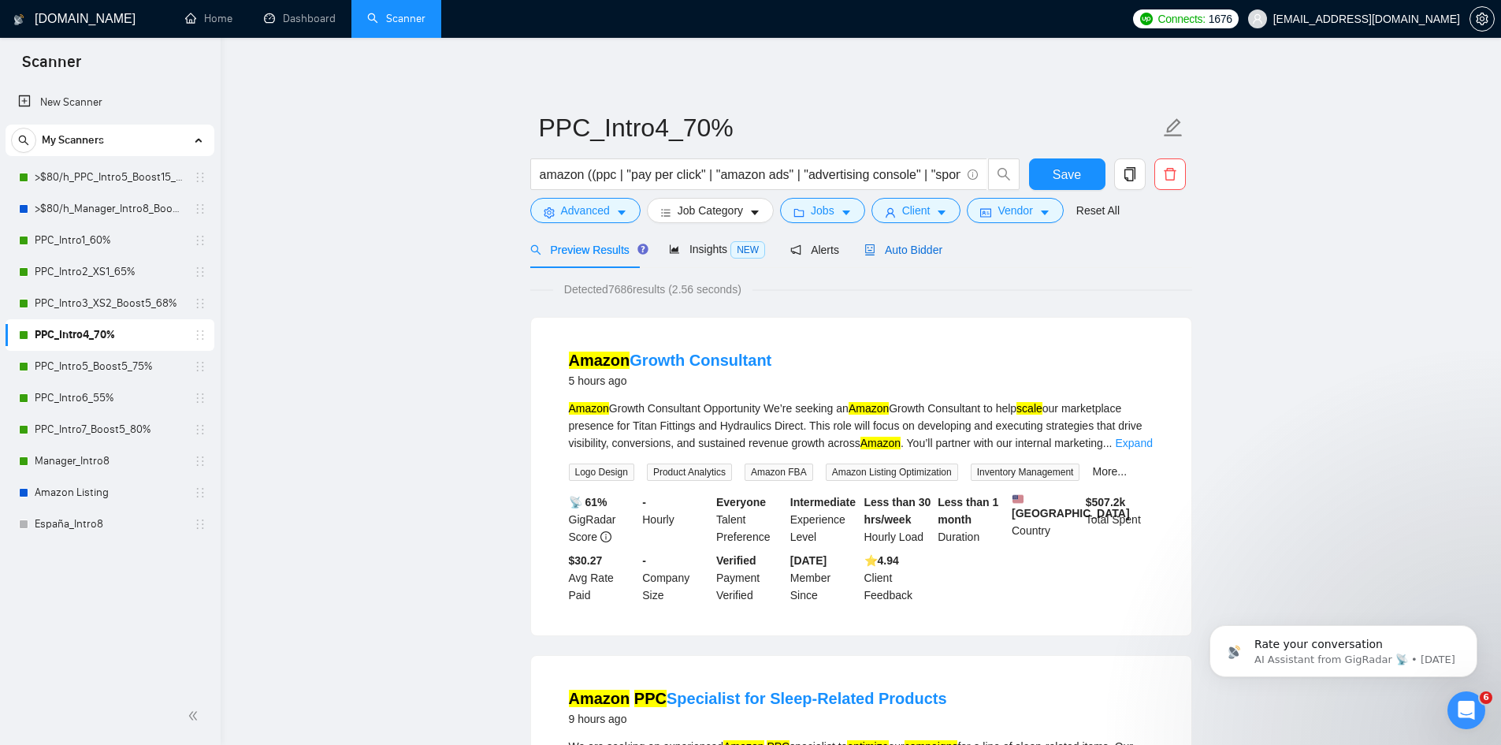
click at [910, 251] on span "Auto Bidder" at bounding box center [904, 250] width 78 height 13
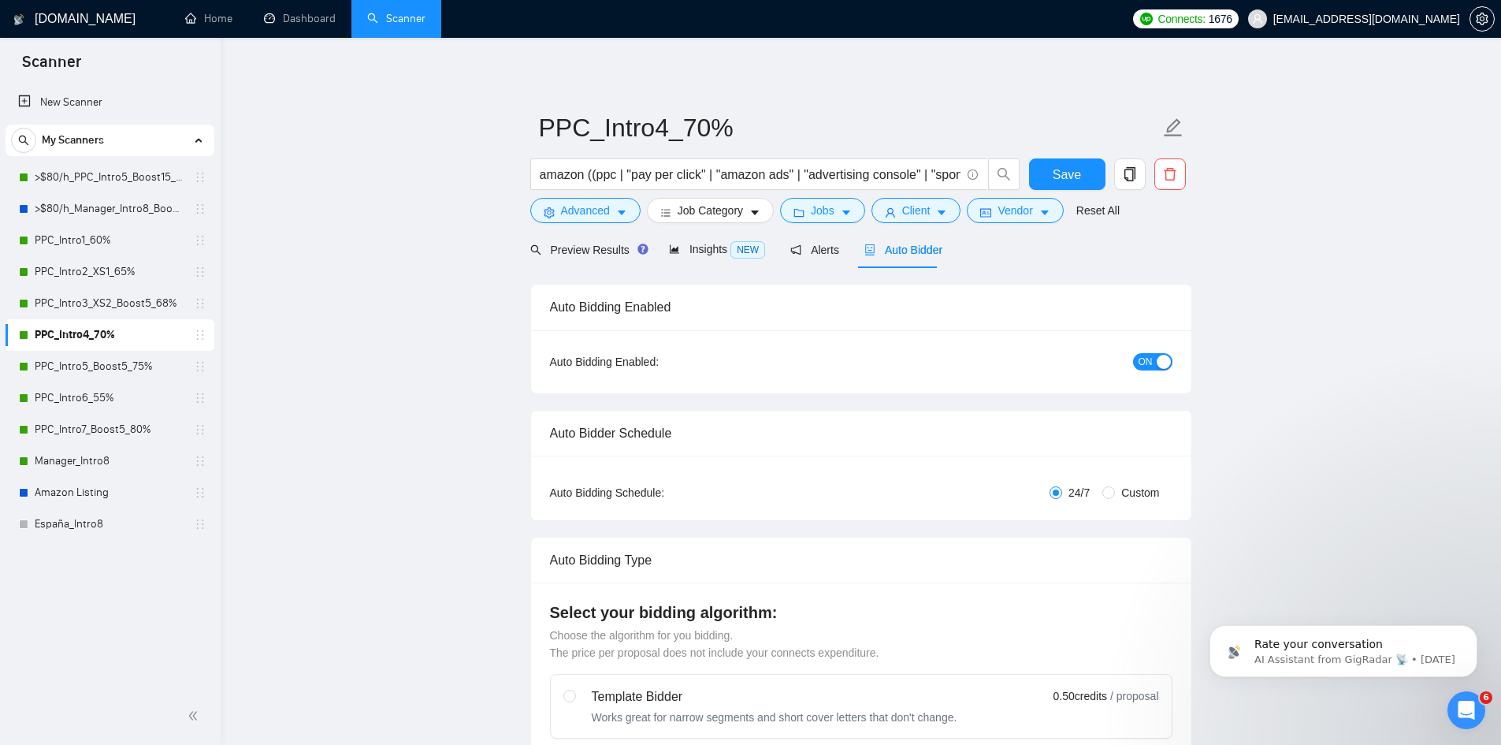
radio input "false"
radio input "true"
checkbox input "true"
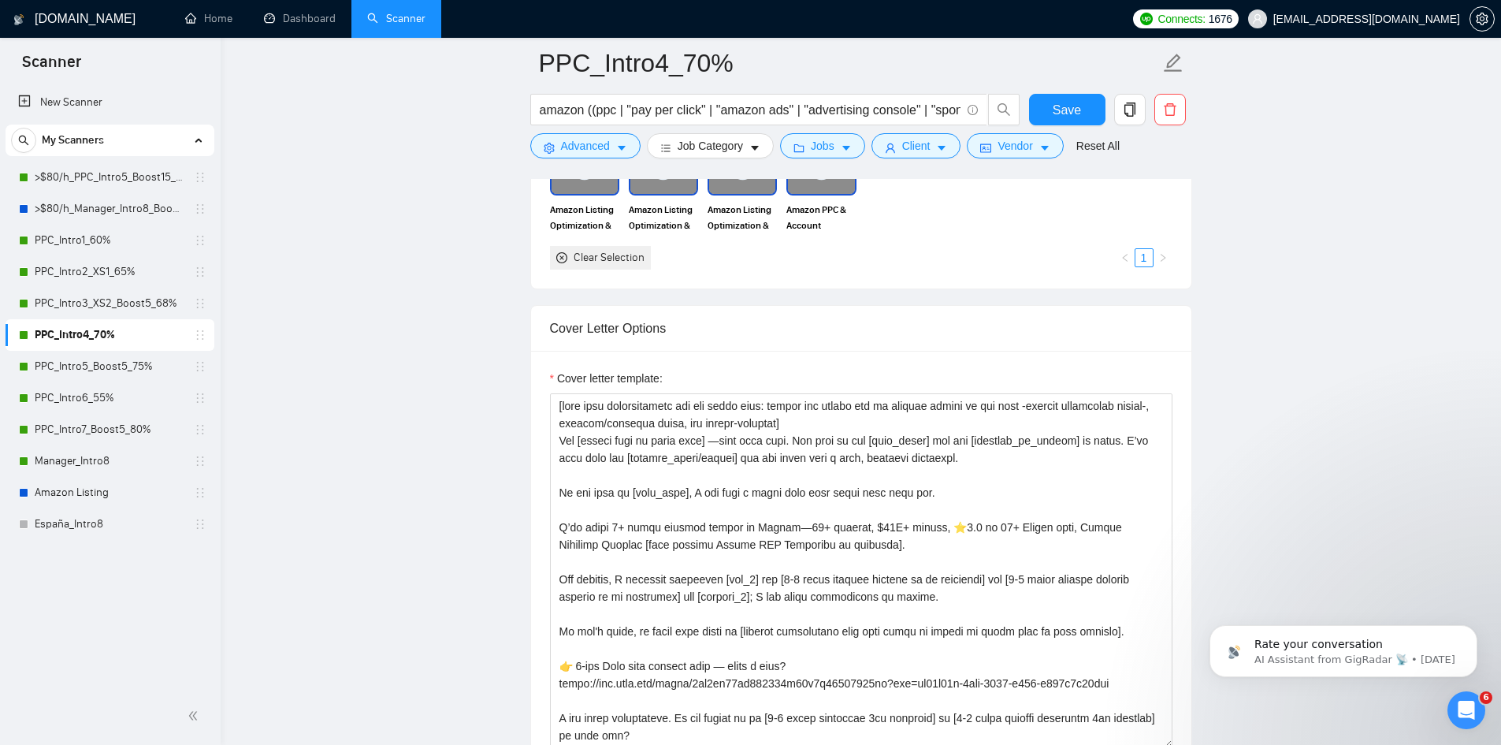
scroll to position [2049, 0]
